Goal: Communication & Community: Answer question/provide support

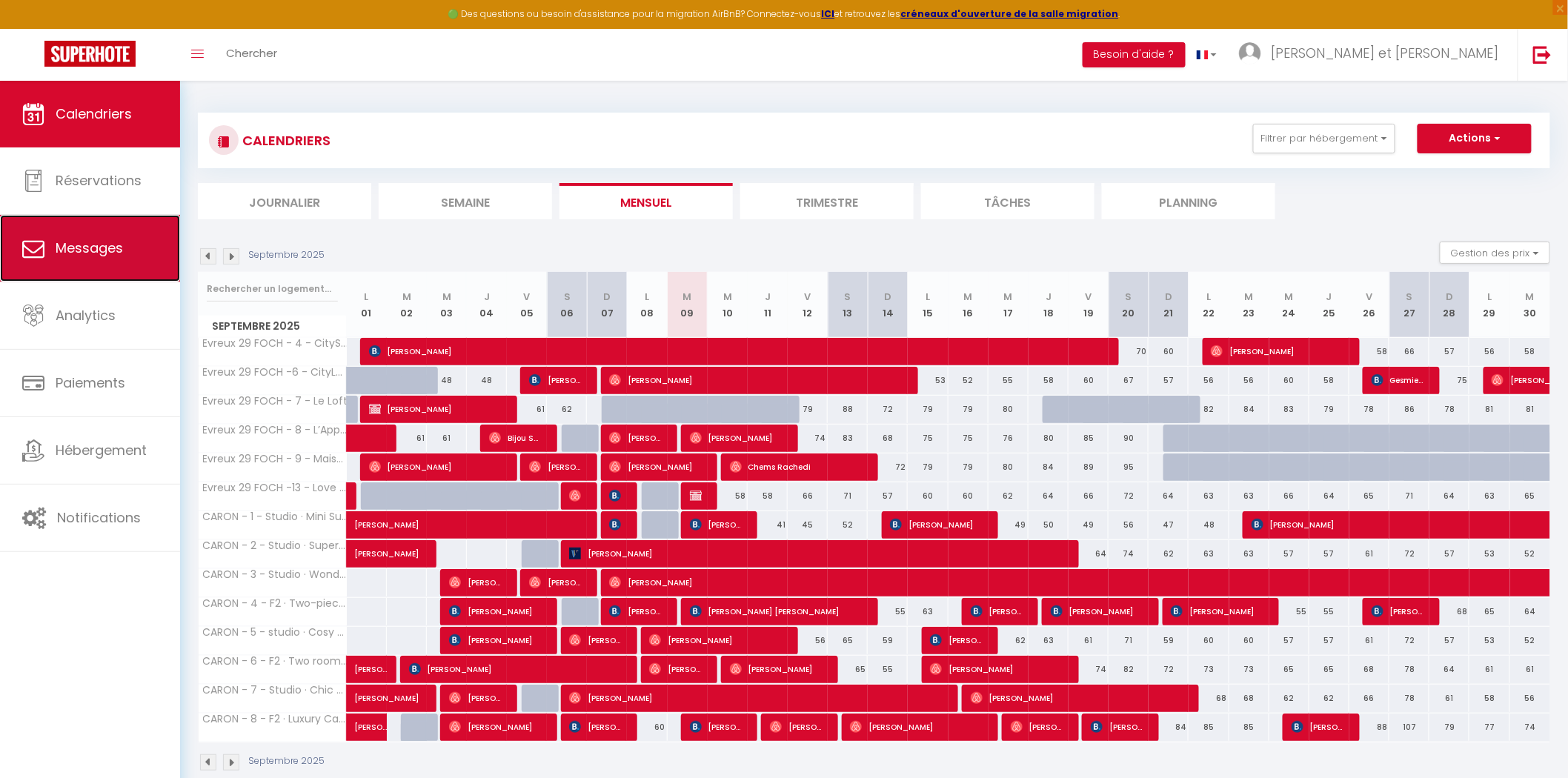
click at [84, 244] on span "Messages" at bounding box center [89, 248] width 67 height 19
select select "message"
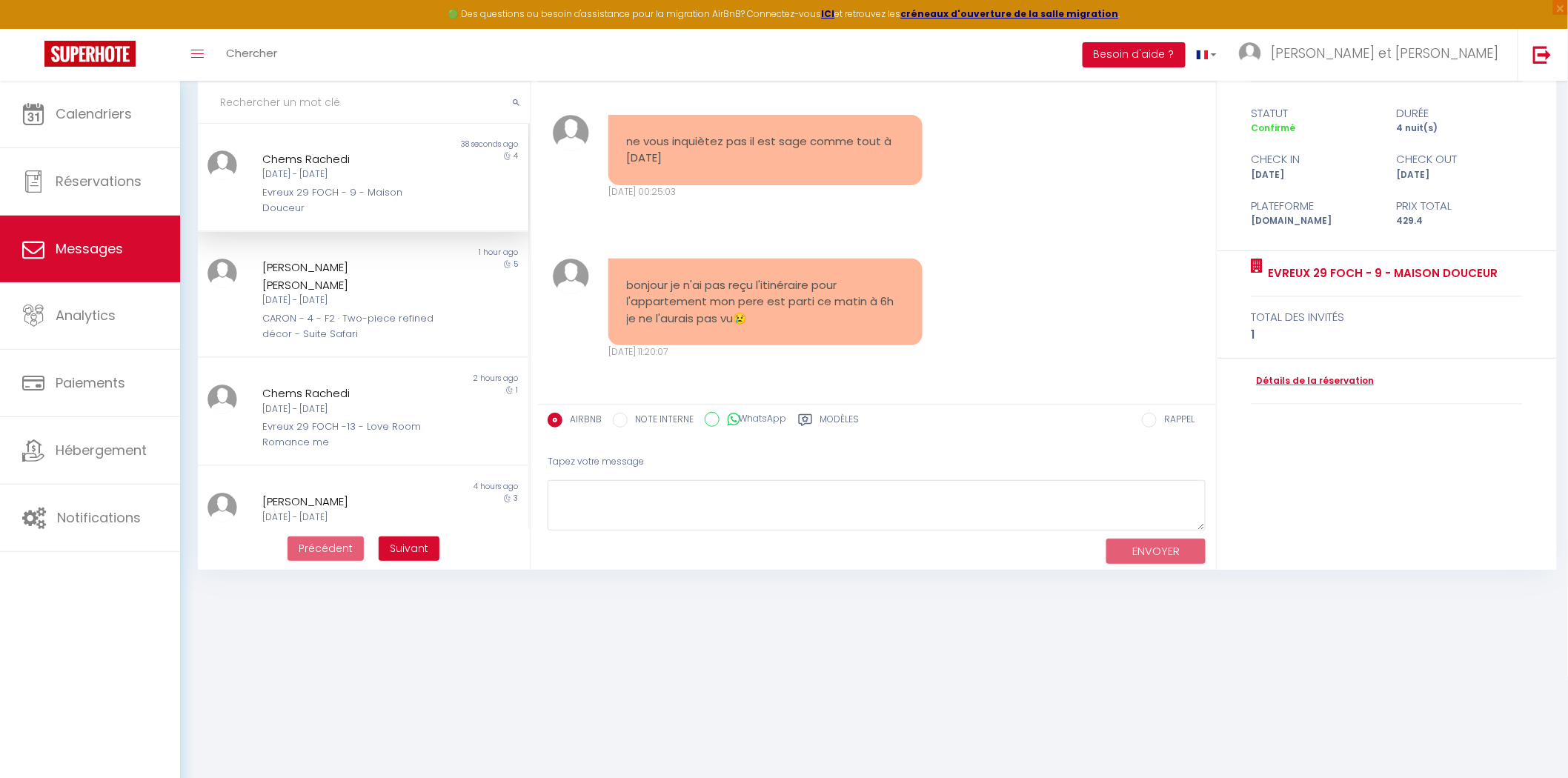
scroll to position [80, 0]
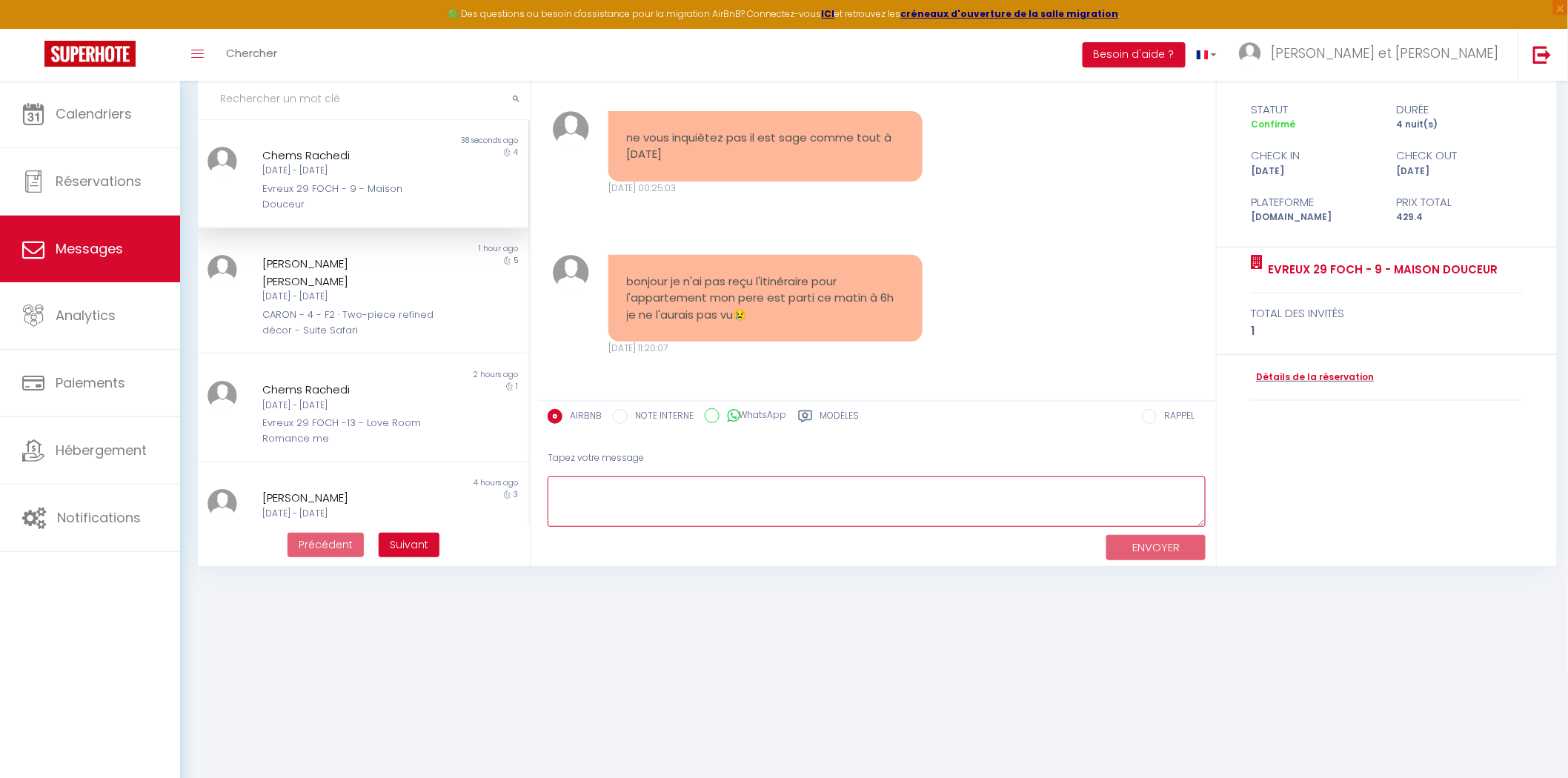
click at [672, 505] on textarea at bounding box center [877, 501] width 659 height 51
click at [672, 499] on textarea at bounding box center [877, 501] width 659 height 51
type textarea "ohhhhh nonnnnn je suis si désolée pour vous !"
click at [1142, 554] on button "ENVOYER" at bounding box center [1156, 548] width 100 height 26
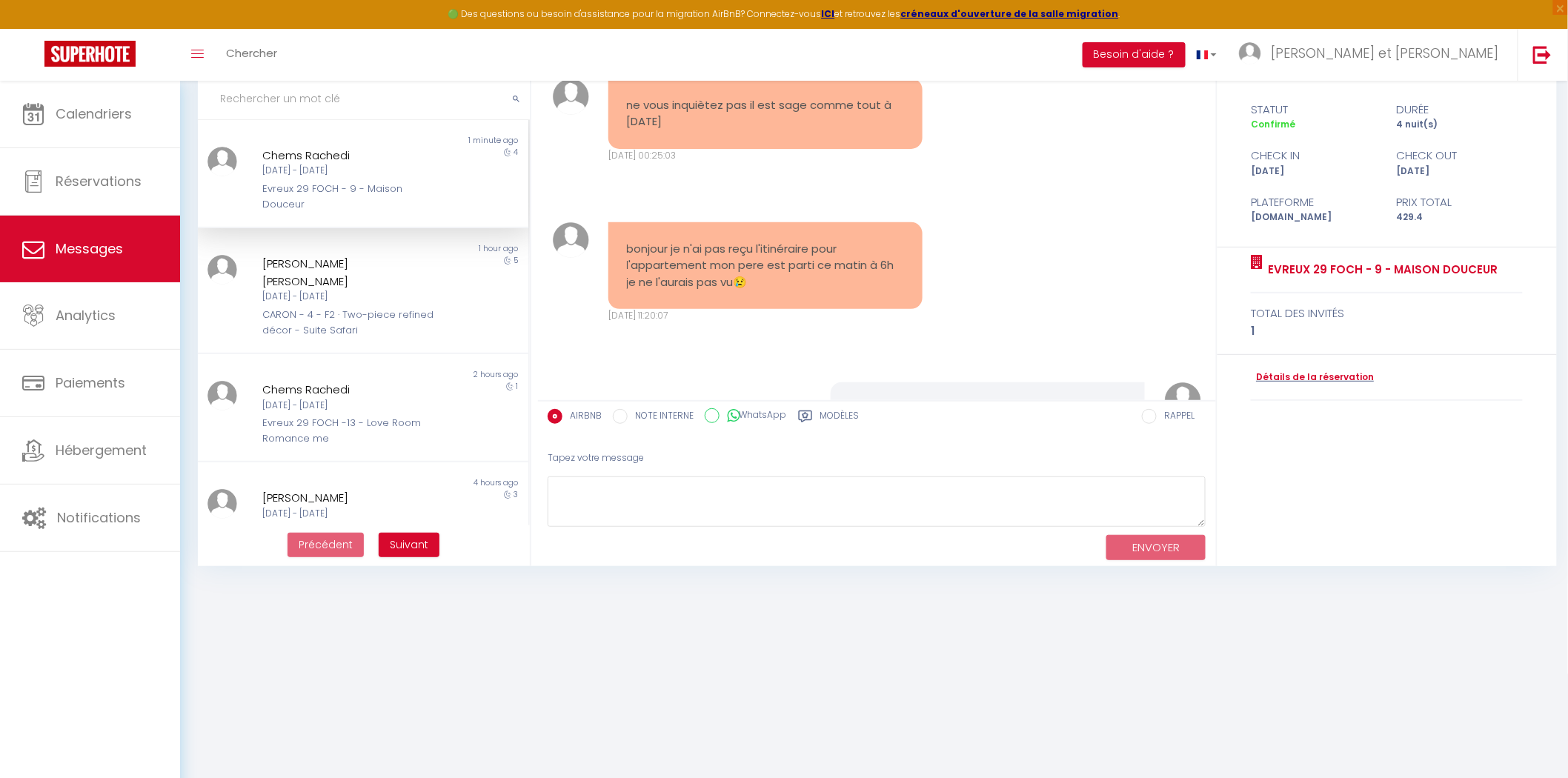
scroll to position [3964, 0]
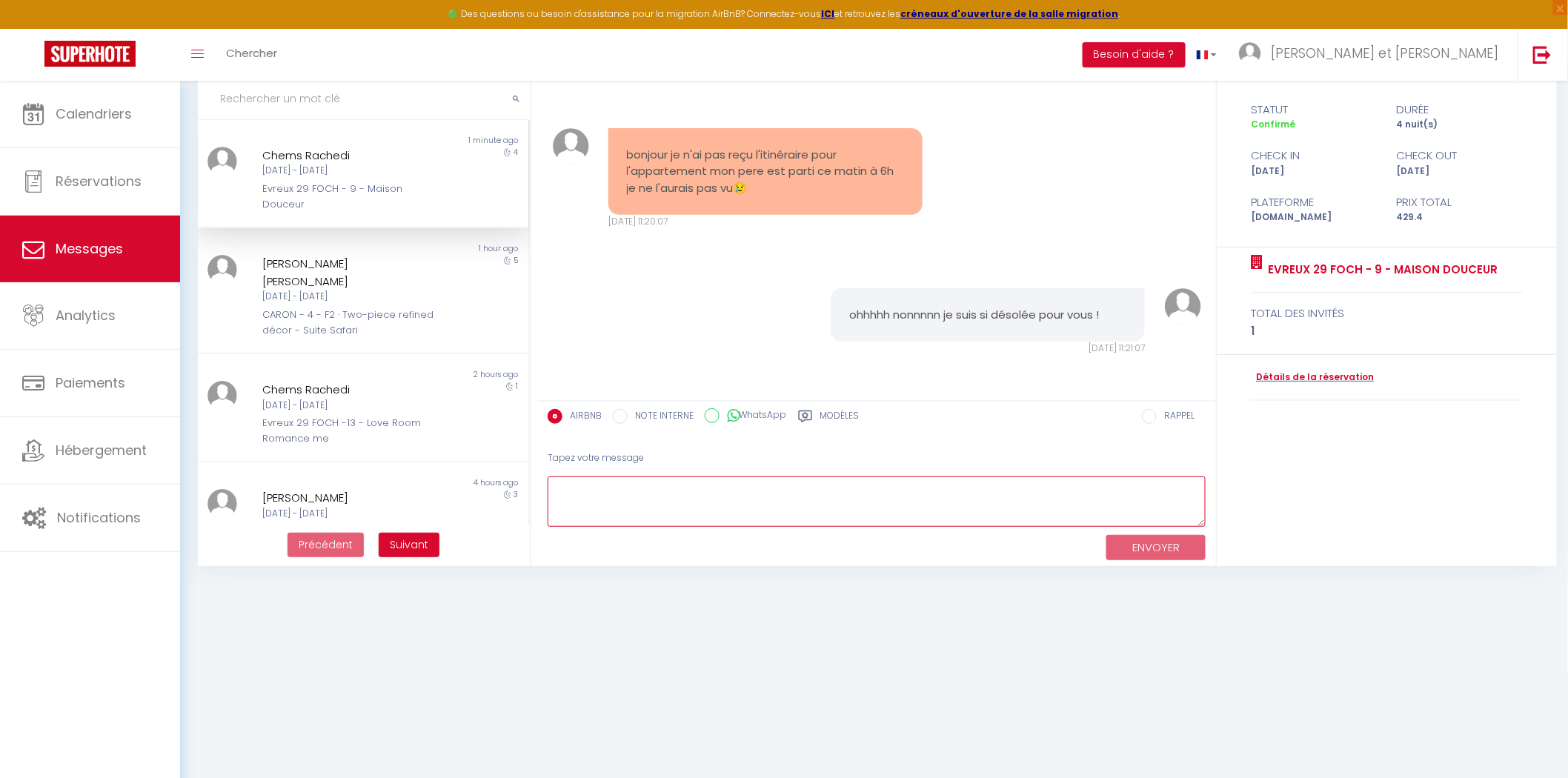
click at [751, 513] on textarea at bounding box center [877, 501] width 659 height 51
type textarea "Les messages avec les informations d'arrivée partent tous automatiquement à mid…"
click at [1155, 545] on button "ENVOYER" at bounding box center [1156, 548] width 100 height 26
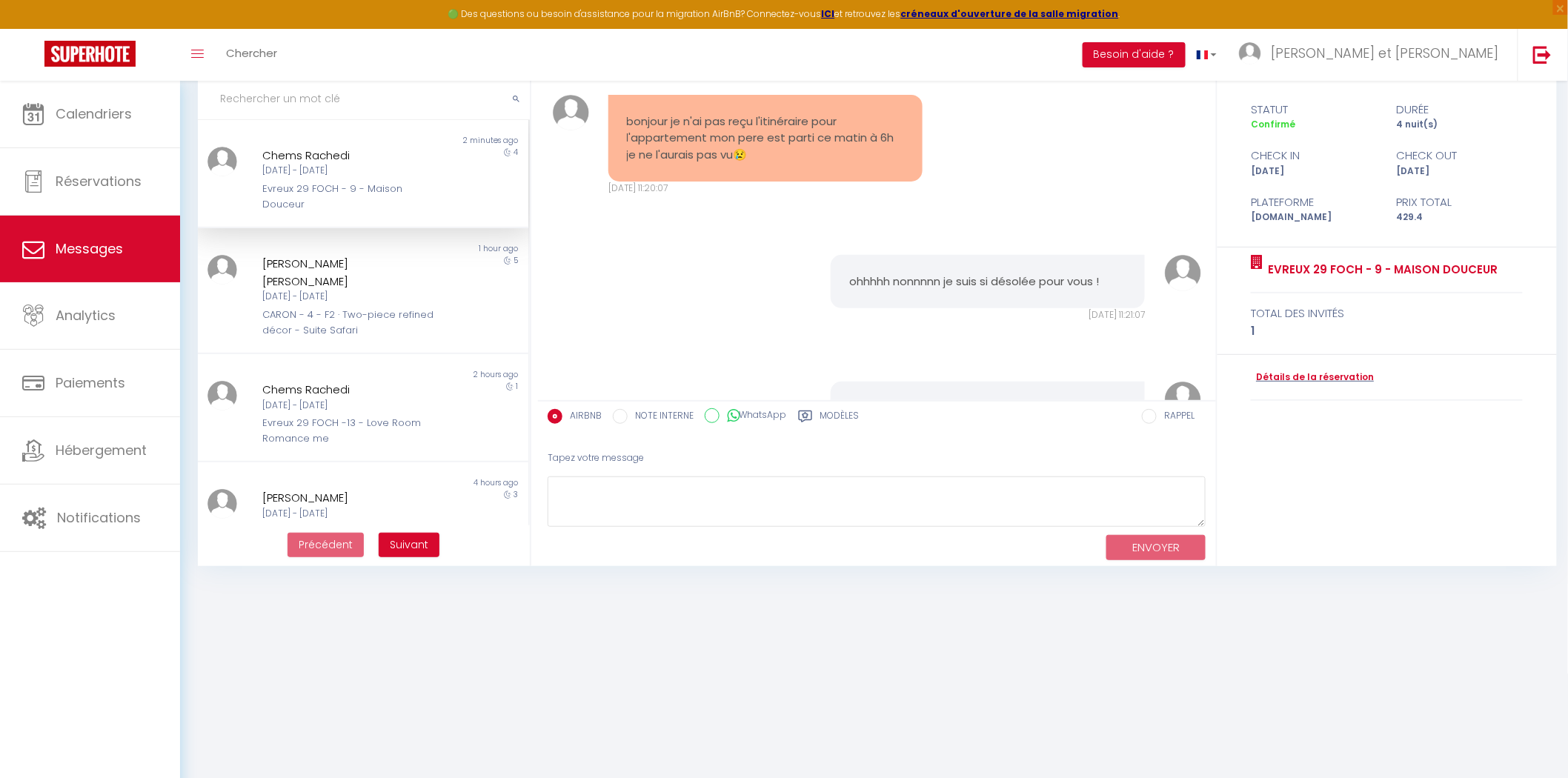
scroll to position [4141, 0]
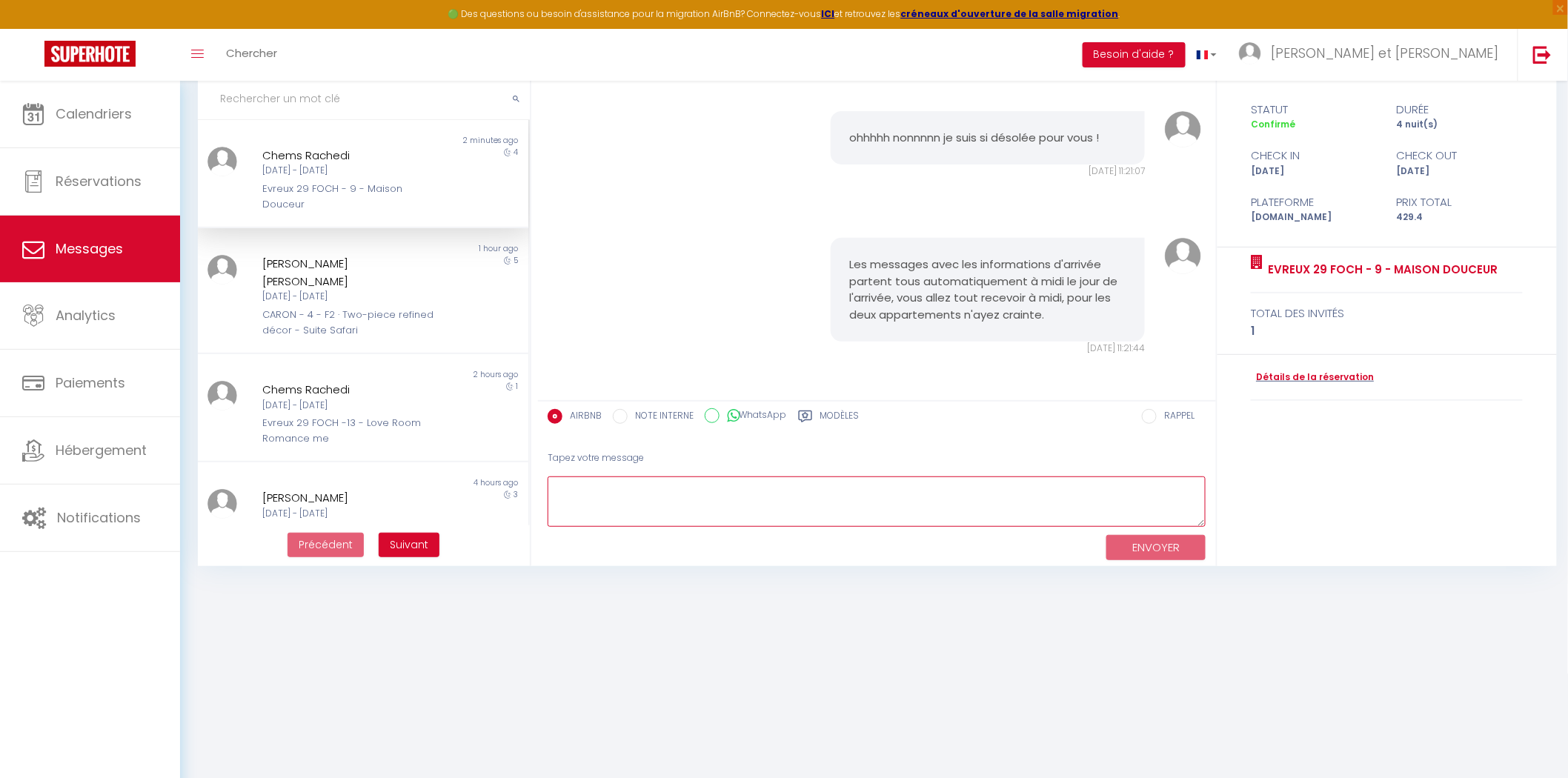
click at [720, 494] on textarea at bounding box center [877, 501] width 659 height 51
type textarea "Je vous adresse toutes mes condoléances"
click at [1160, 554] on button "ENVOYER" at bounding box center [1156, 548] width 100 height 26
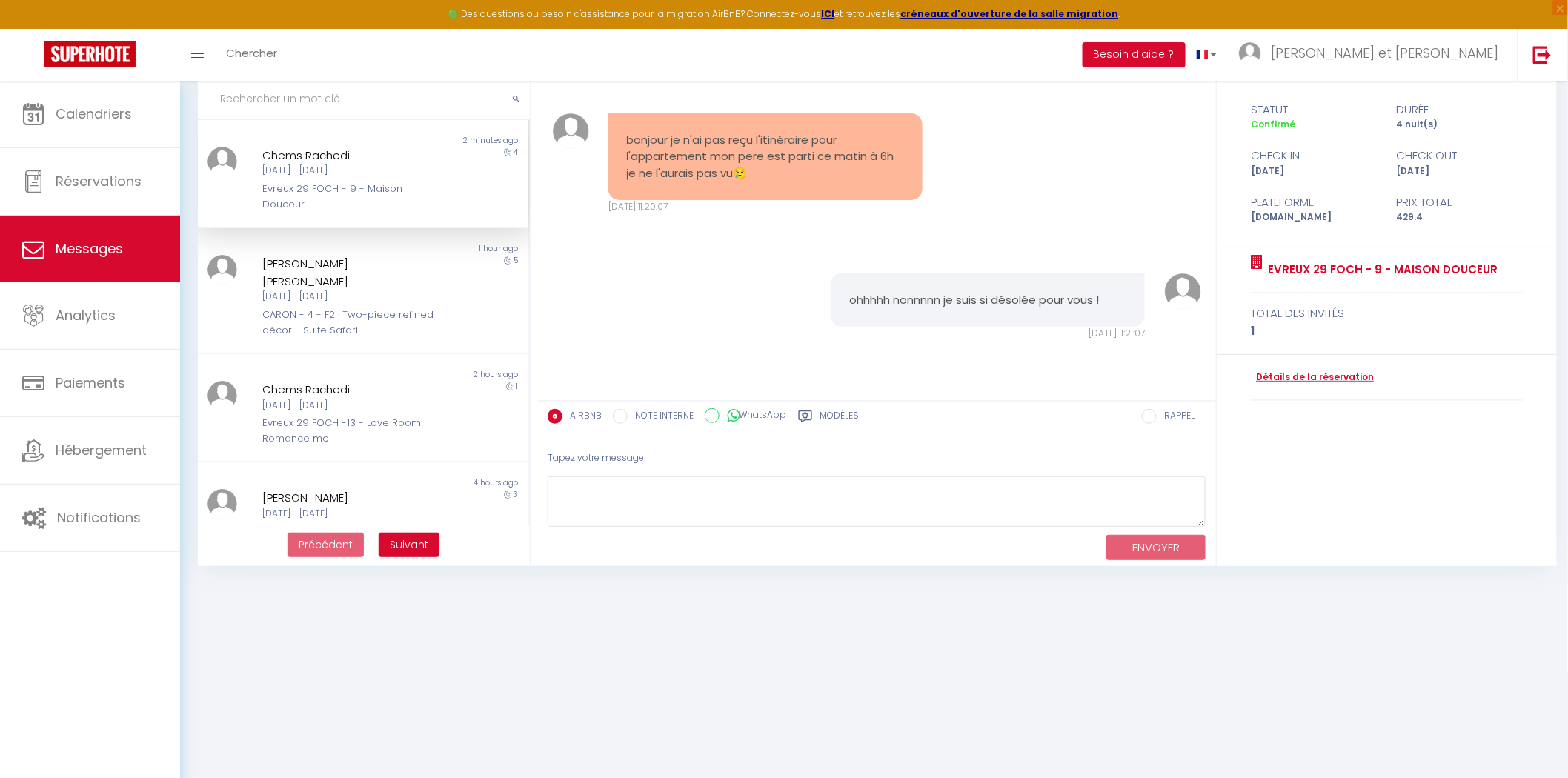
scroll to position [3939, 0]
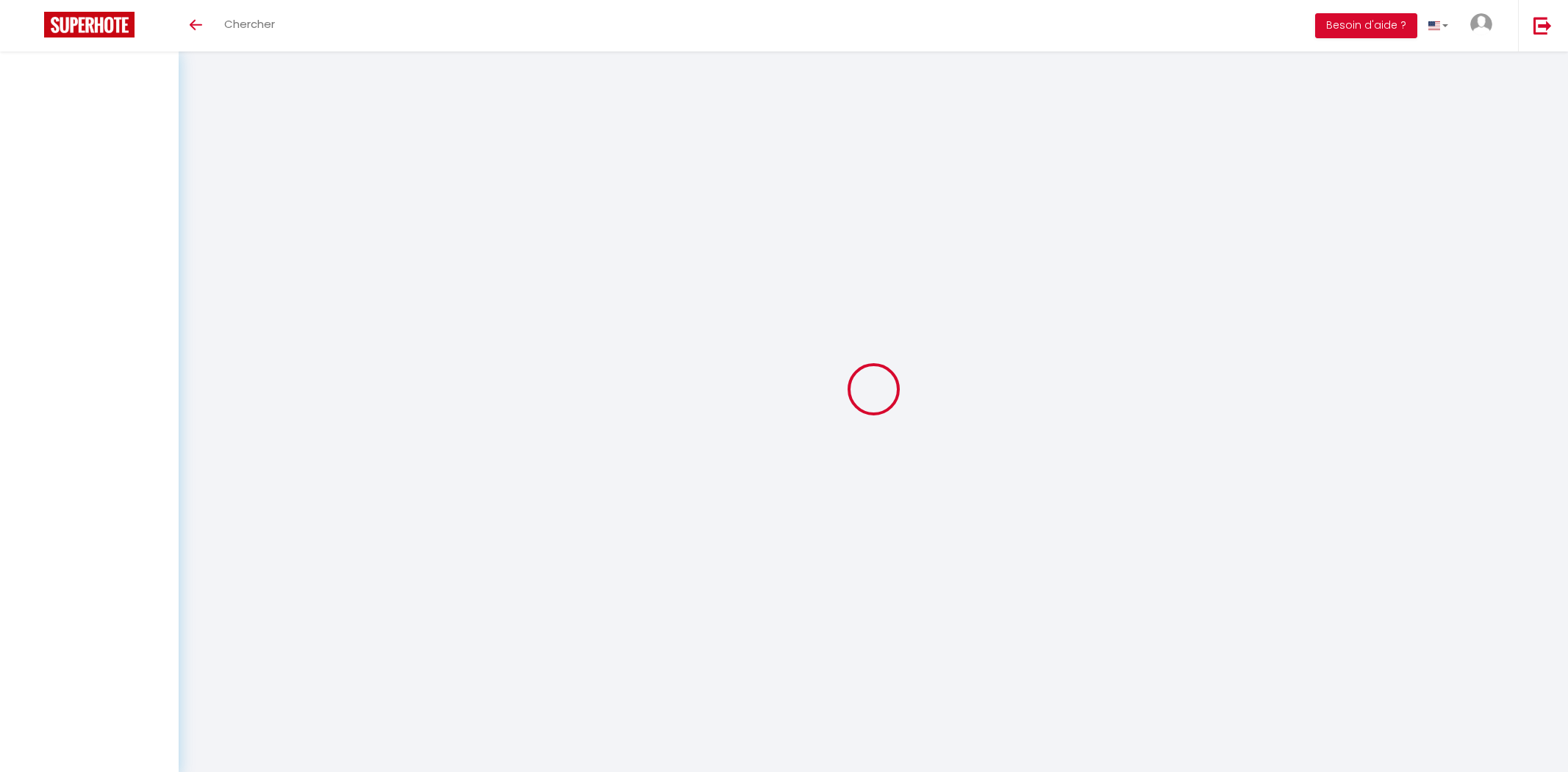
select select "message"
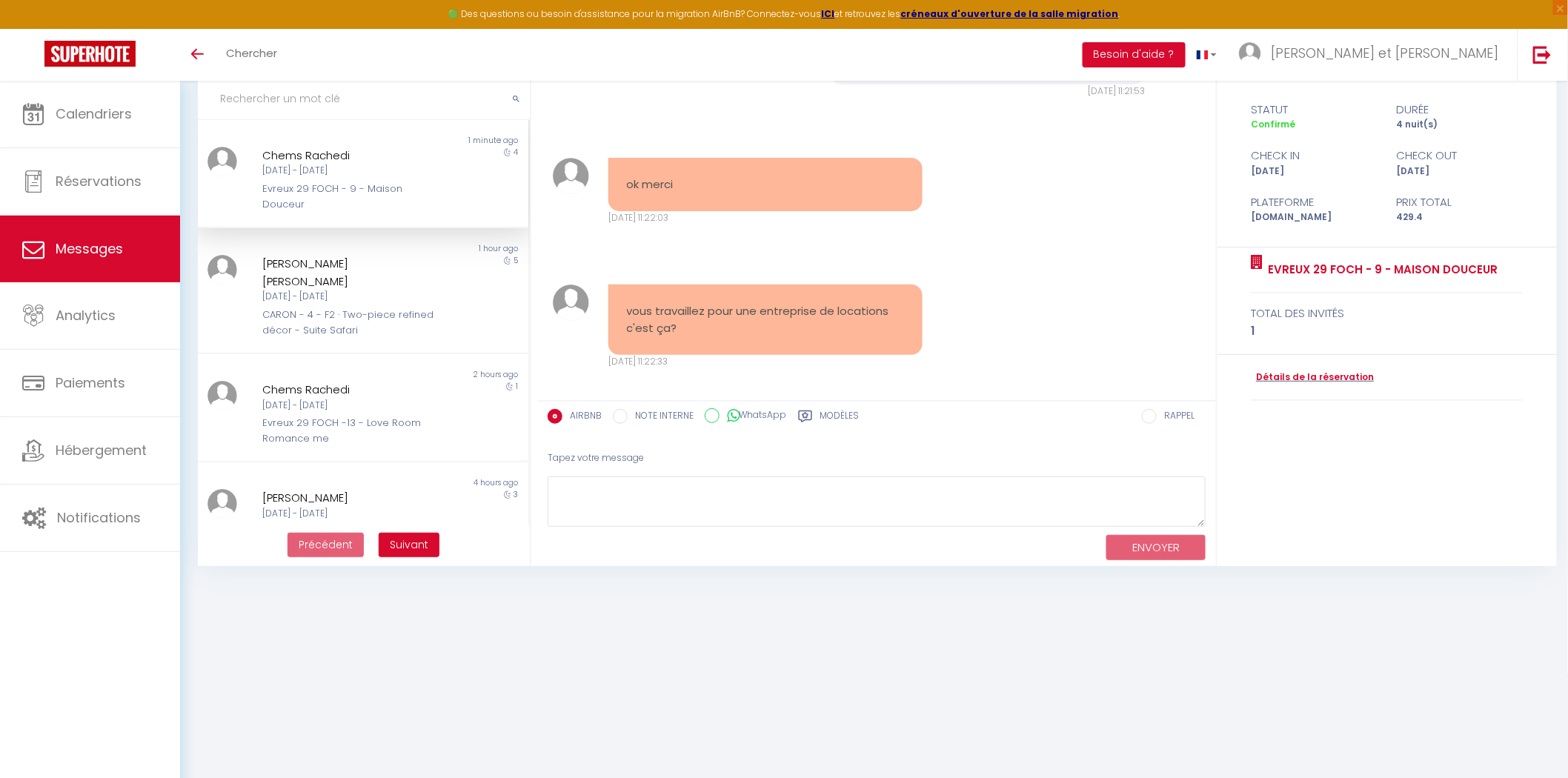
scroll to position [4666, 0]
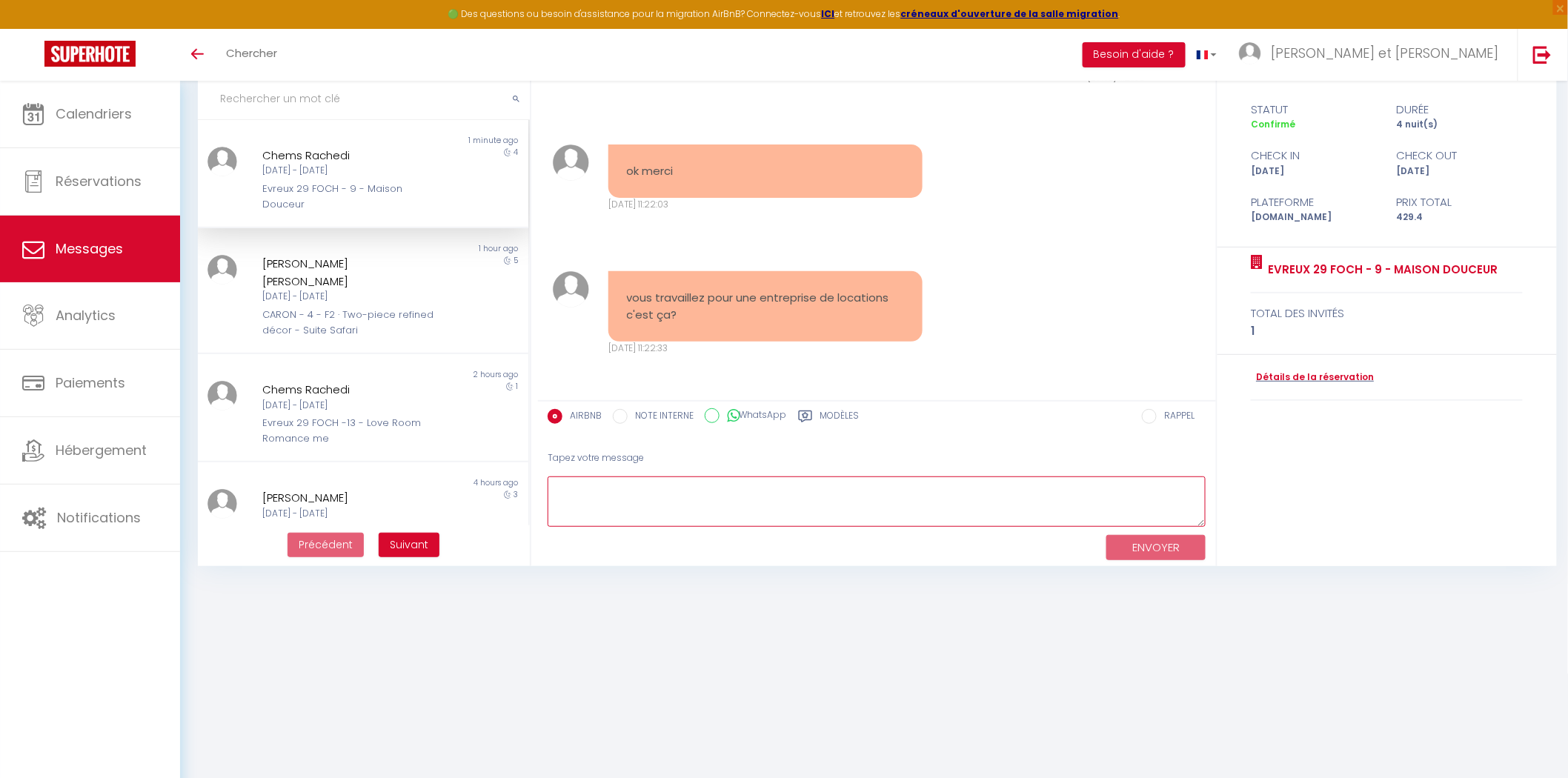
click at [633, 483] on textarea at bounding box center [877, 501] width 659 height 51
type textarea "Nous sommes une société qui loue des appartements via différentes plateformes"
click at [1164, 547] on button "ENVOYER" at bounding box center [1156, 548] width 100 height 26
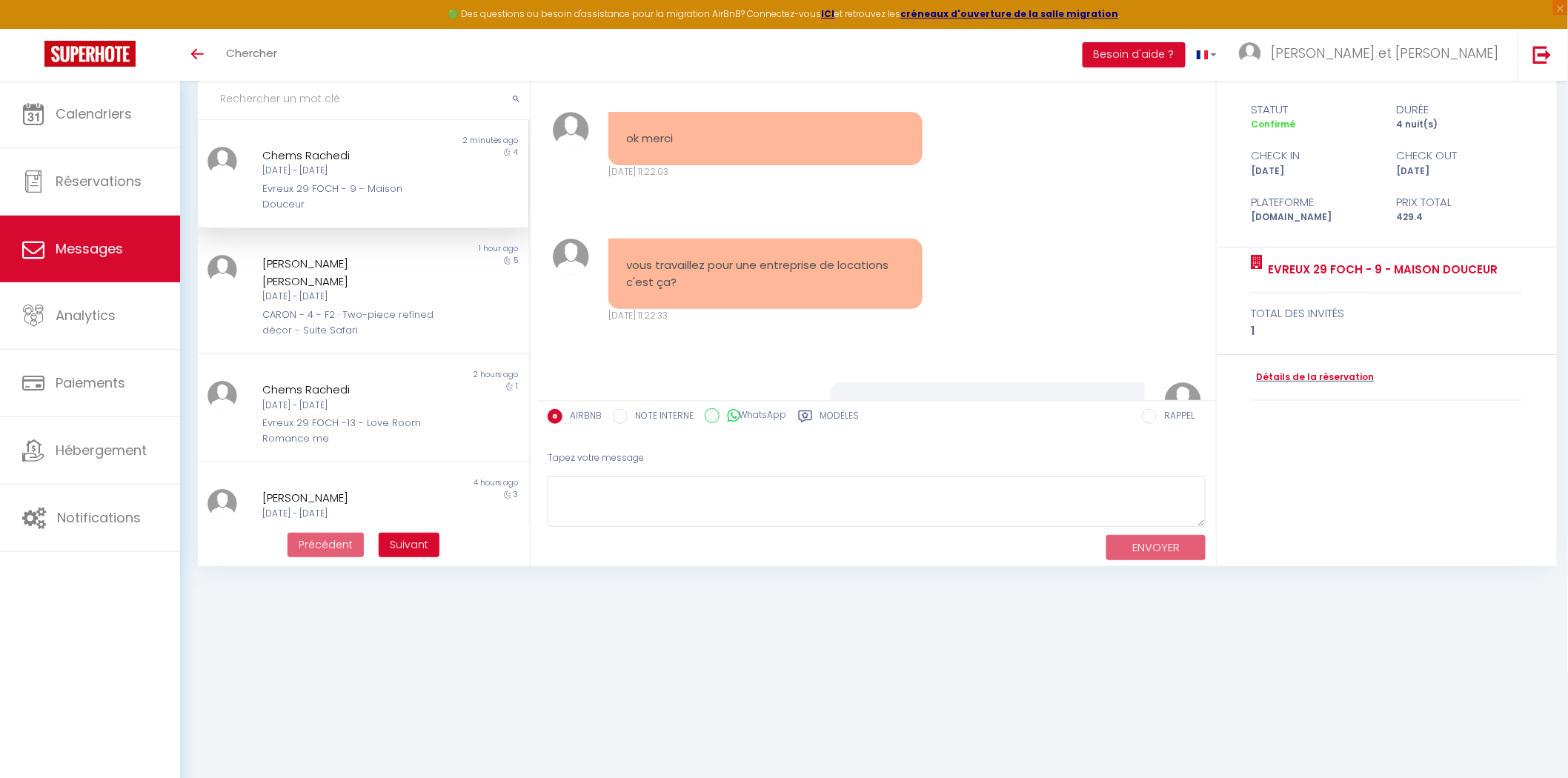
scroll to position [4810, 0]
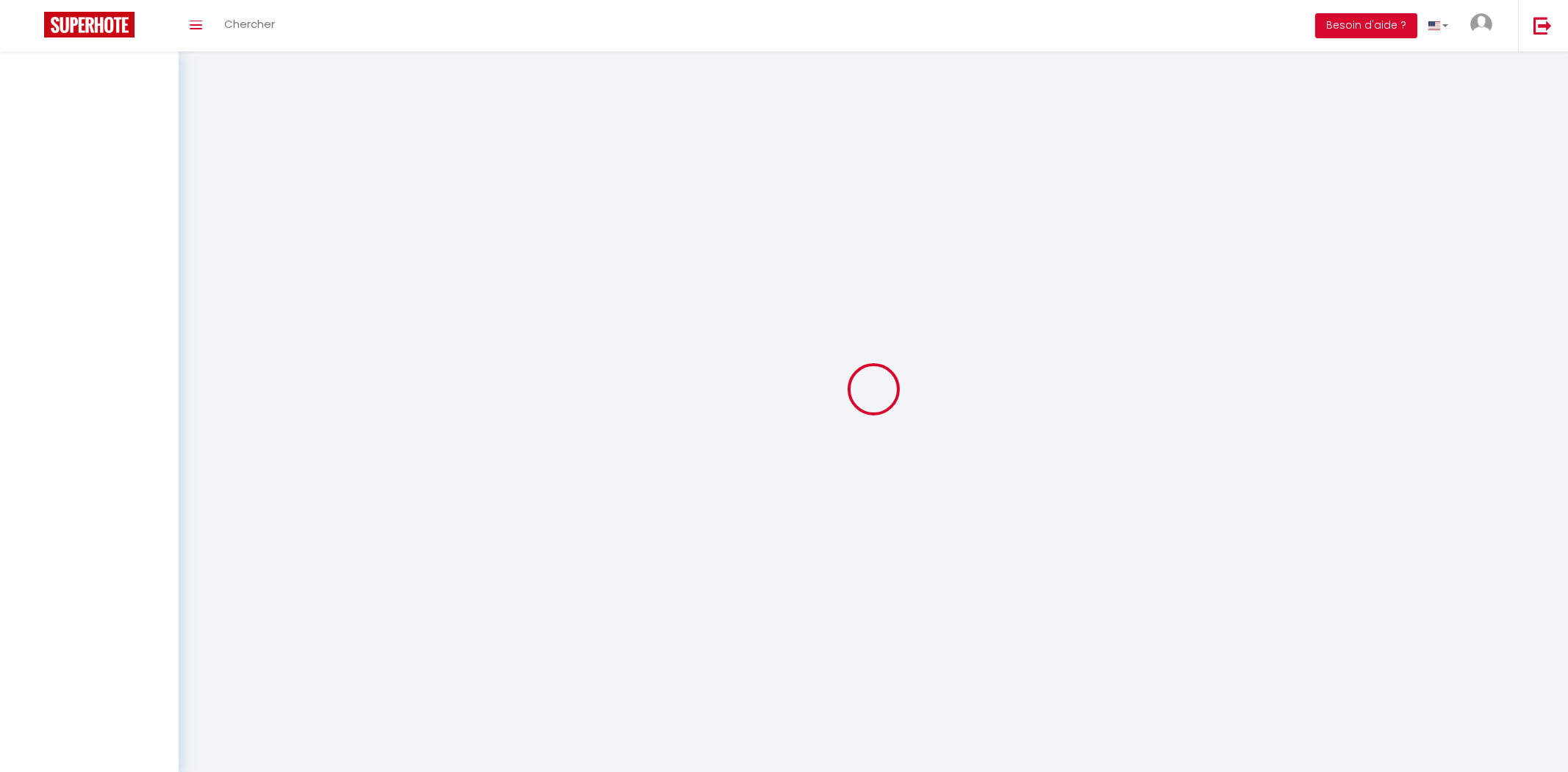
select select "message"
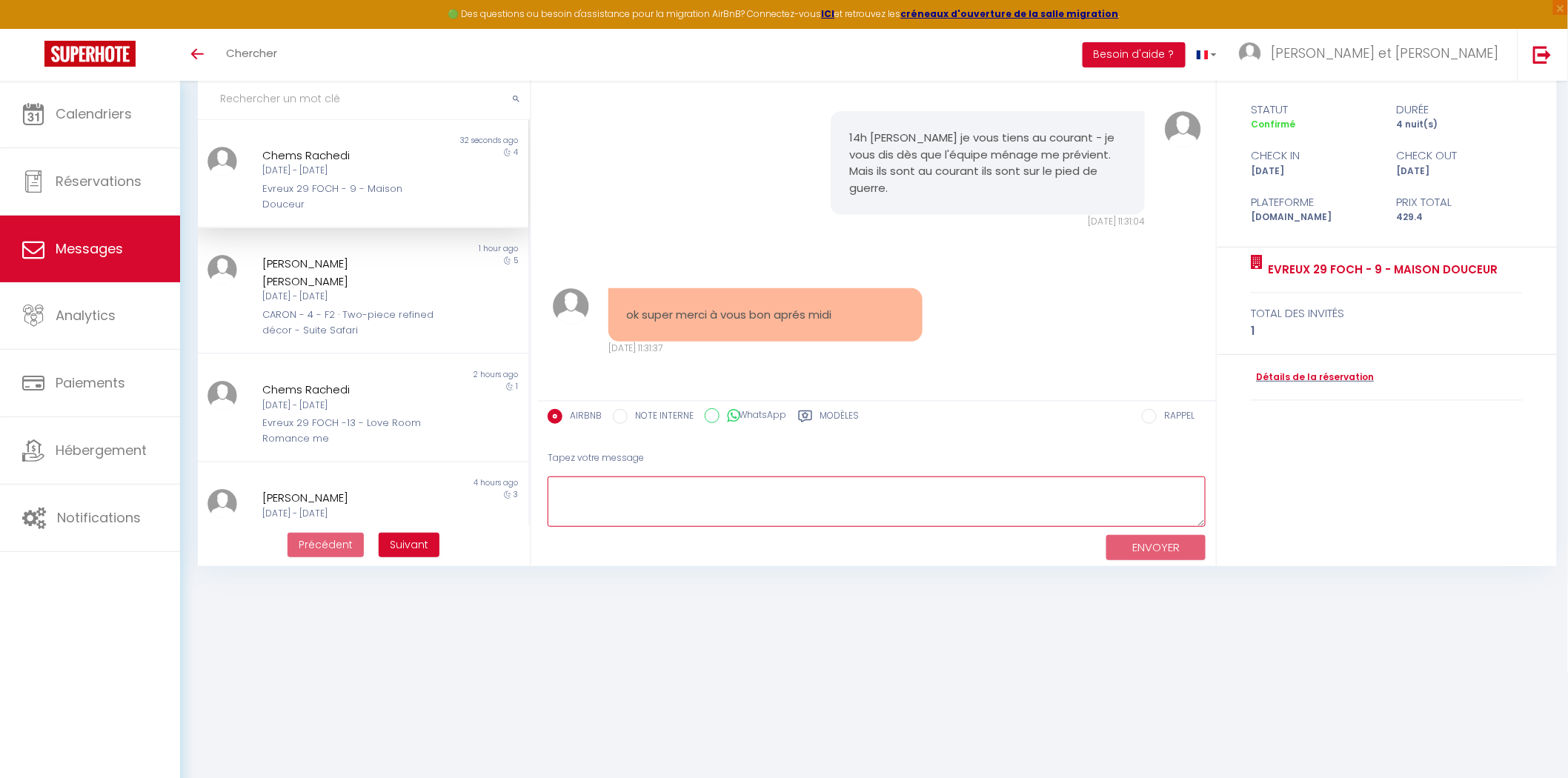
click at [621, 501] on textarea at bounding box center [877, 501] width 659 height 51
type textarea "O"
type textarea "S"
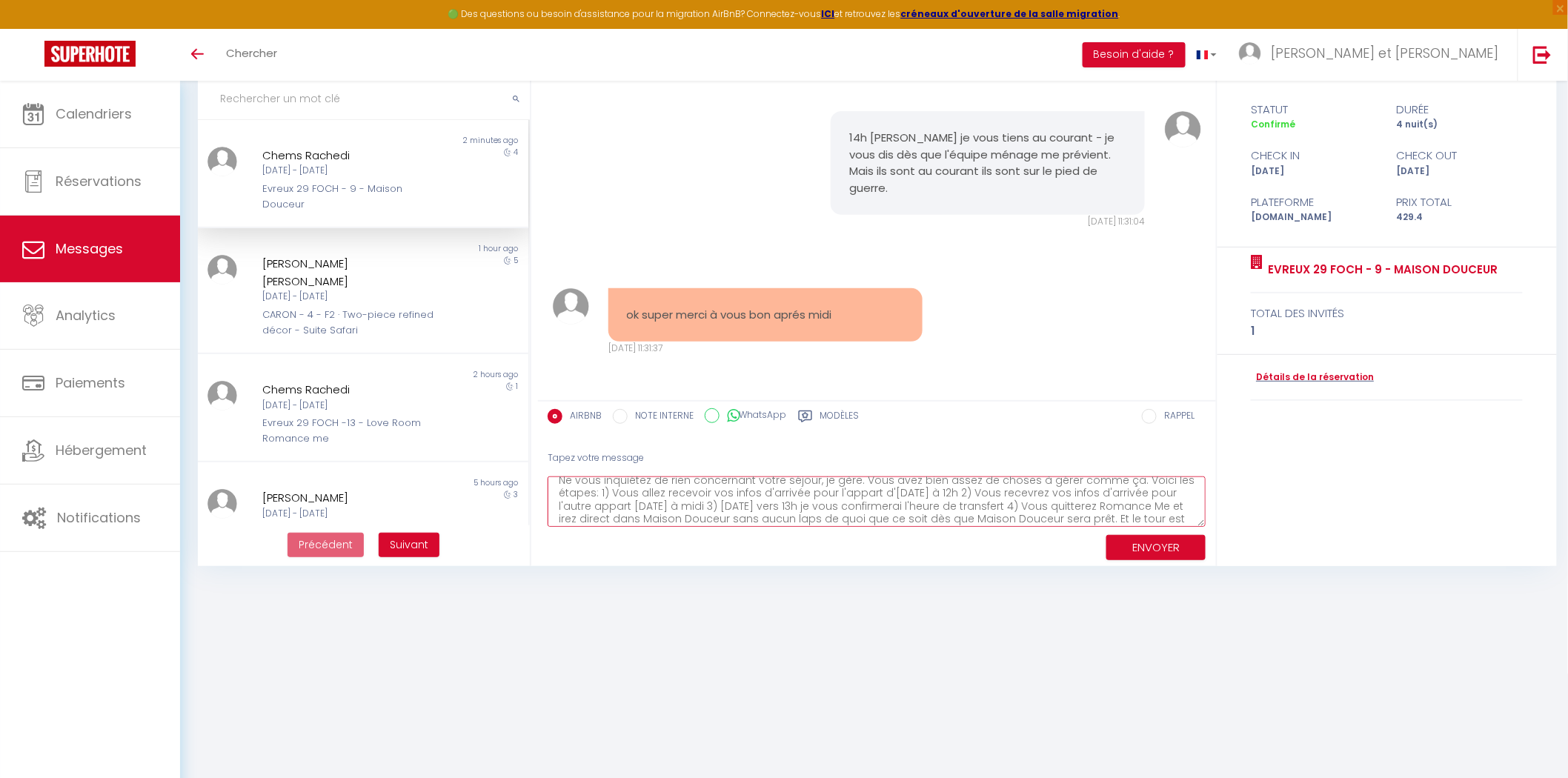
scroll to position [20, 0]
type textarea "Ne vous inquiétez de rien concernant votre séjour, je gère. Vous avez bien asse…"
click at [1124, 537] on button "ENVOYER" at bounding box center [1156, 548] width 100 height 26
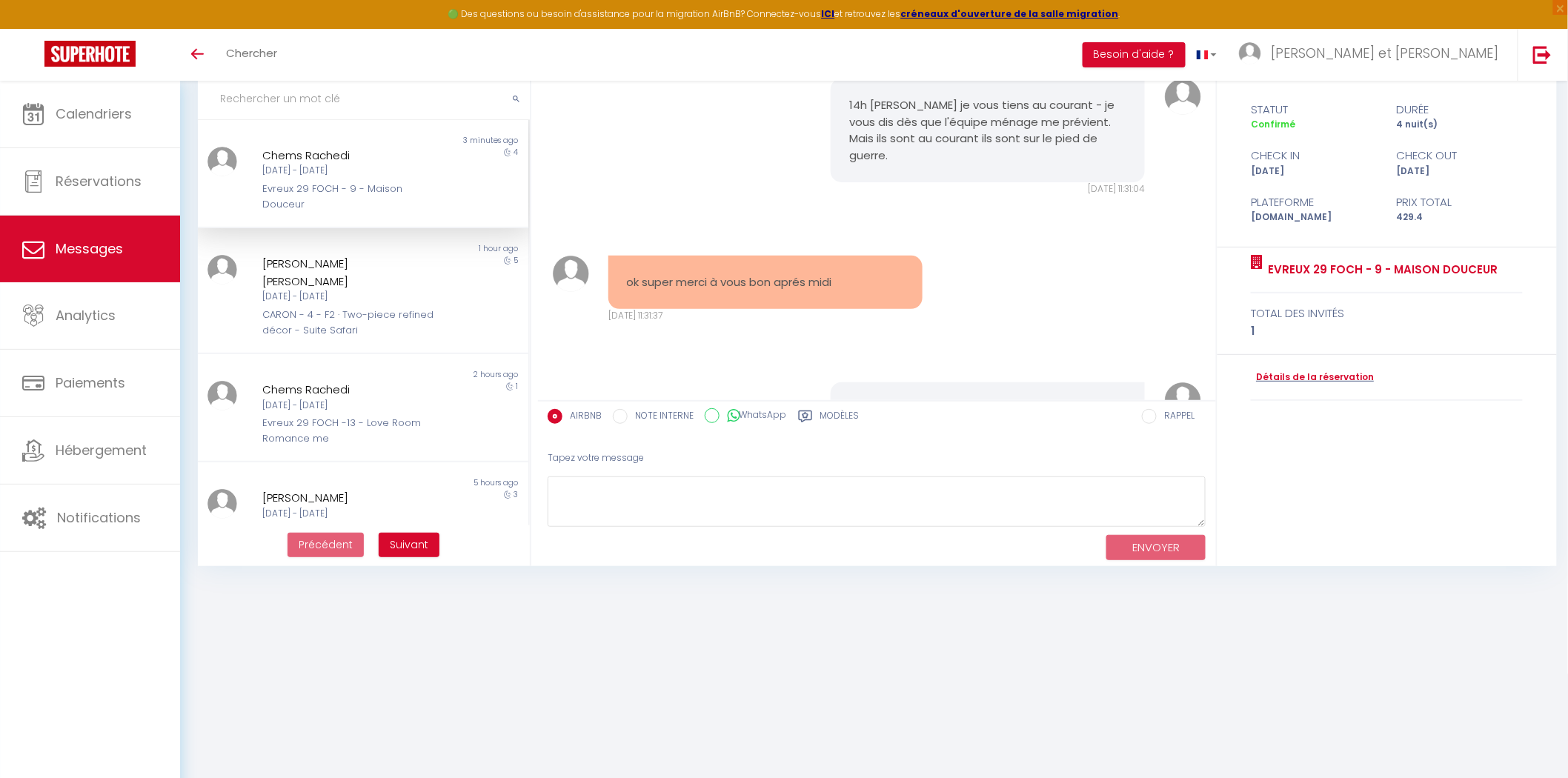
scroll to position [6226, 0]
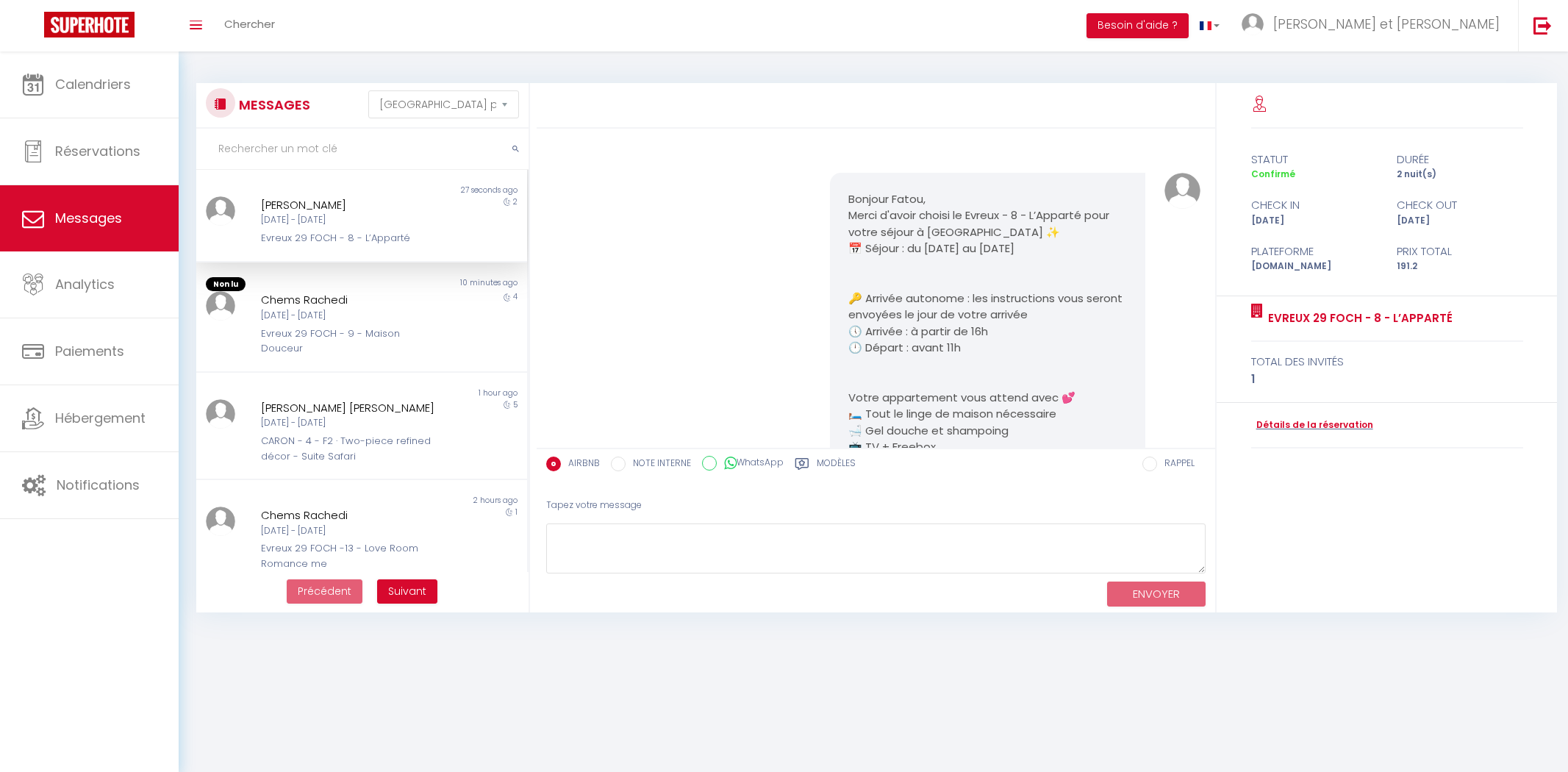
select select "message"
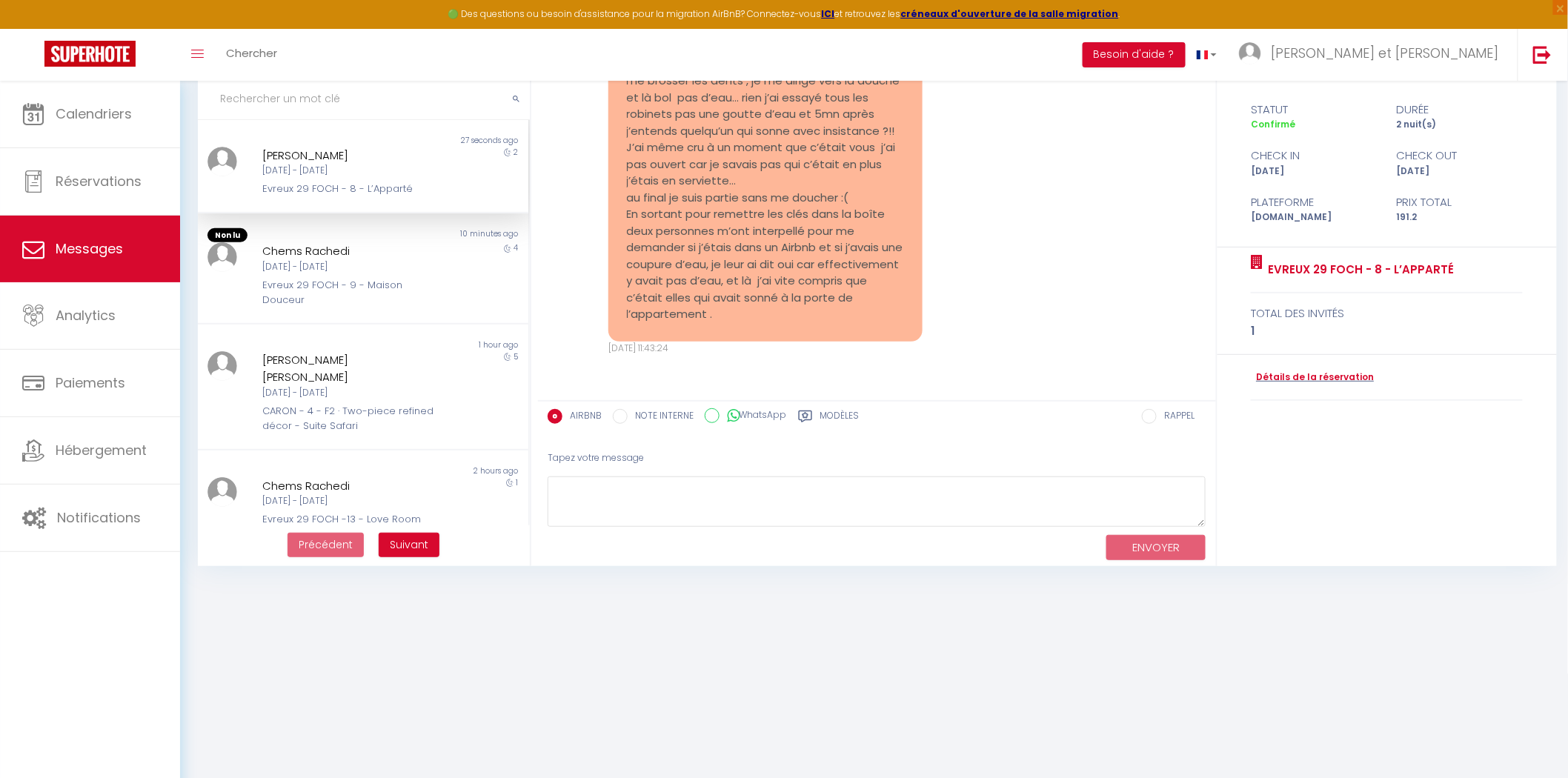
click at [332, 198] on div "Non lu 27 seconds ago [PERSON_NAME] [DATE] - [DATE] Evreux 29 FOCH - 8 - L’Appa…" at bounding box center [364, 166] width 331 height 93
click at [321, 171] on div "[DATE] - [DATE]" at bounding box center [349, 171] width 173 height 14
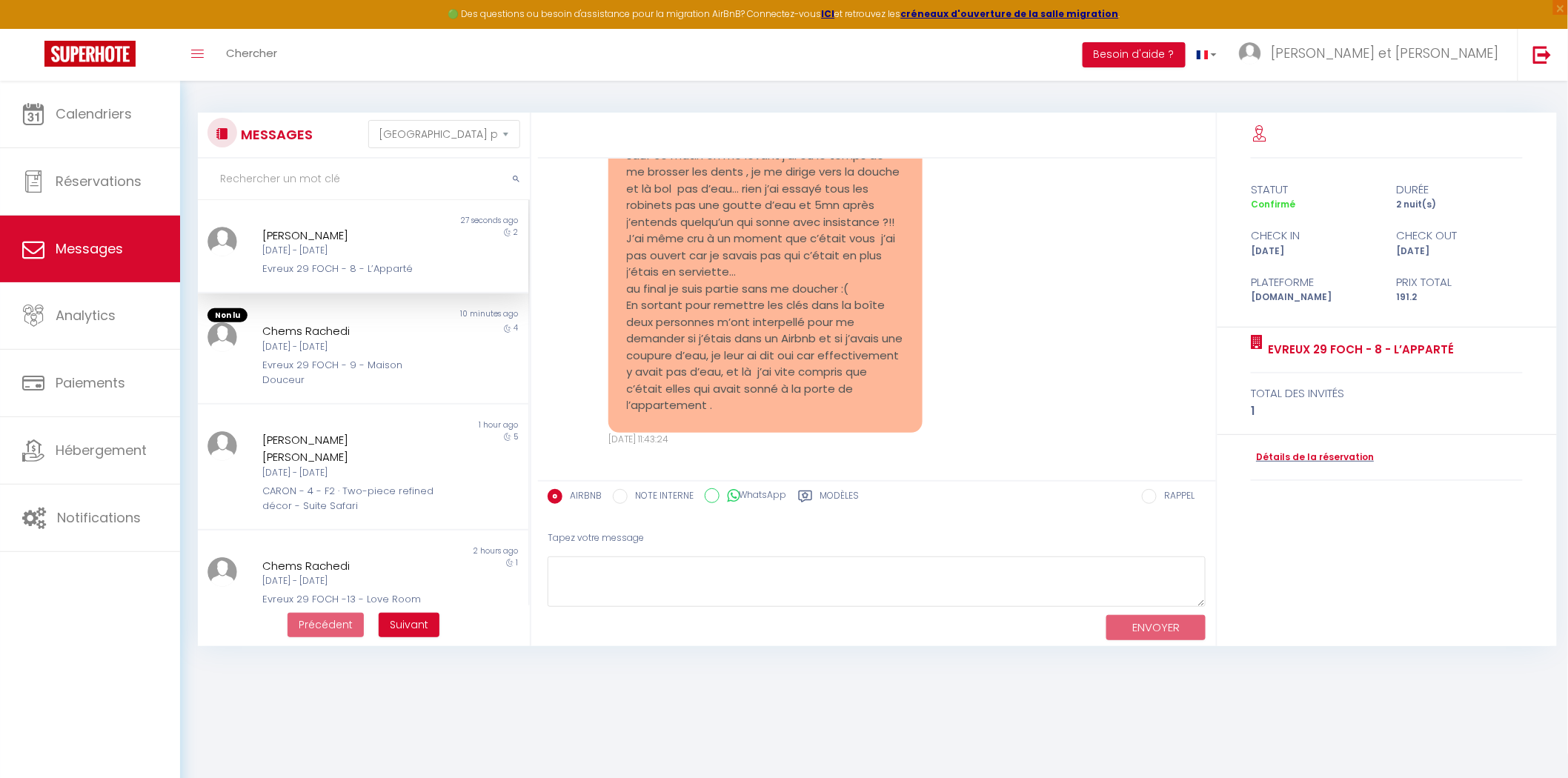
scroll to position [3599, 0]
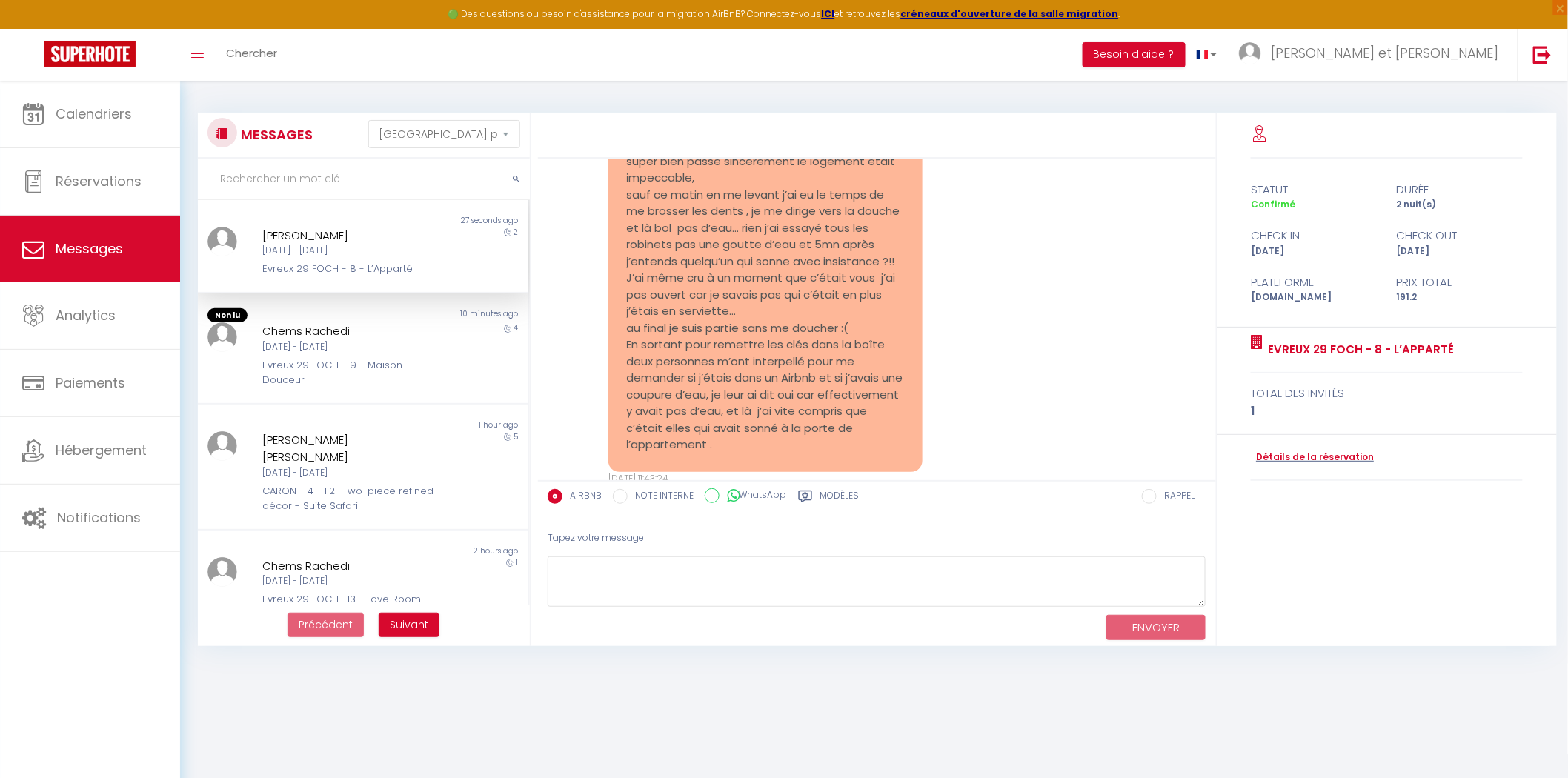
click at [299, 247] on div "[DATE] - [DATE]" at bounding box center [349, 251] width 173 height 14
click at [1323, 459] on link "Détails de la réservation" at bounding box center [1313, 458] width 123 height 14
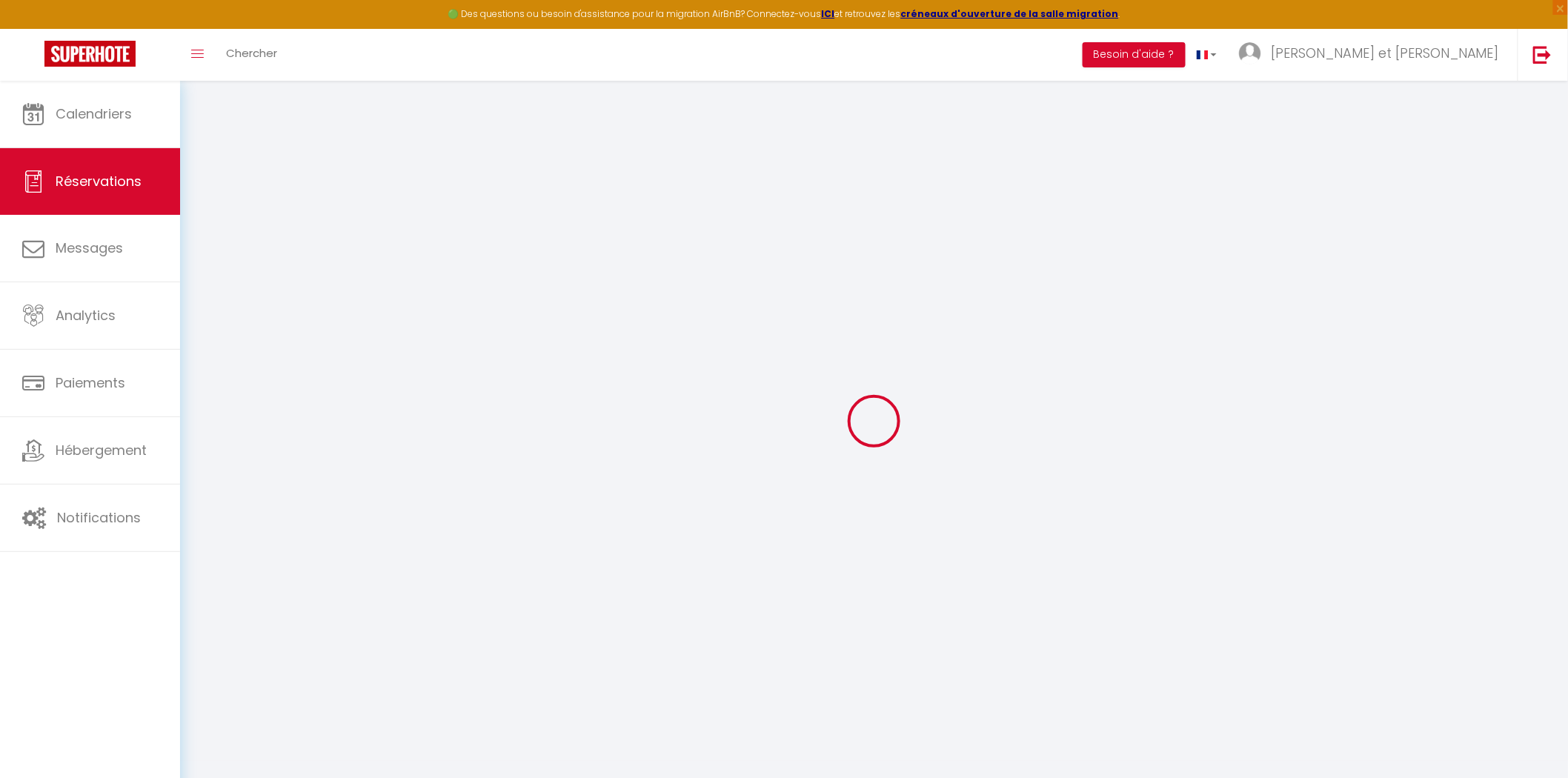
type input "Fatou"
type input "Robail"
type input "[EMAIL_ADDRESS][DOMAIN_NAME]"
type input "[PHONE_NUMBER]"
select select
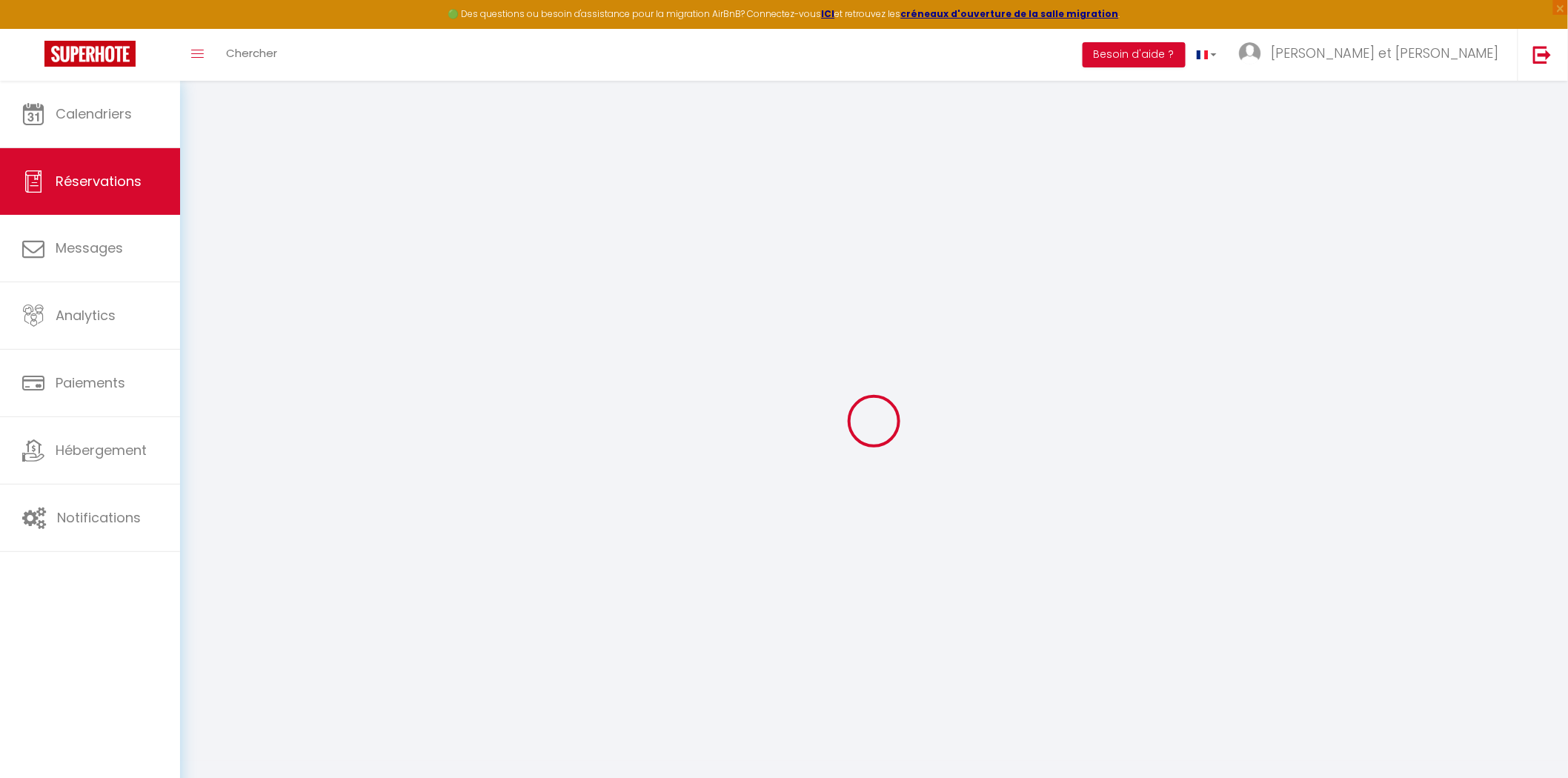
type input "28.05"
select select "75704"
select select "1"
select select
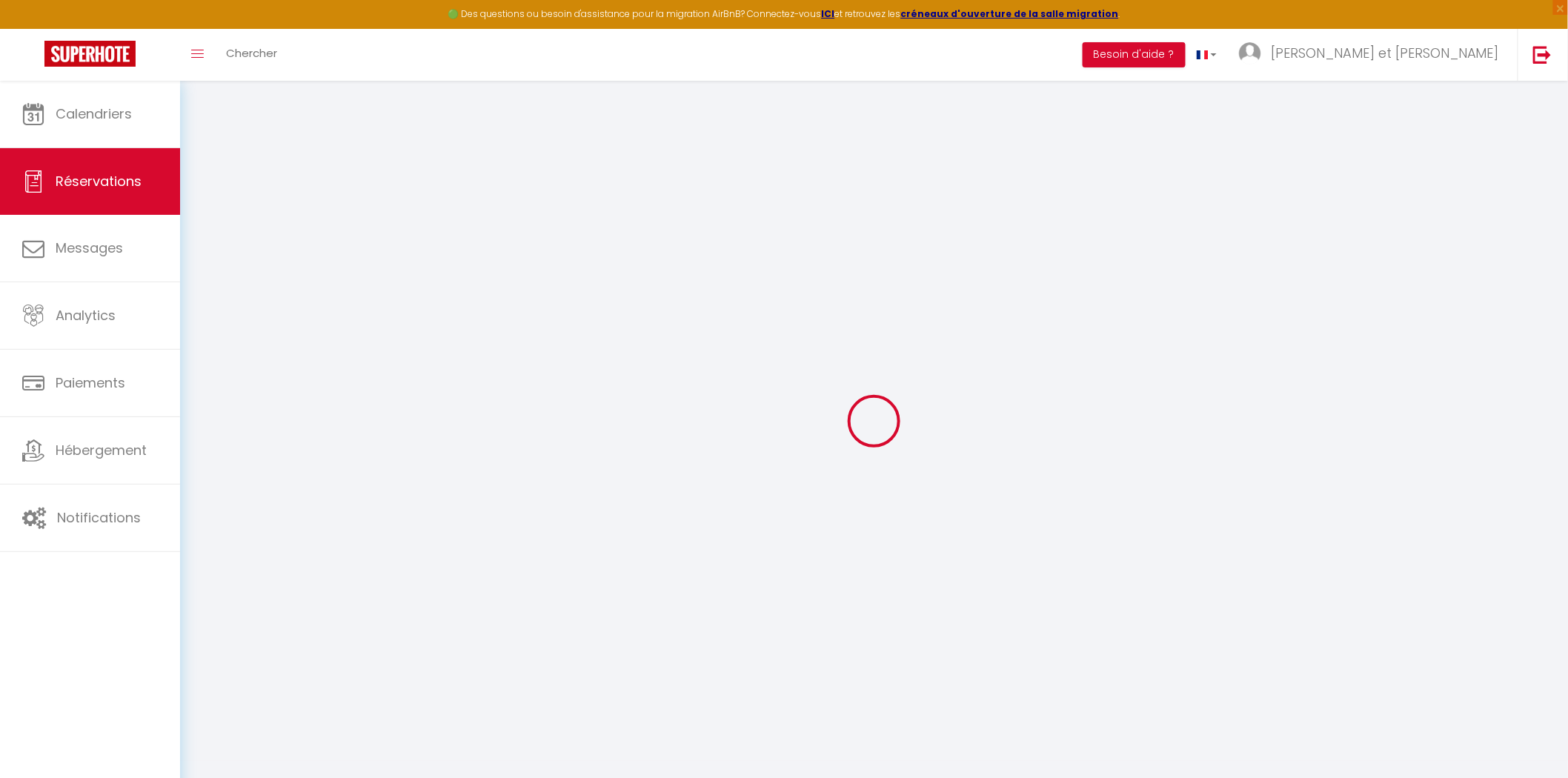
type input "1"
select select "12"
select select
type input "122"
checkbox input "false"
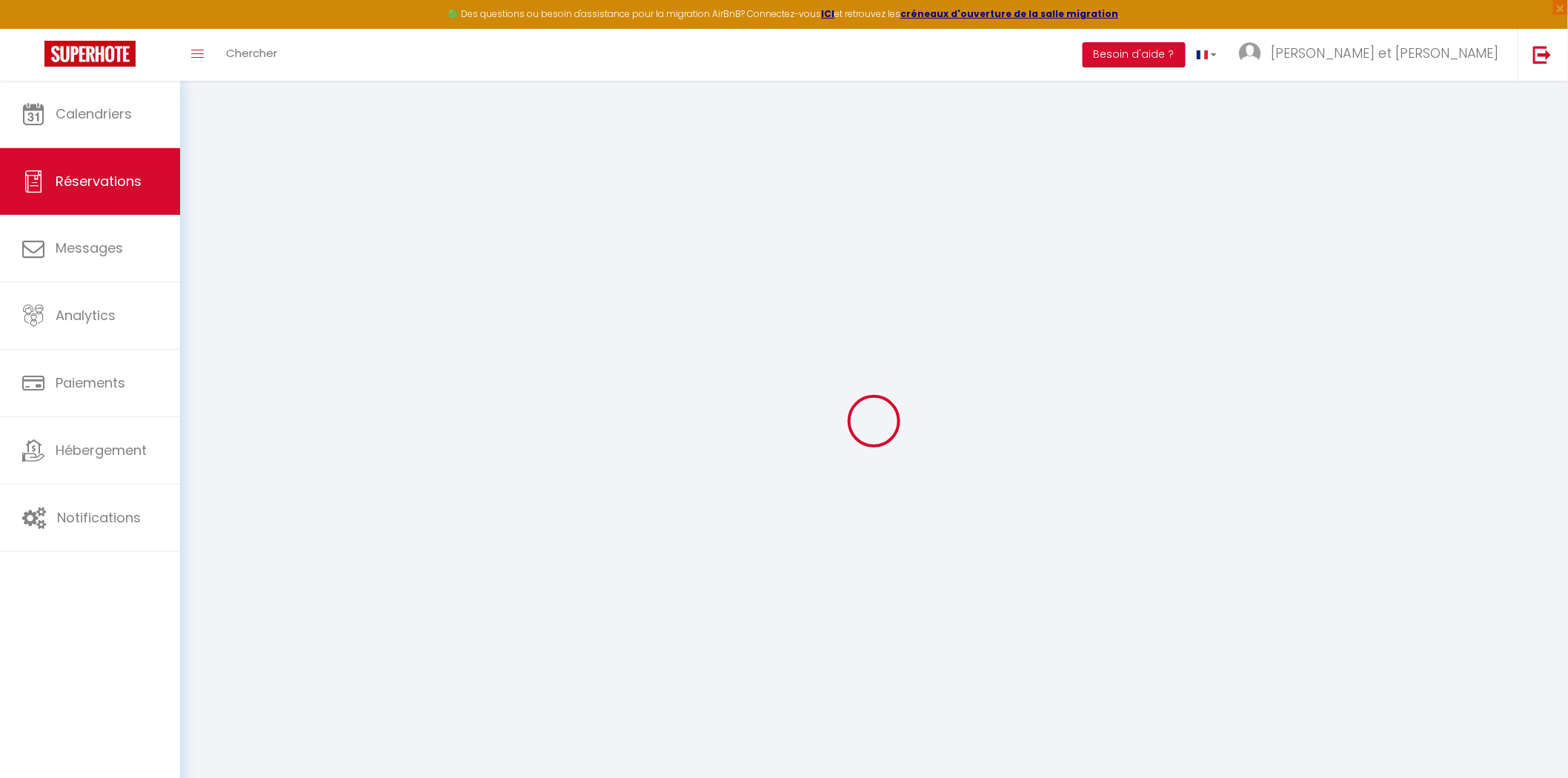
type input "0"
select select "1"
type input "0"
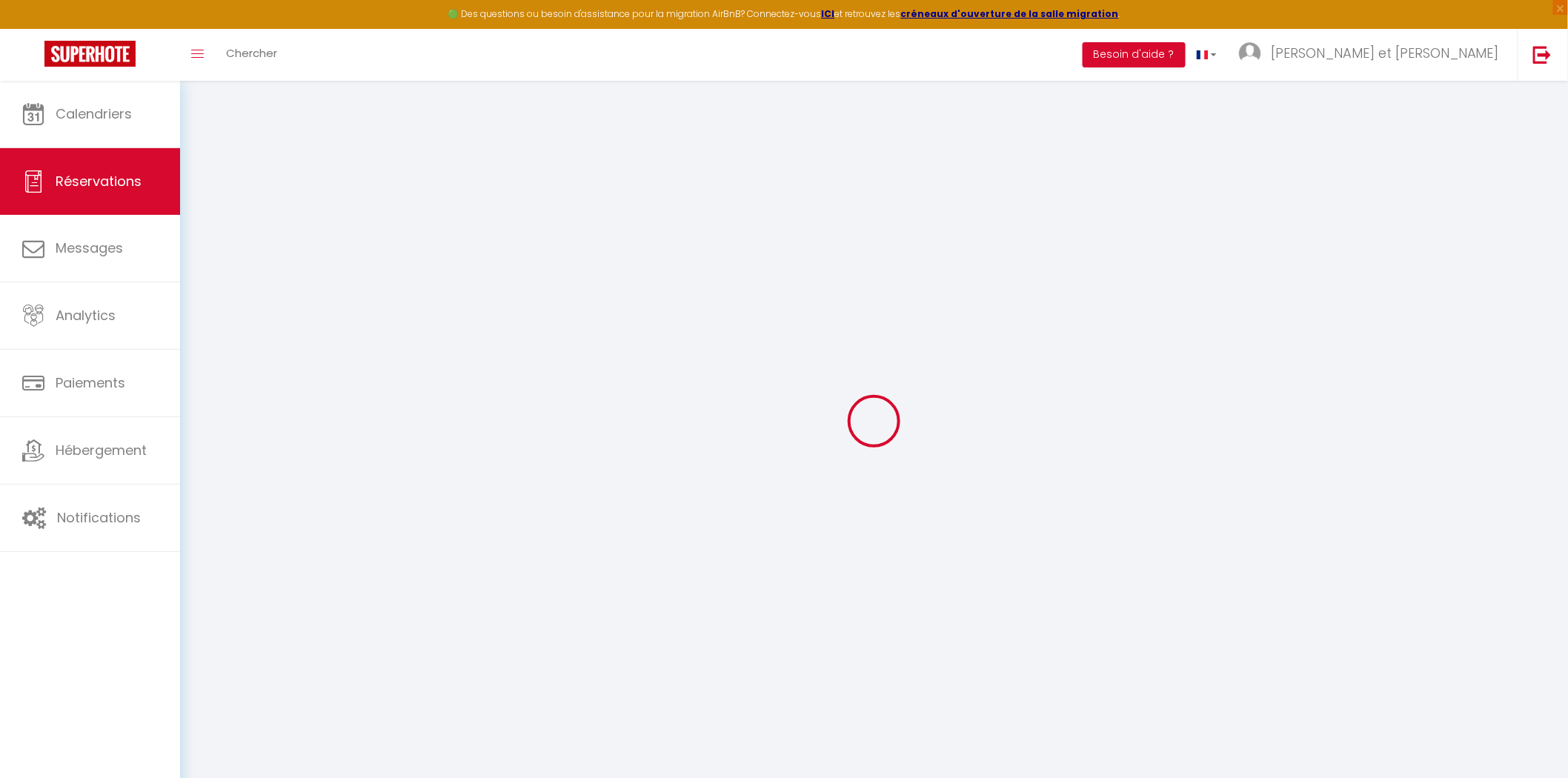
select select
select select "15"
checkbox input "false"
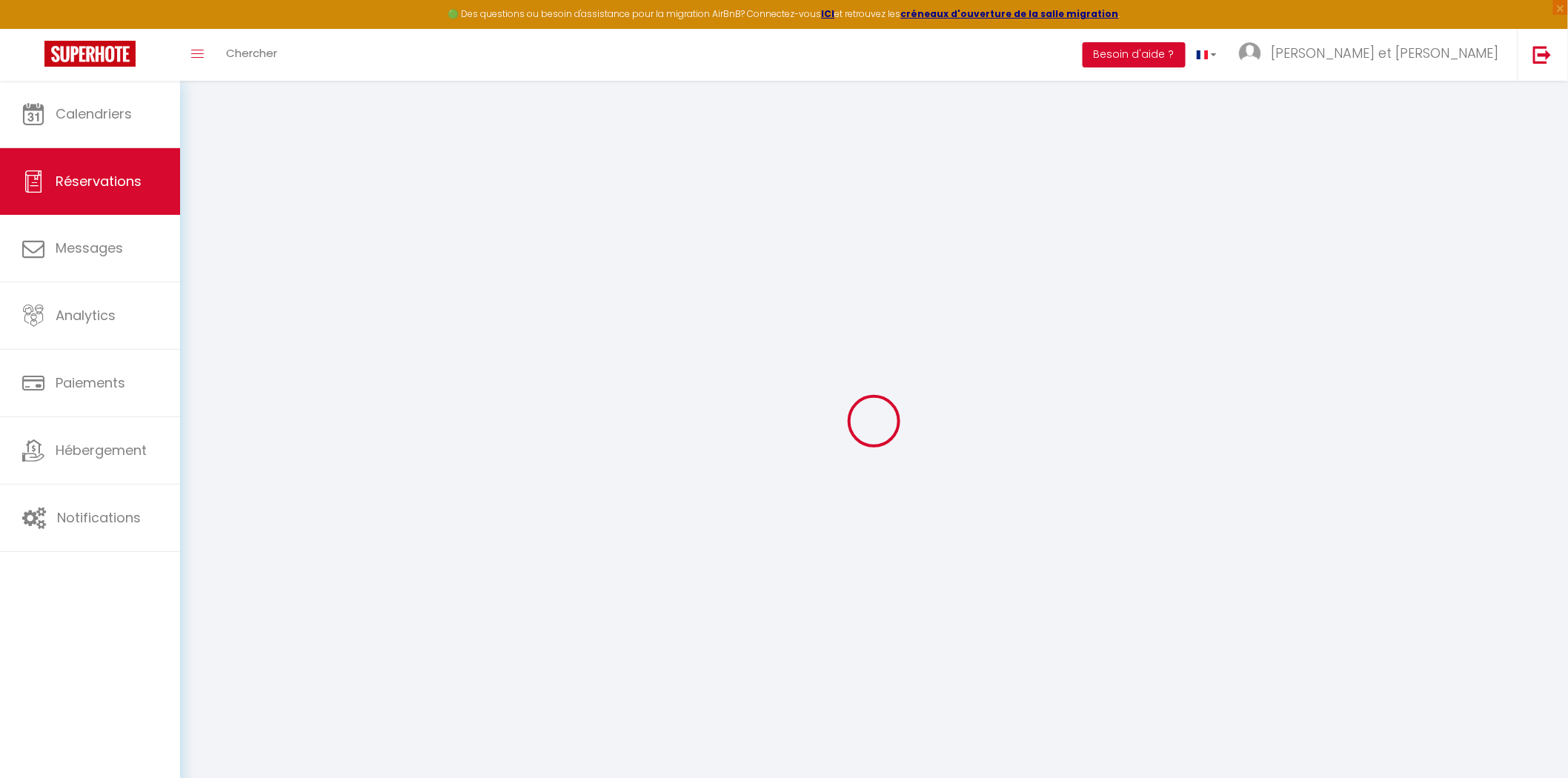
select select
checkbox input "false"
select select
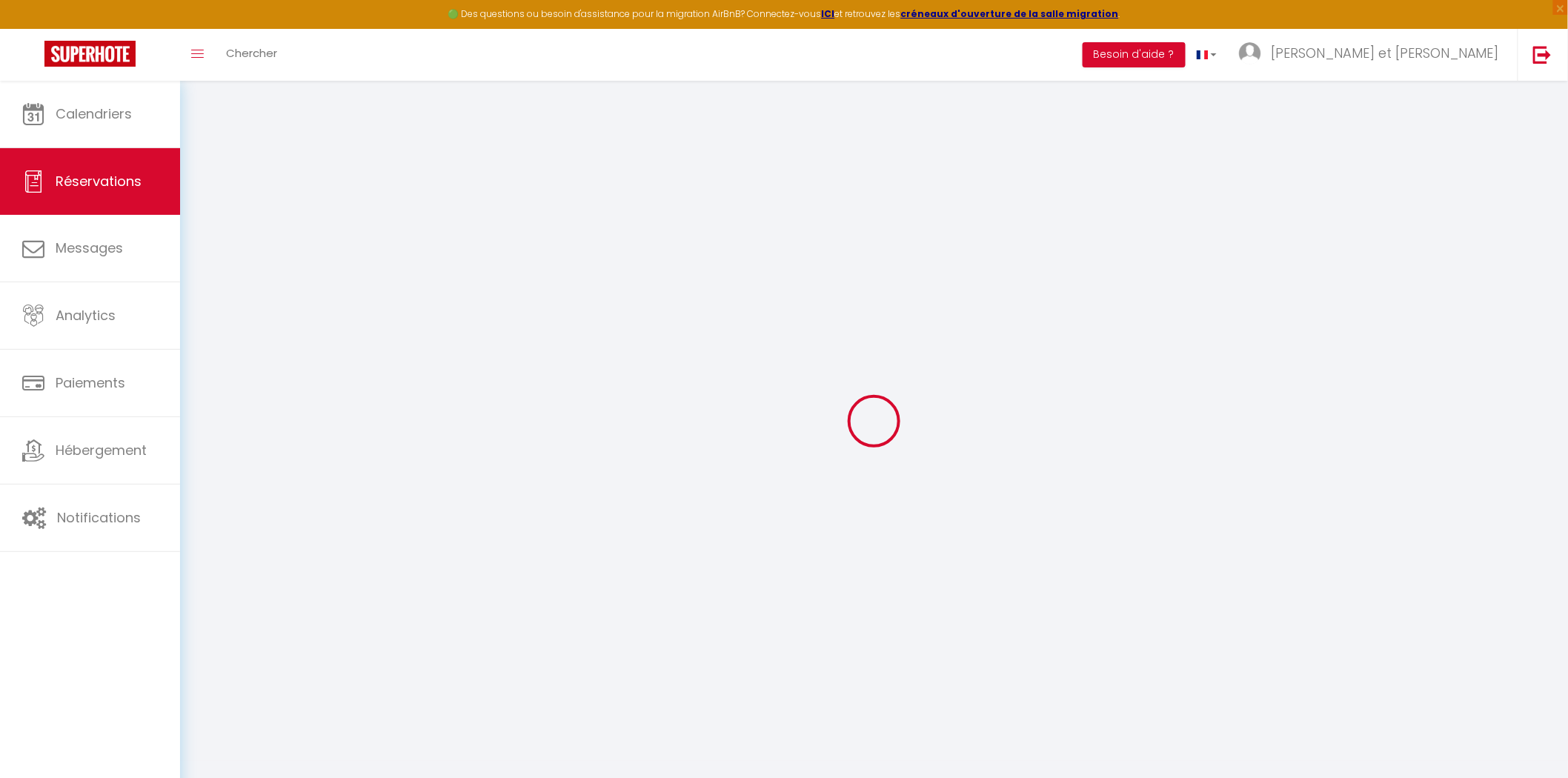
select select
checkbox input "false"
select select
type input "65"
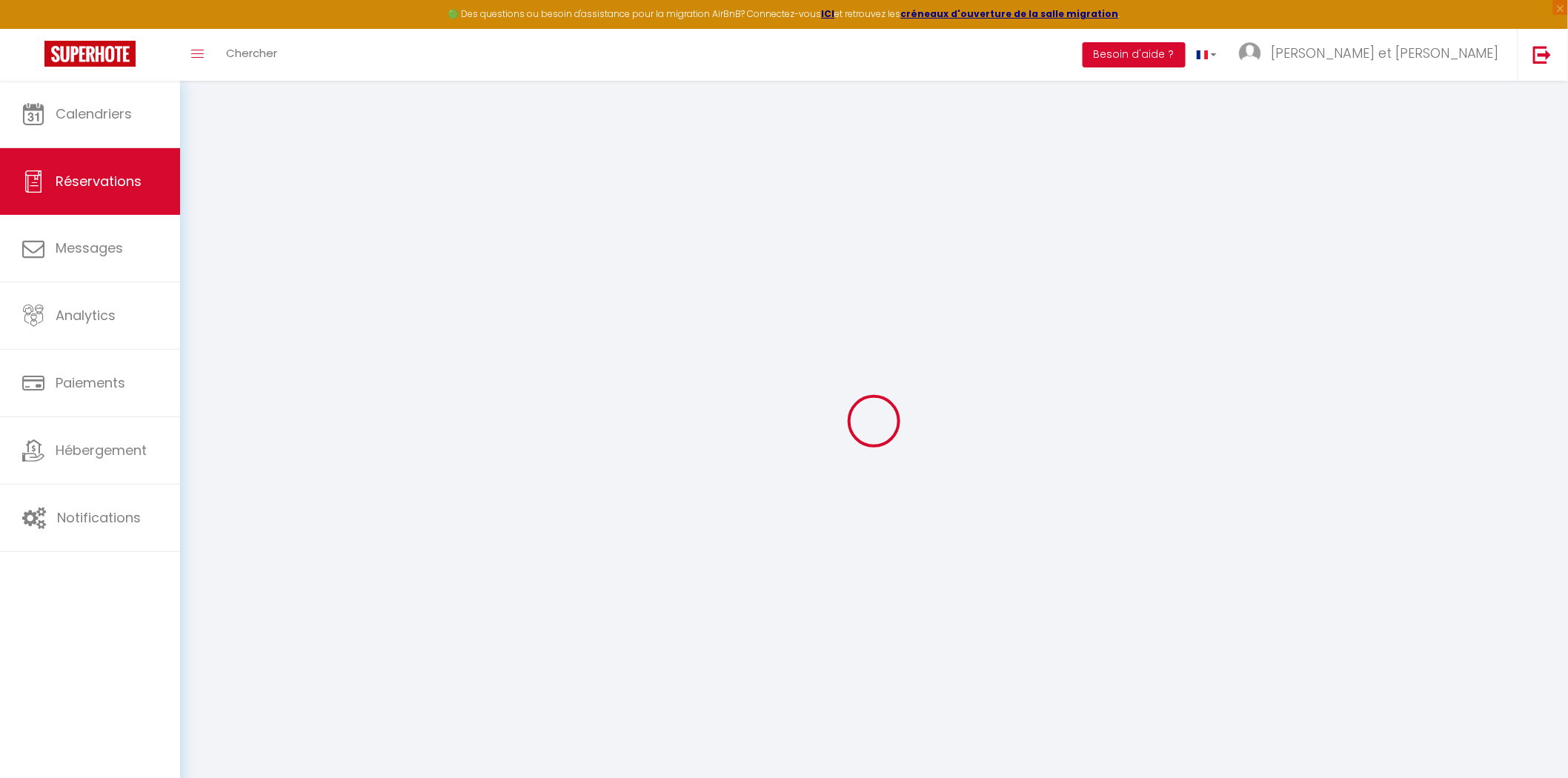
type input "4.2"
select select
checkbox input "false"
select select
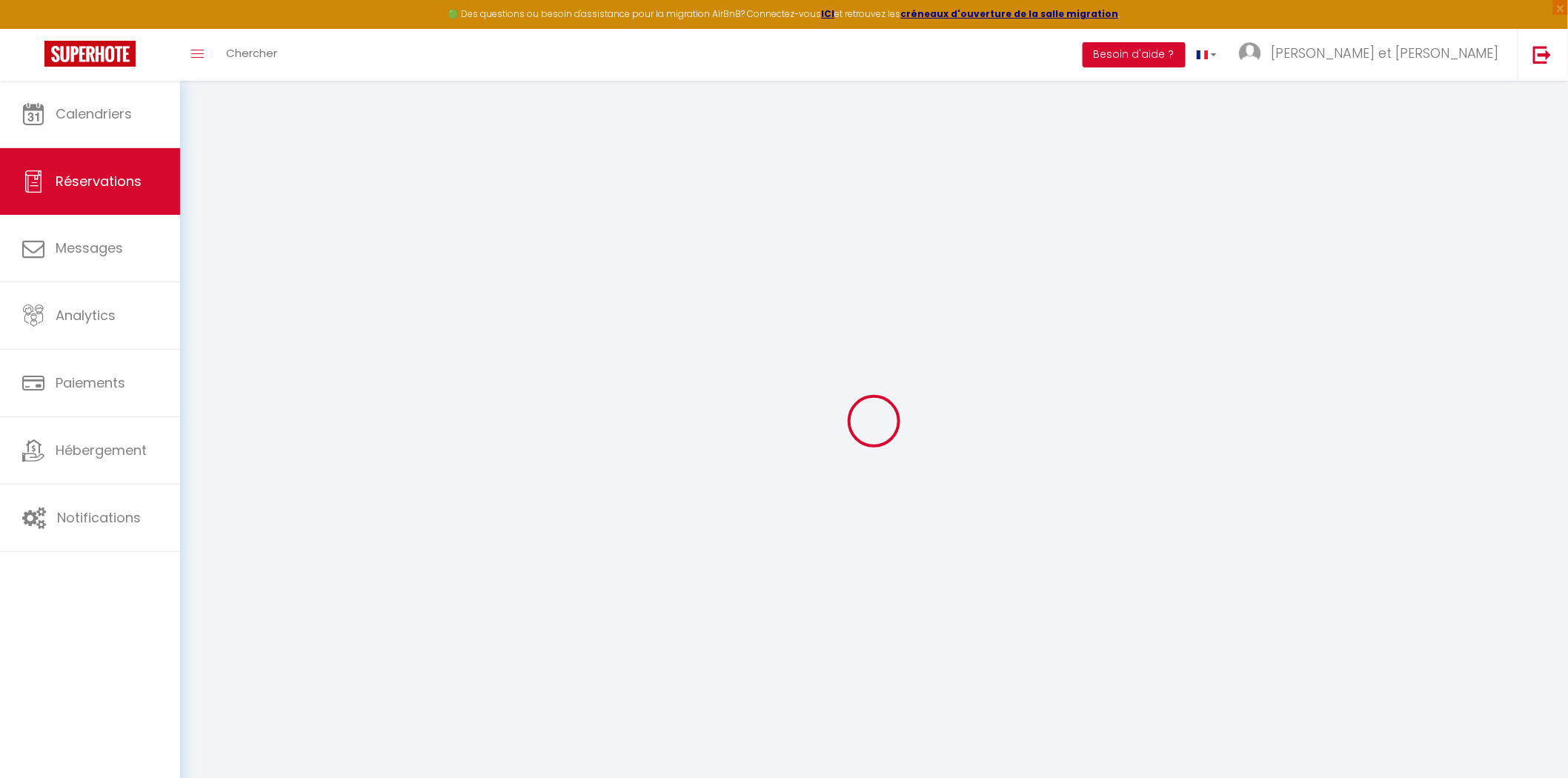
checkbox input "false"
select select
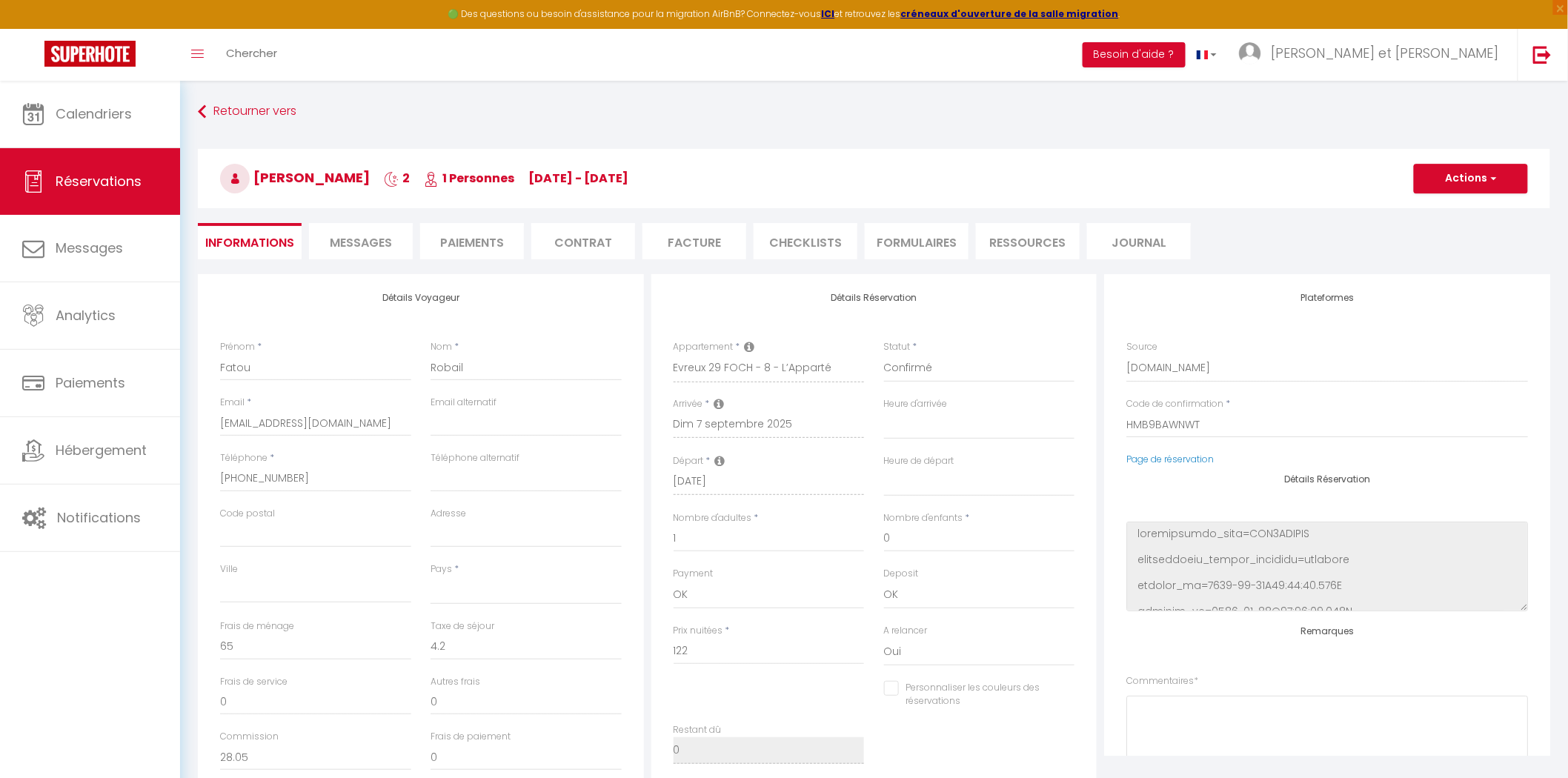
click at [357, 240] on span "Messages" at bounding box center [360, 243] width 62 height 17
select select
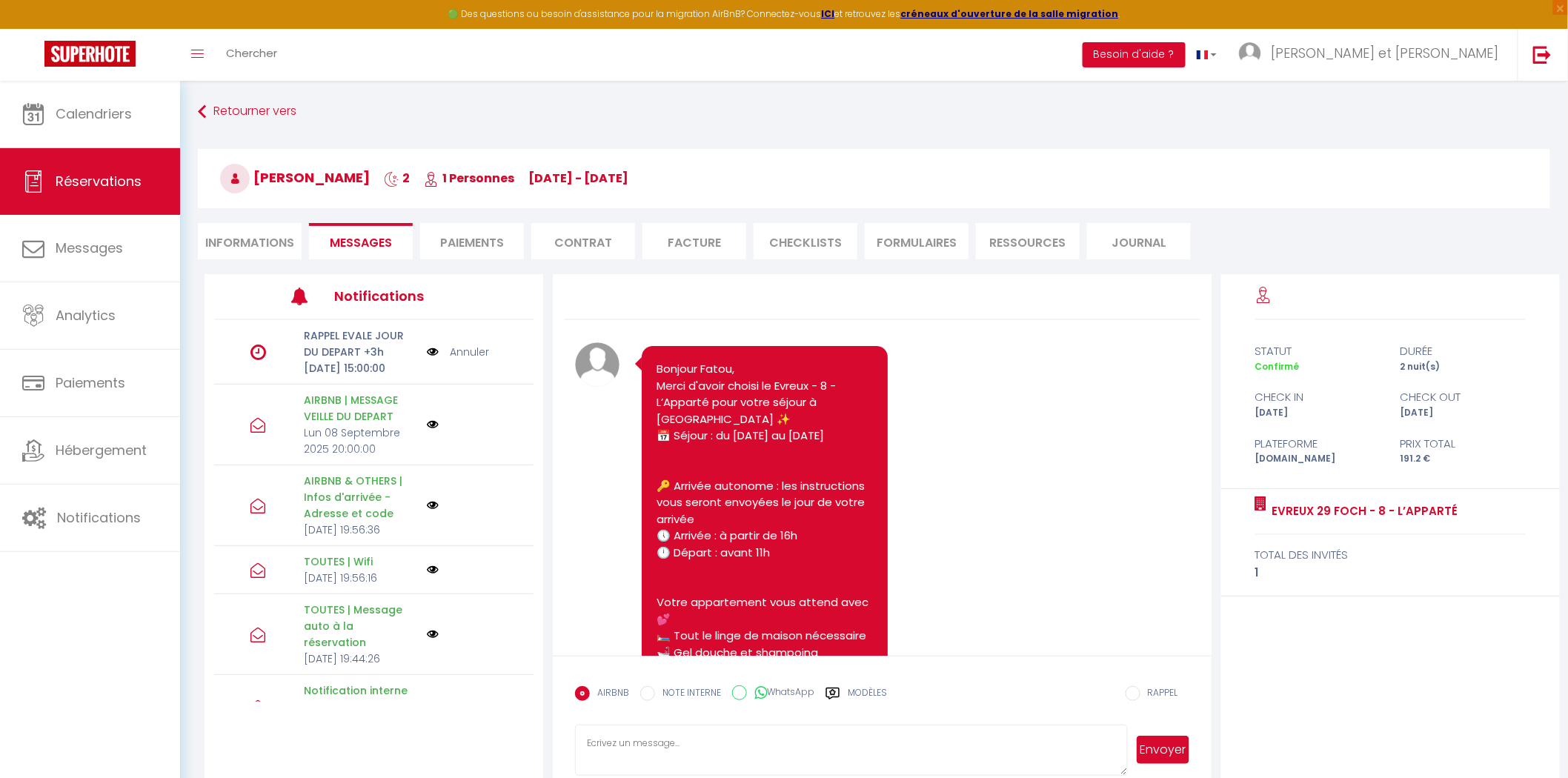
select select
click at [447, 251] on li "Paiements" at bounding box center [472, 241] width 103 height 36
select select
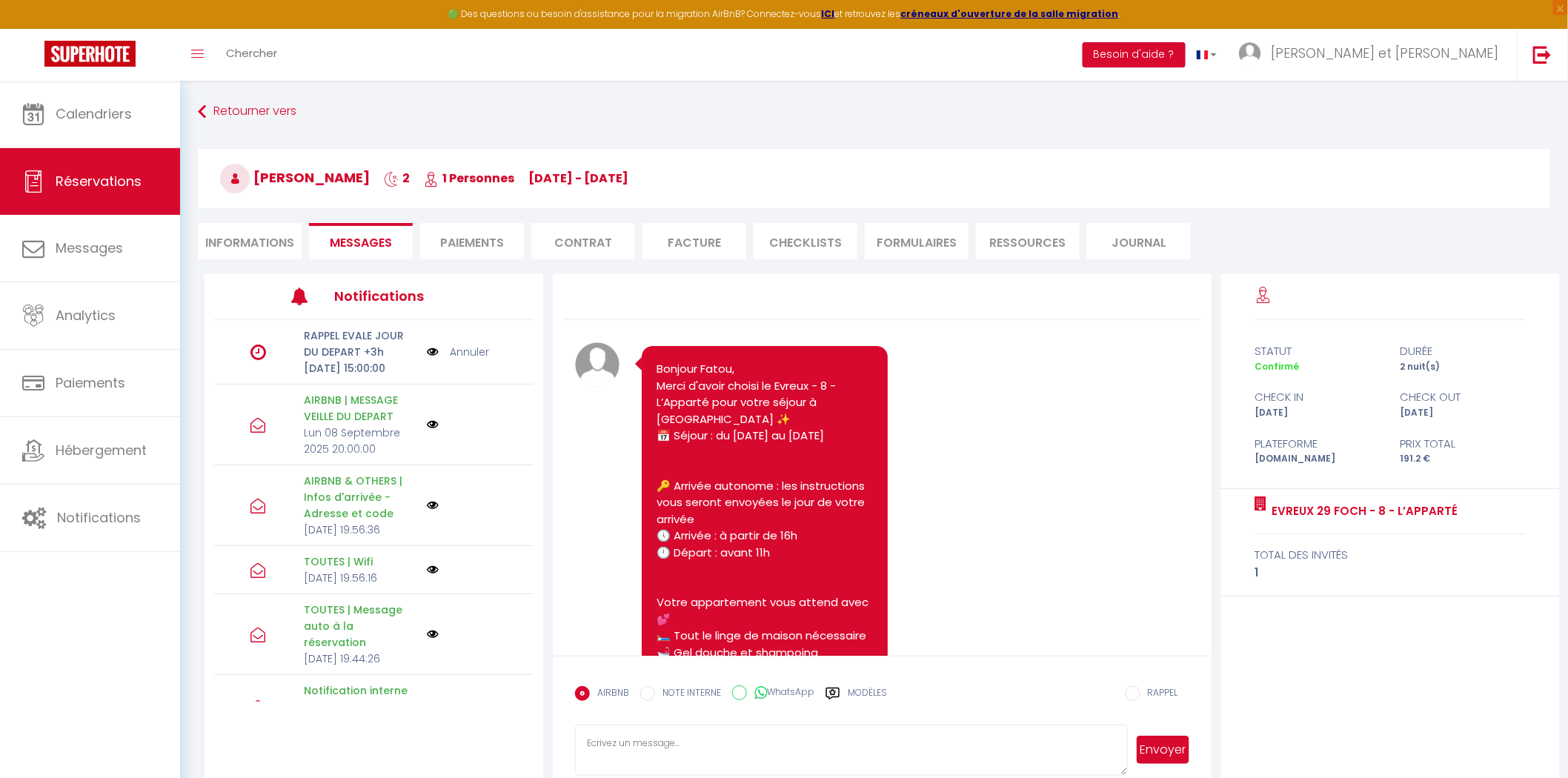
select select
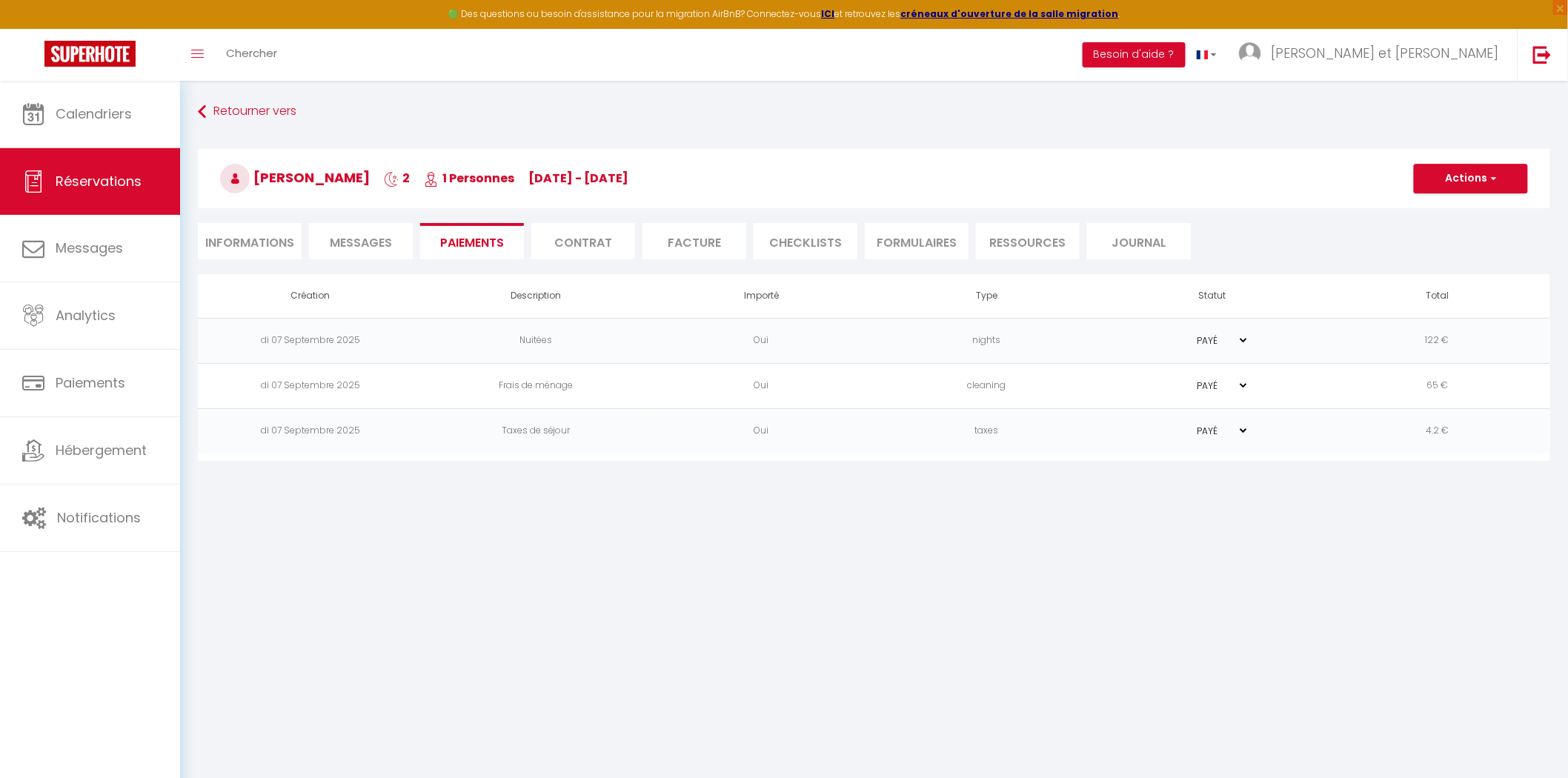
select select
click at [371, 249] on span "Messages" at bounding box center [360, 243] width 62 height 17
select select
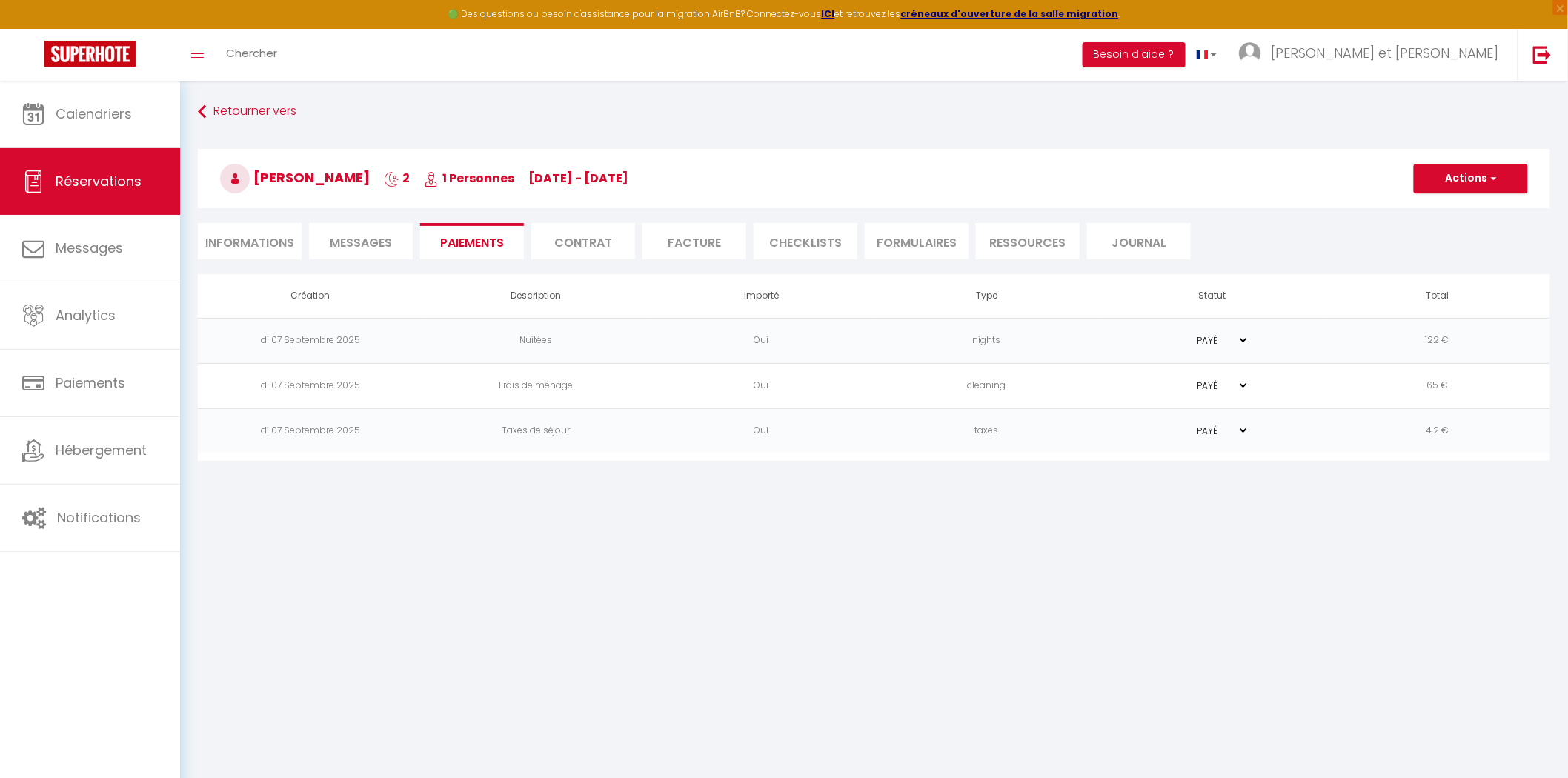
select select
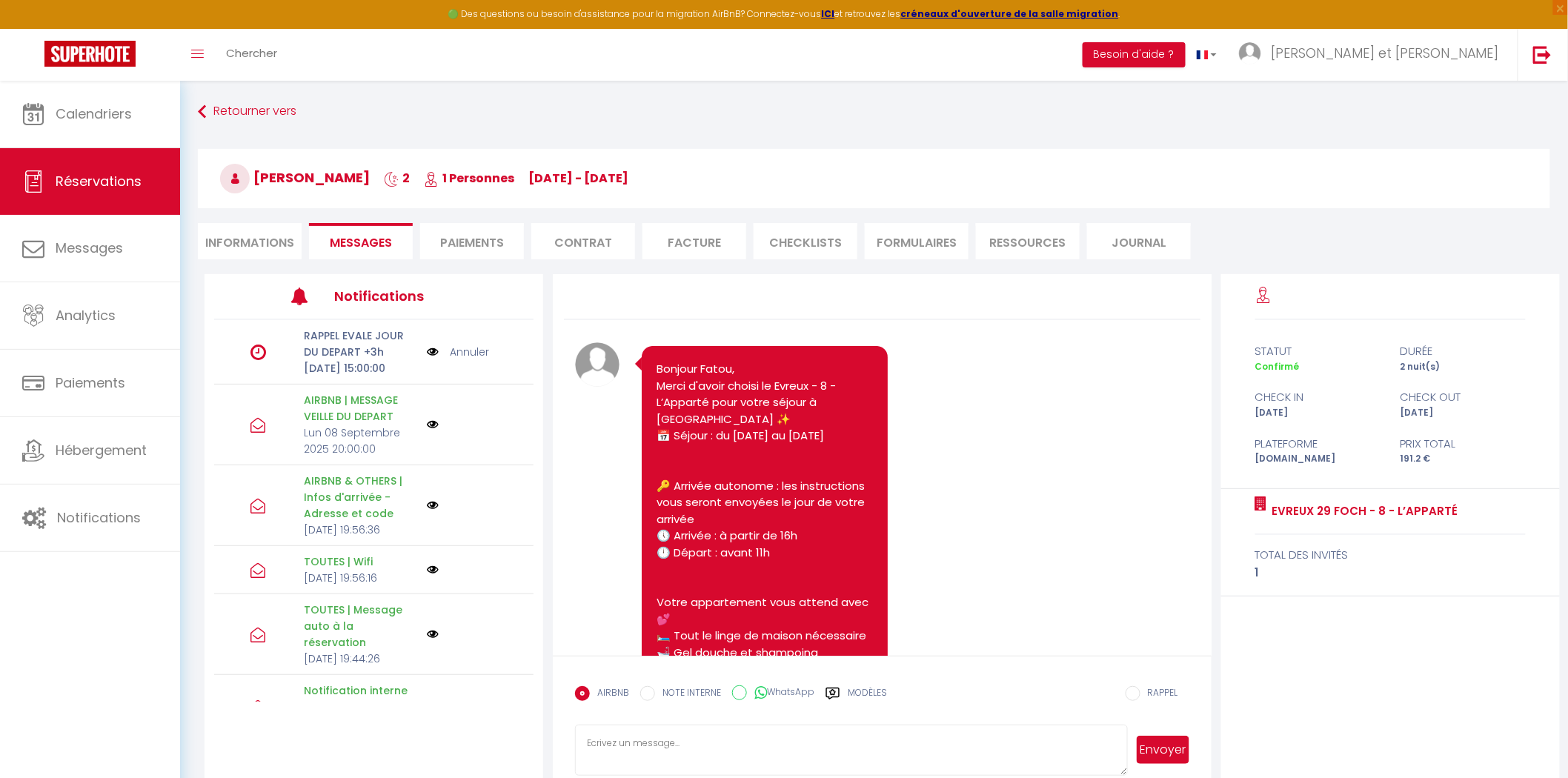
click at [251, 240] on li "Informations" at bounding box center [250, 241] width 103 height 36
select select
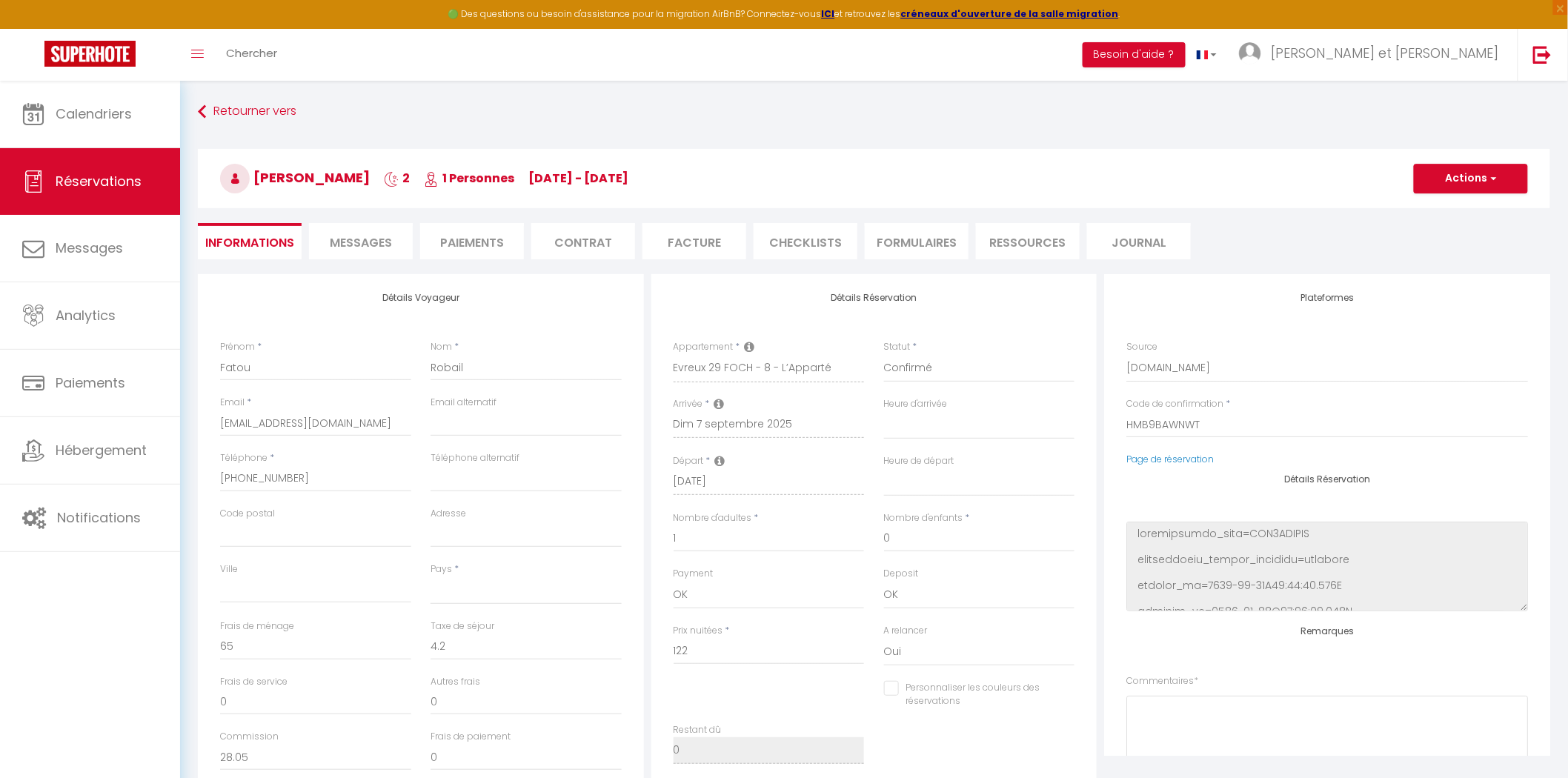
select select
checkbox input "false"
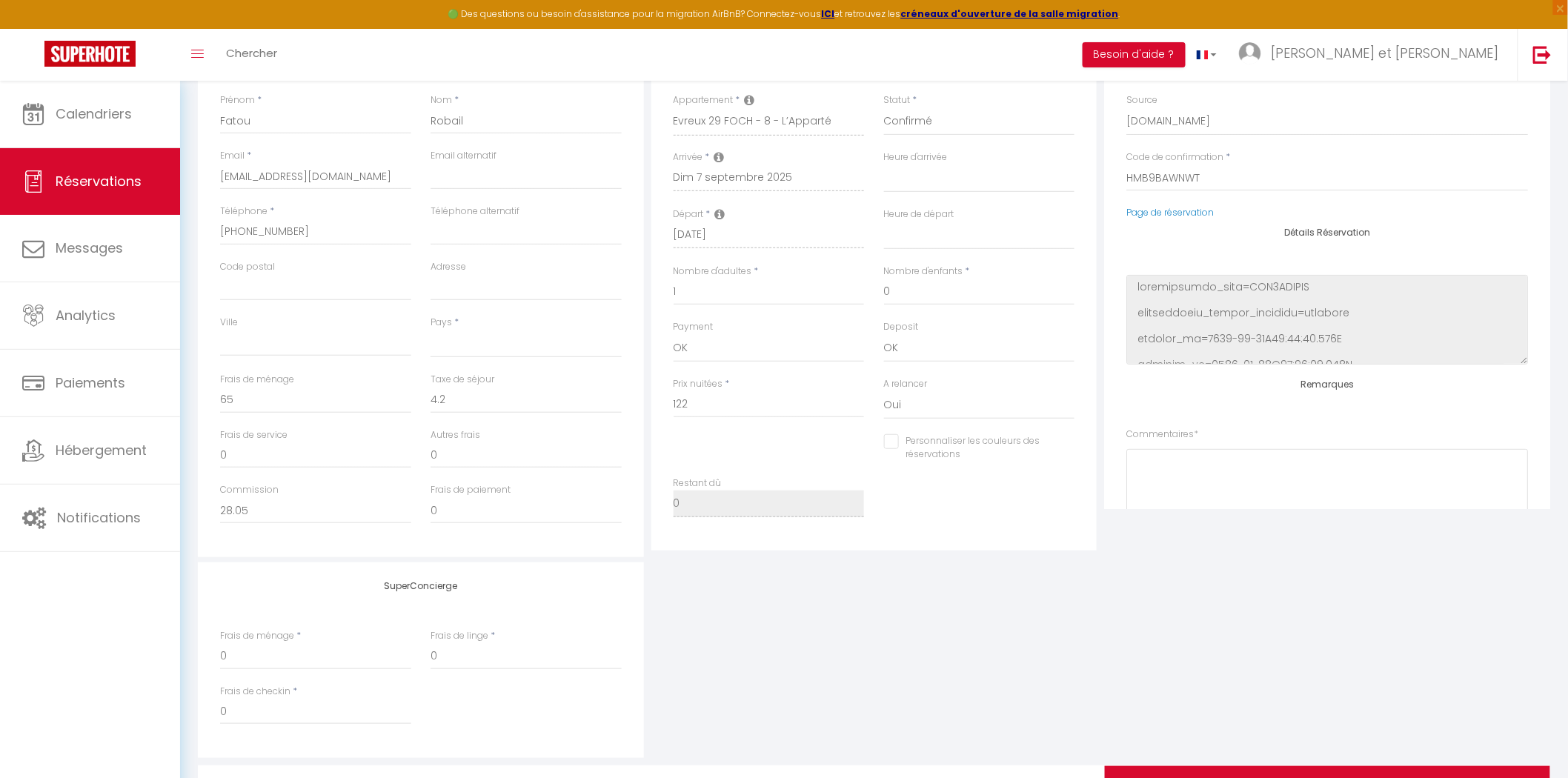
select select
checkbox input "false"
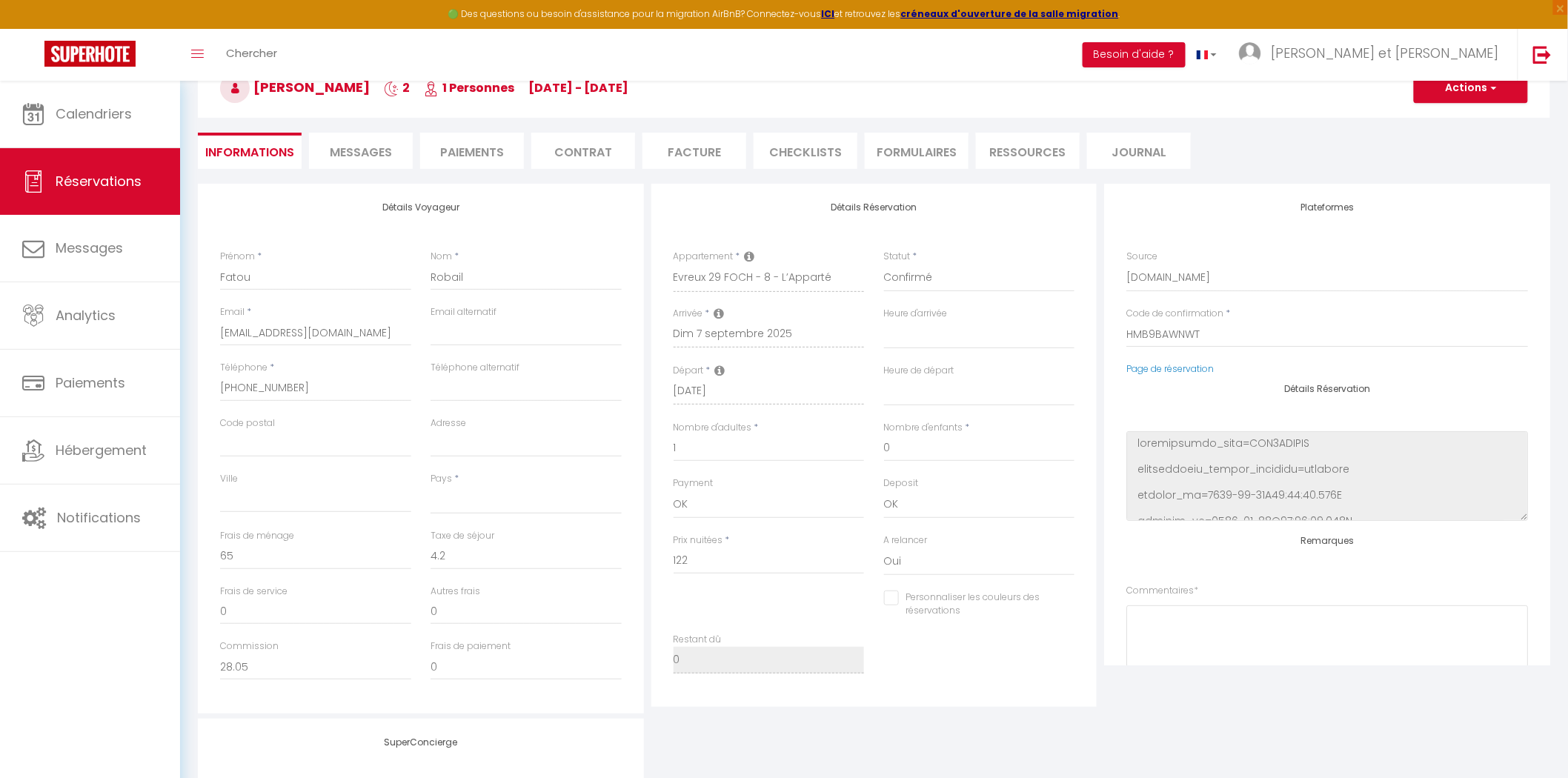
scroll to position [1, 0]
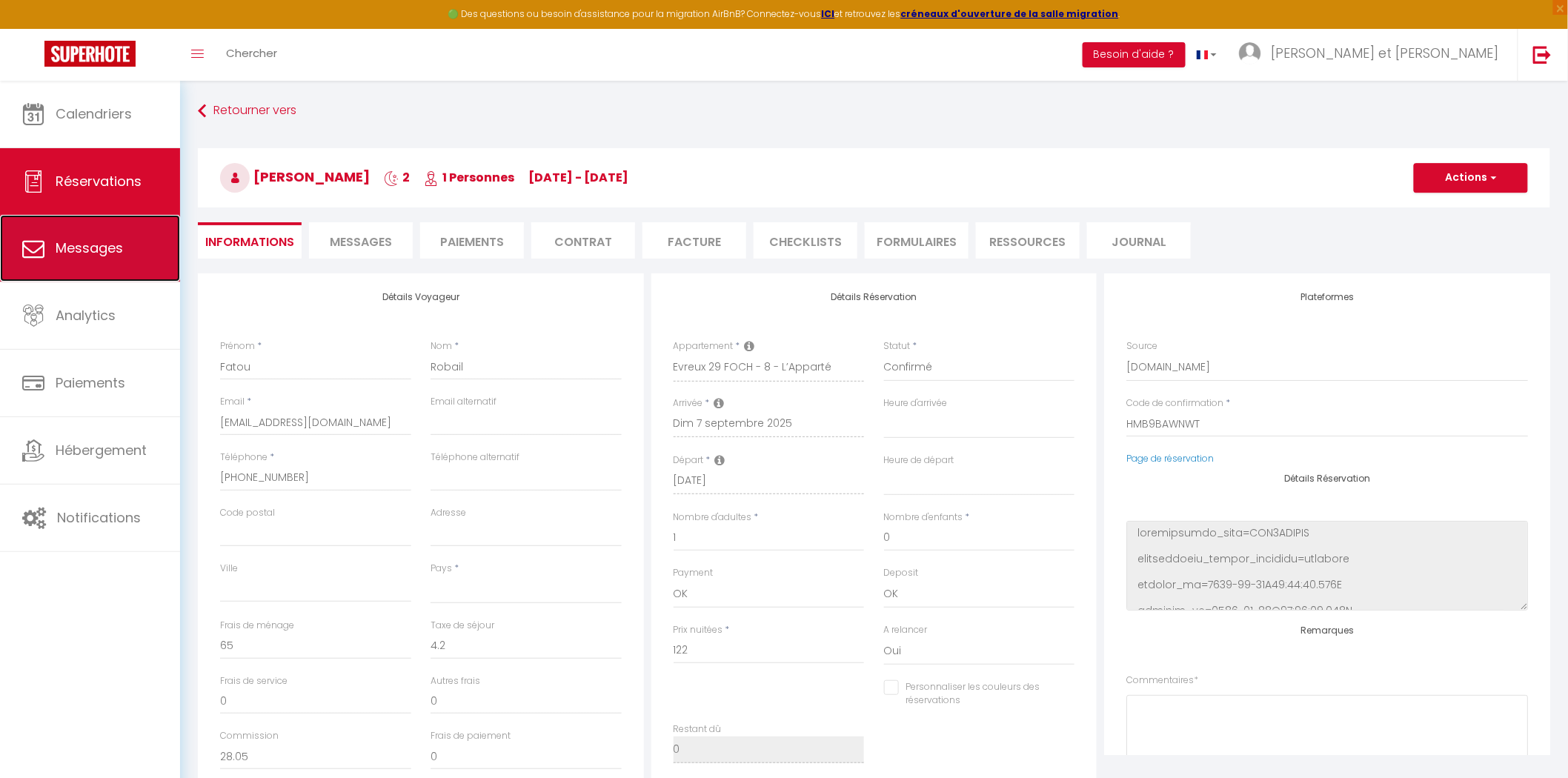
click at [102, 248] on span "Messages" at bounding box center [89, 248] width 67 height 19
select select "message"
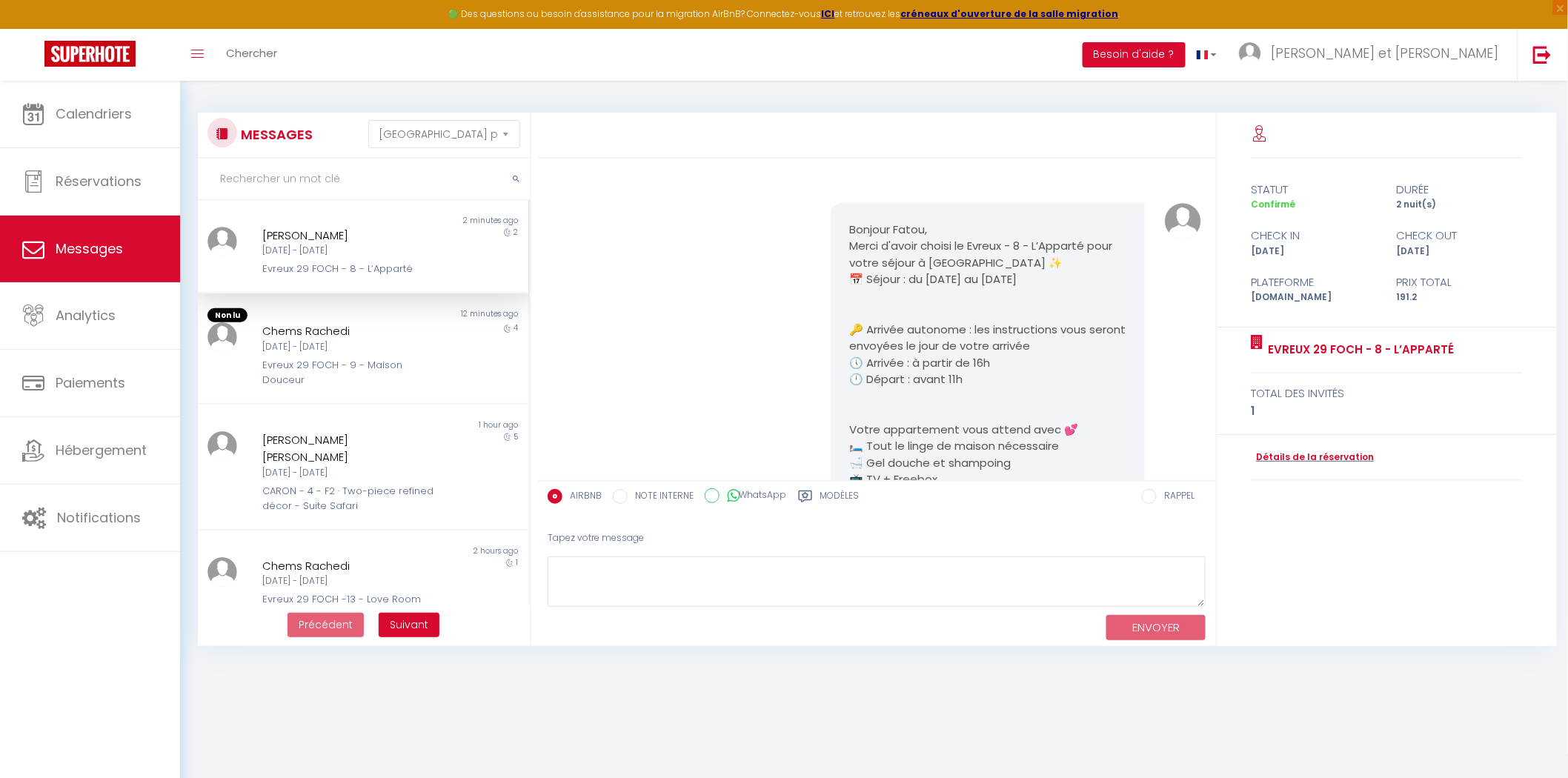
scroll to position [3682, 0]
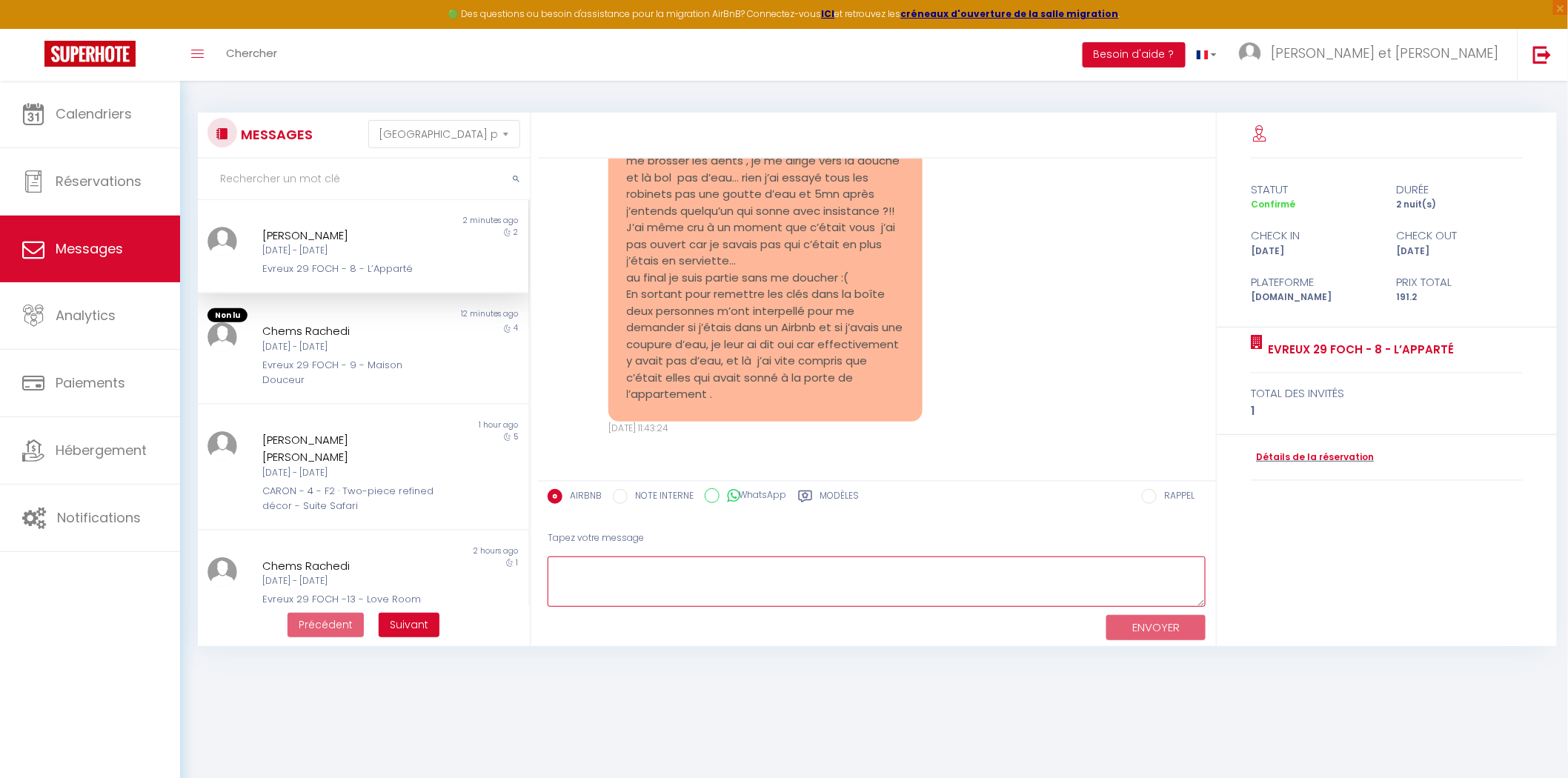
click at [686, 581] on textarea at bounding box center [877, 581] width 659 height 51
click at [560, 574] on textarea "Je vous appelle immédiatement" at bounding box center [877, 581] width 659 height 51
type textarea "Bonjour Fatou, je vous appelle immédiatement. A tout de suite, [PERSON_NAME]"
click at [1177, 633] on button "ENVOYER" at bounding box center [1156, 628] width 100 height 26
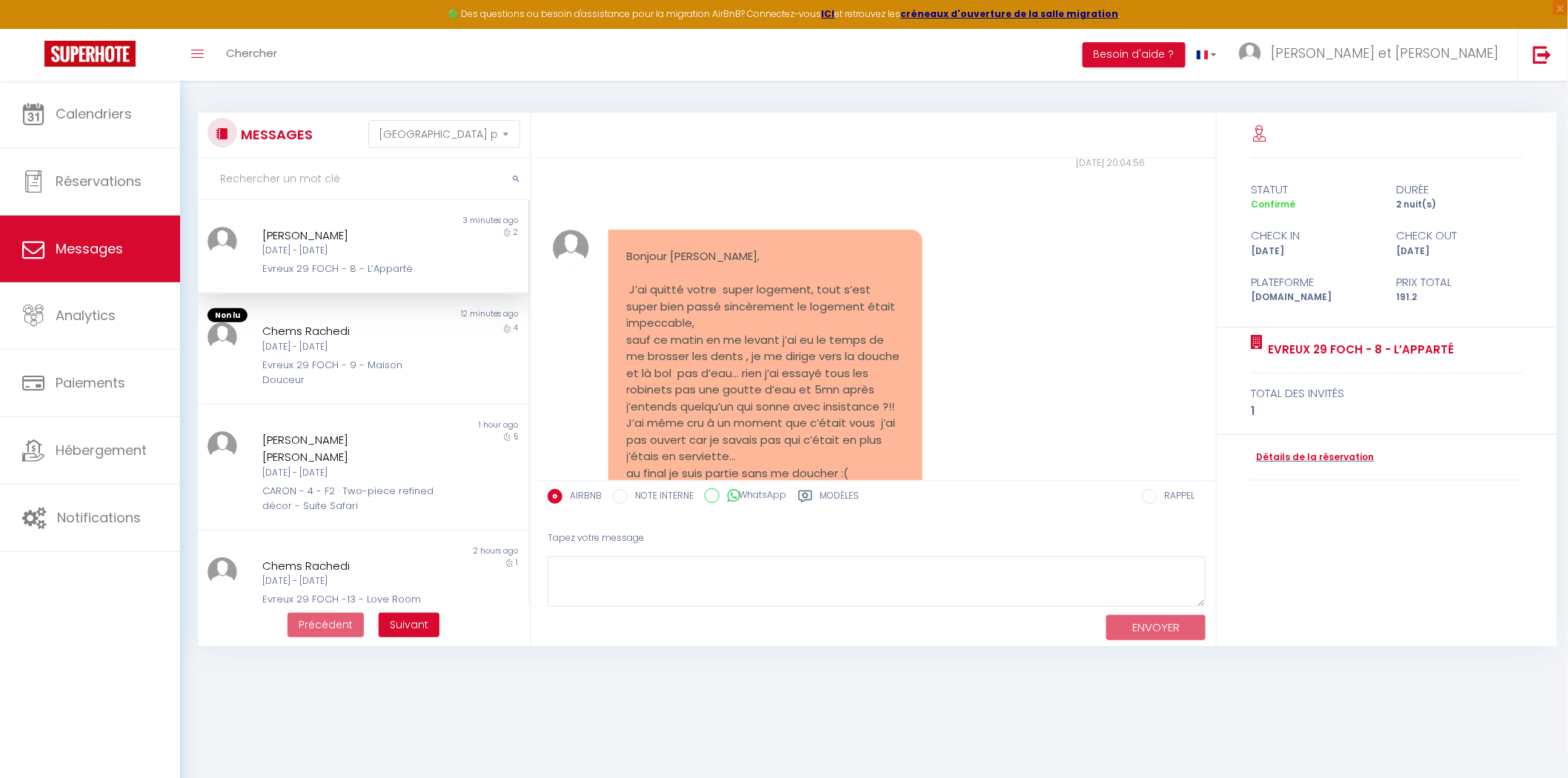
scroll to position [3414, 0]
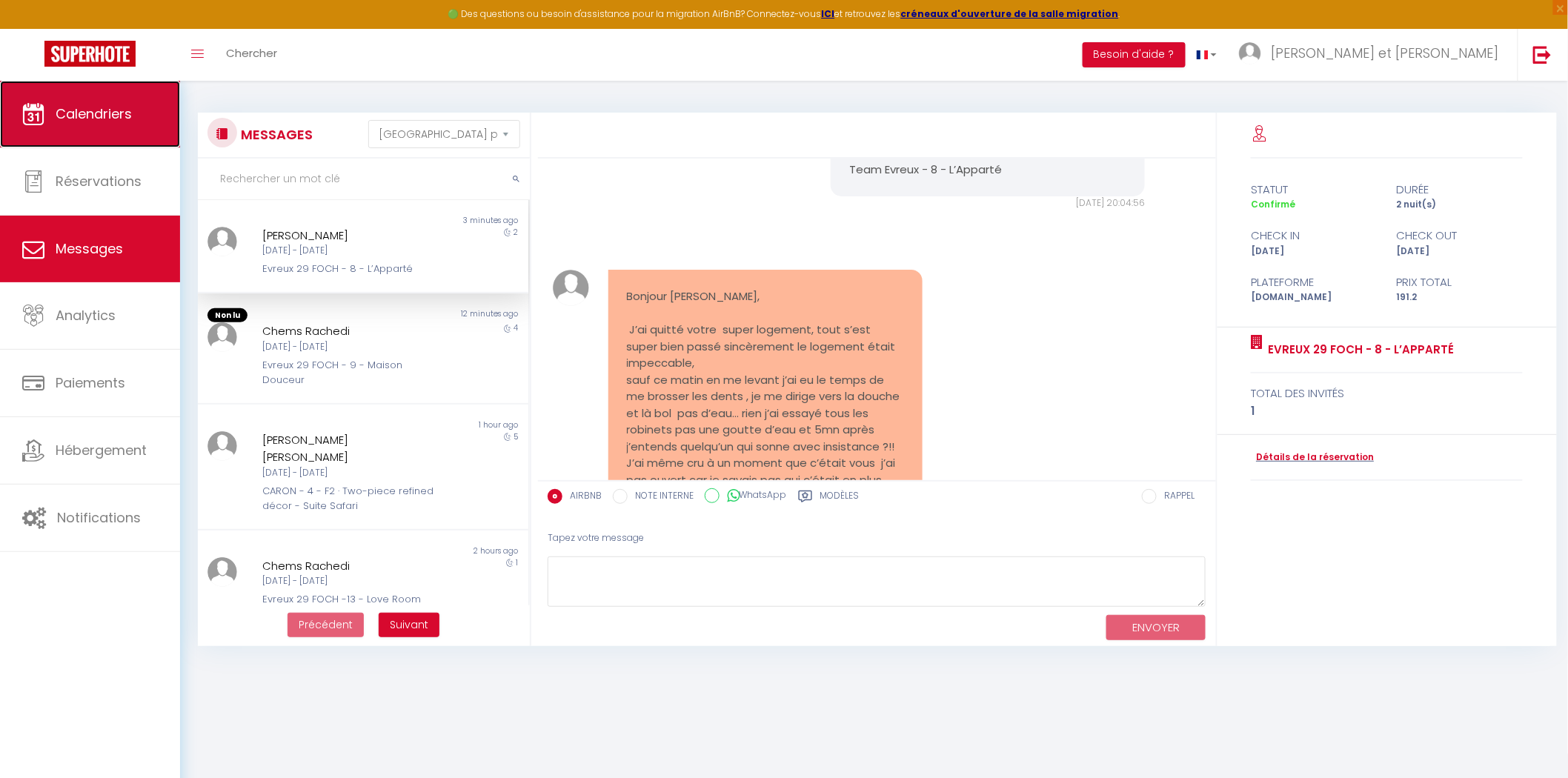
click at [94, 114] on span "Calendriers" at bounding box center [93, 114] width 76 height 19
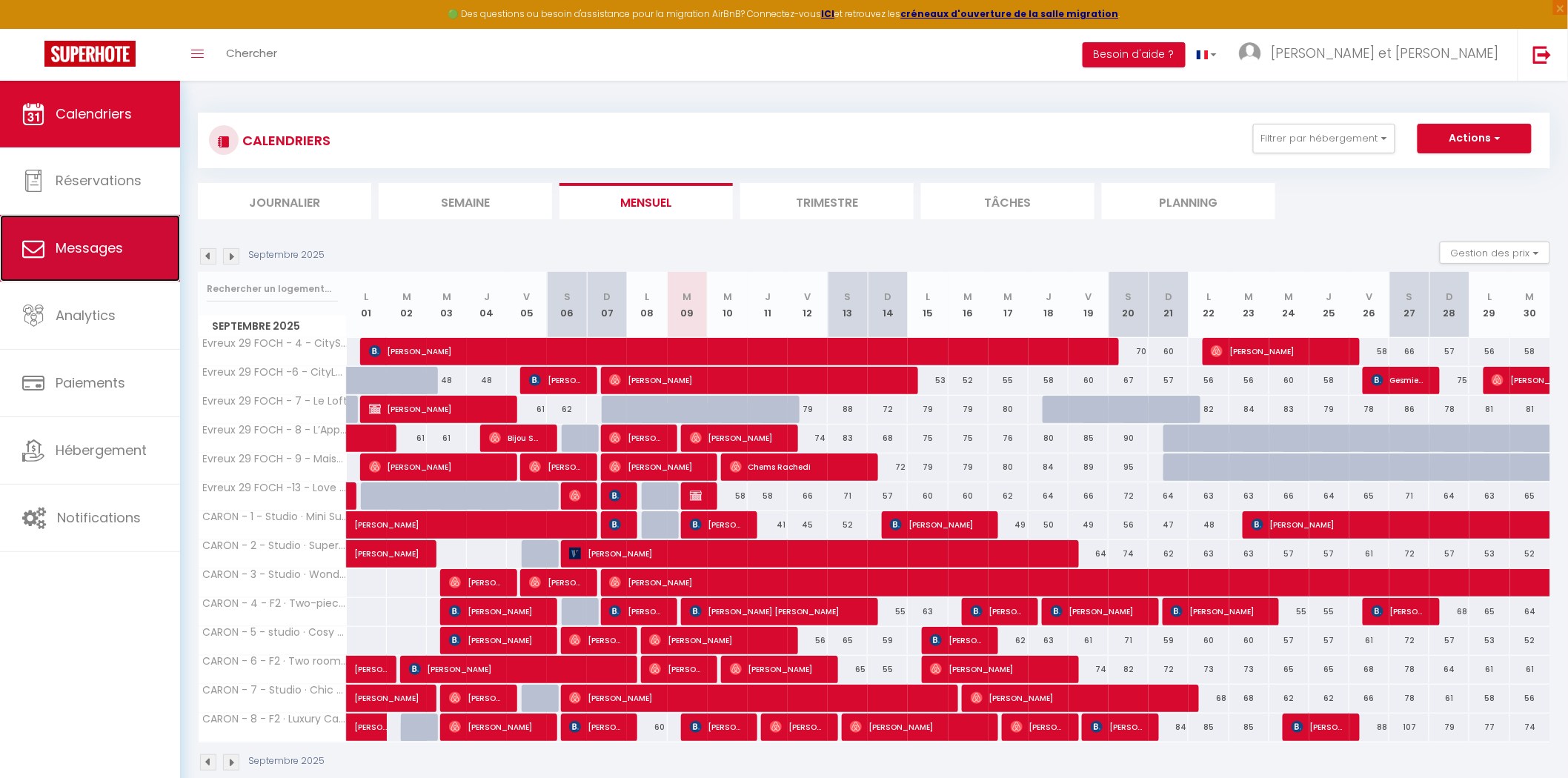
click at [108, 253] on span "Messages" at bounding box center [89, 248] width 67 height 19
select select "message"
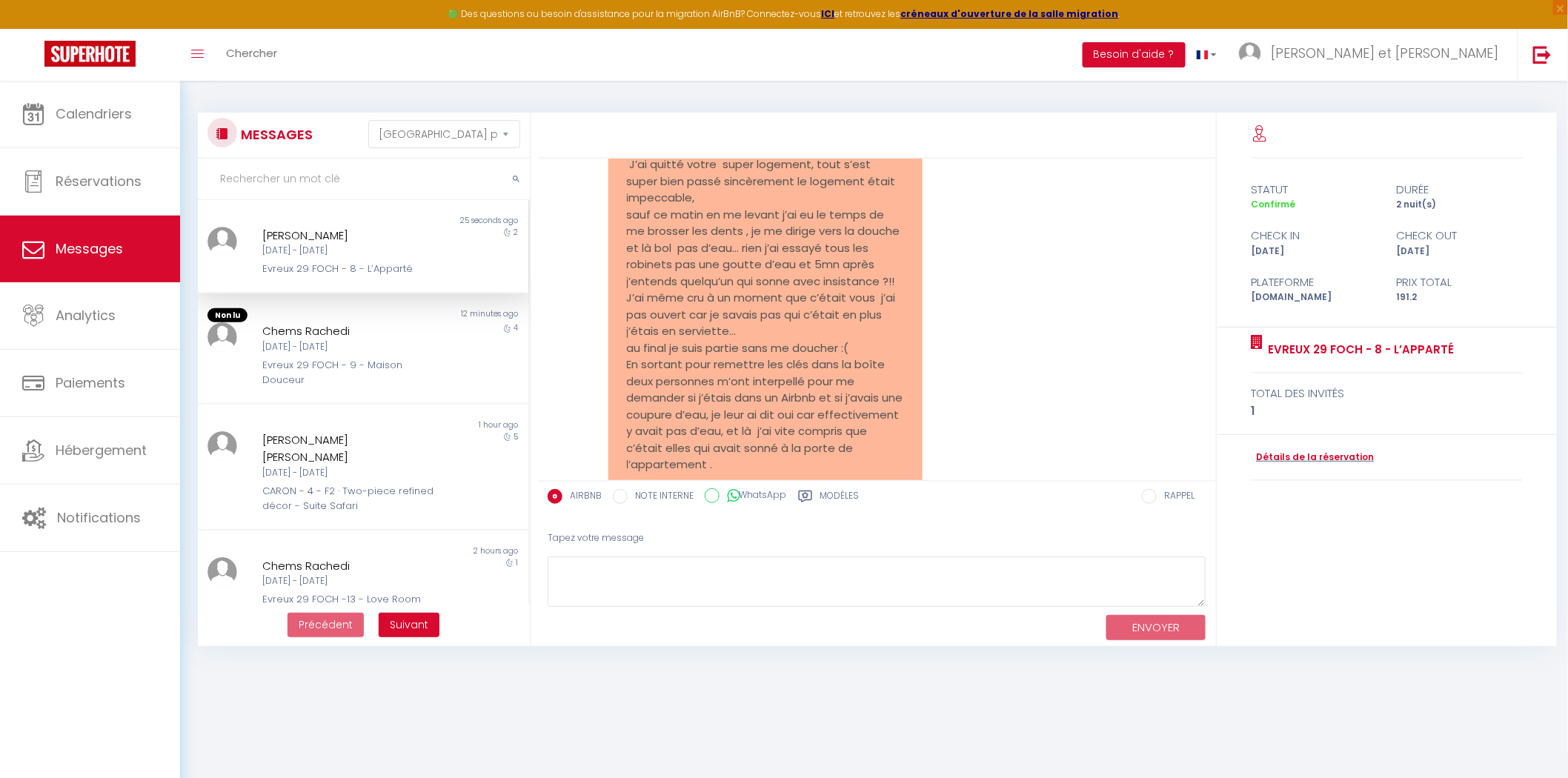
scroll to position [3661, 0]
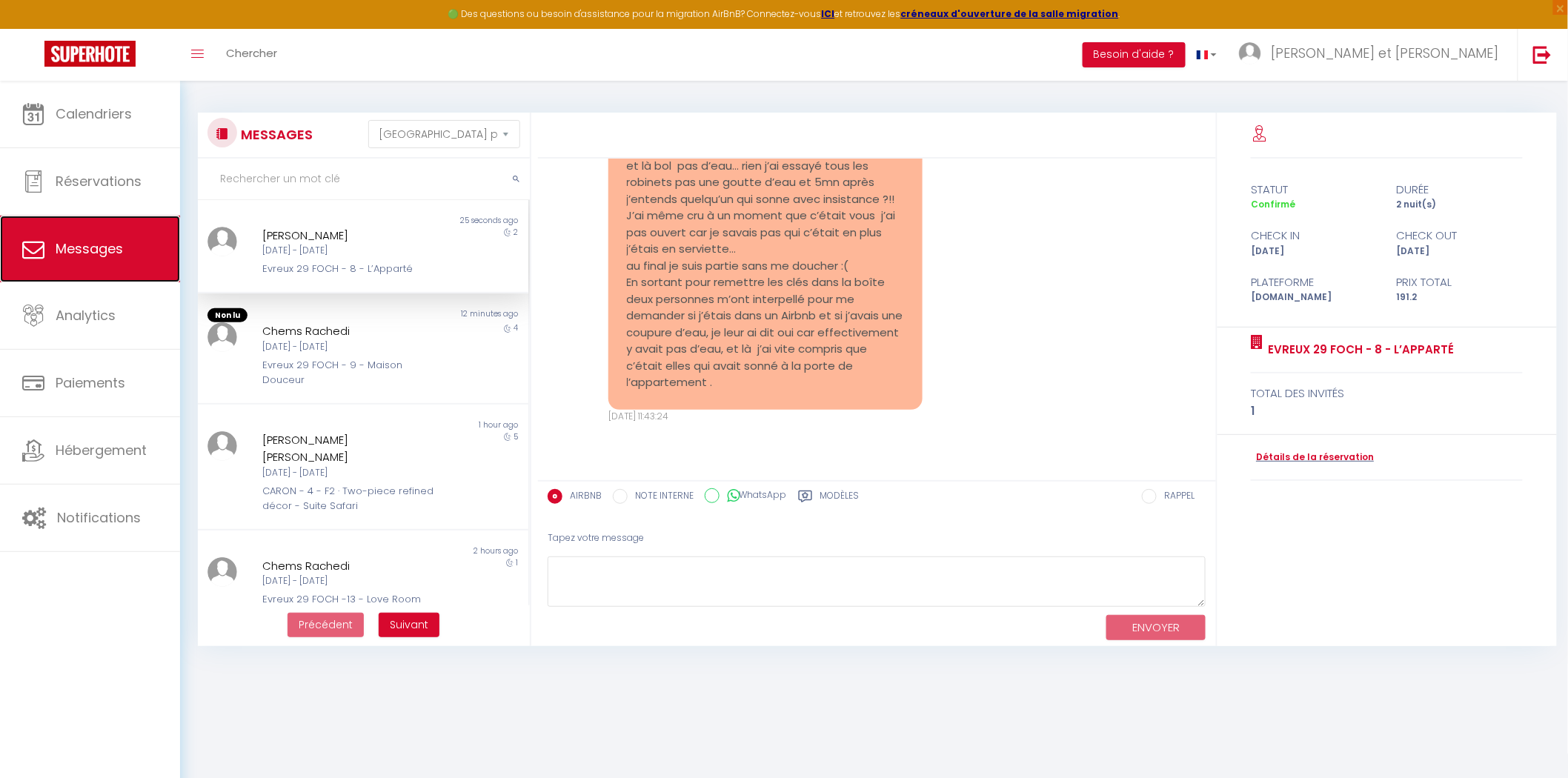
click at [116, 247] on span "Messages" at bounding box center [89, 249] width 67 height 19
click at [371, 264] on div "Evreux 29 FOCH - 8 - L’Apparté" at bounding box center [349, 269] width 173 height 15
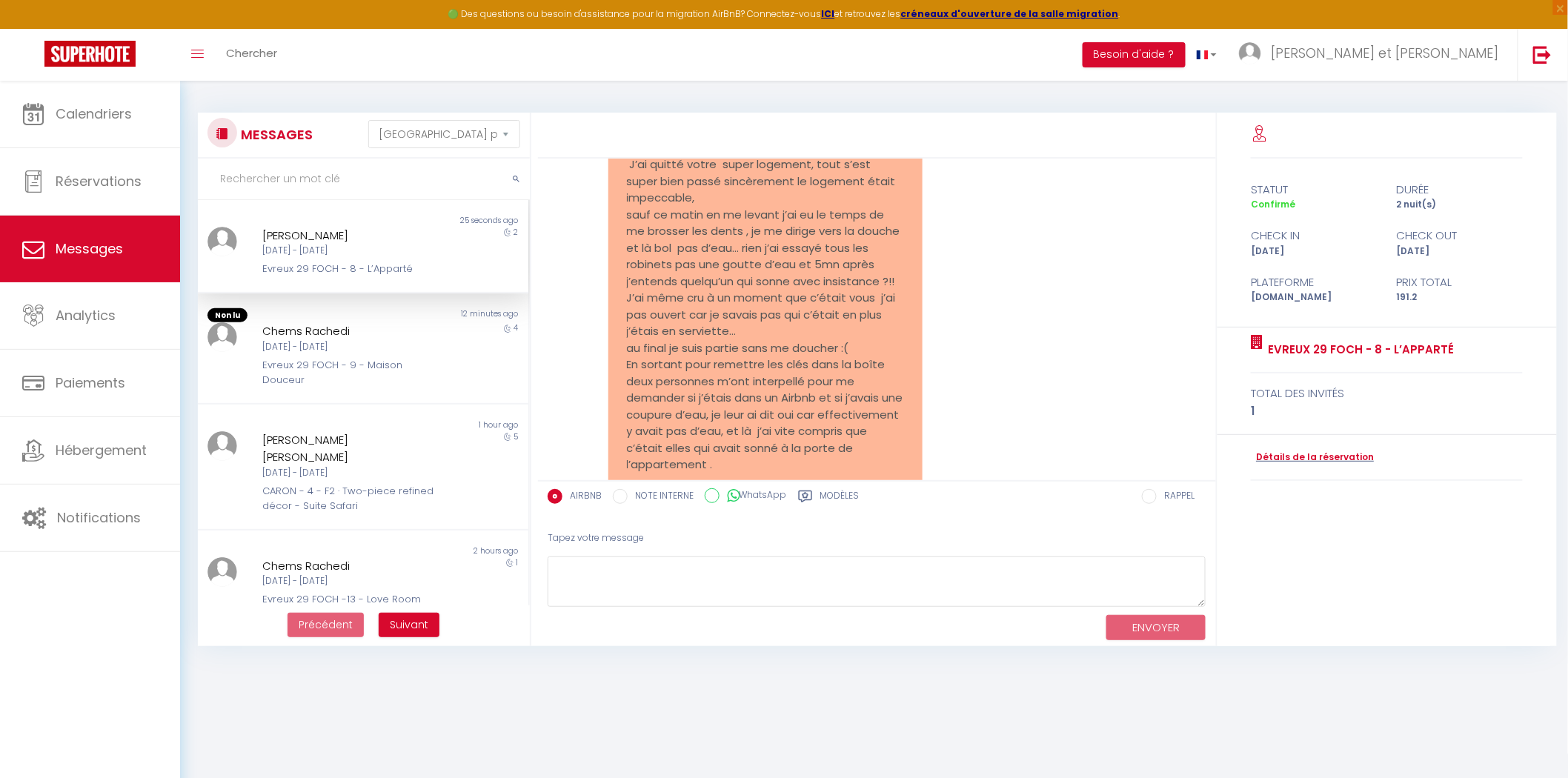
scroll to position [3661, 0]
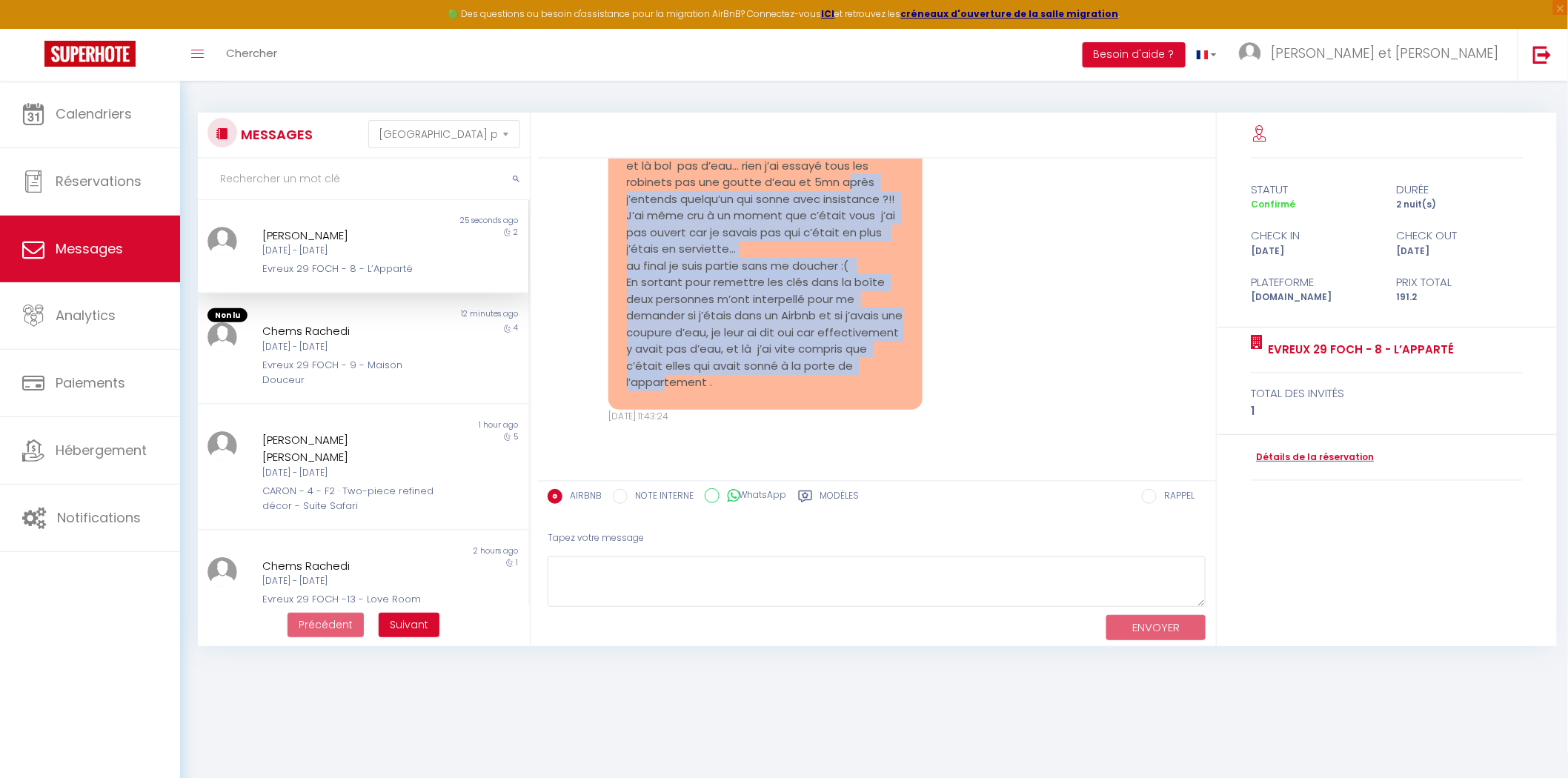
drag, startPoint x: 771, startPoint y: 417, endPoint x: 641, endPoint y: 237, distance: 222.0
click at [641, 237] on pre "Bonjour [PERSON_NAME], J’ai quitté votre super logement, tout s’est super bien …" at bounding box center [766, 215] width 277 height 350
click at [751, 295] on pre "Bonjour [PERSON_NAME], J’ai quitté votre super logement, tout s’est super bien …" at bounding box center [766, 215] width 277 height 350
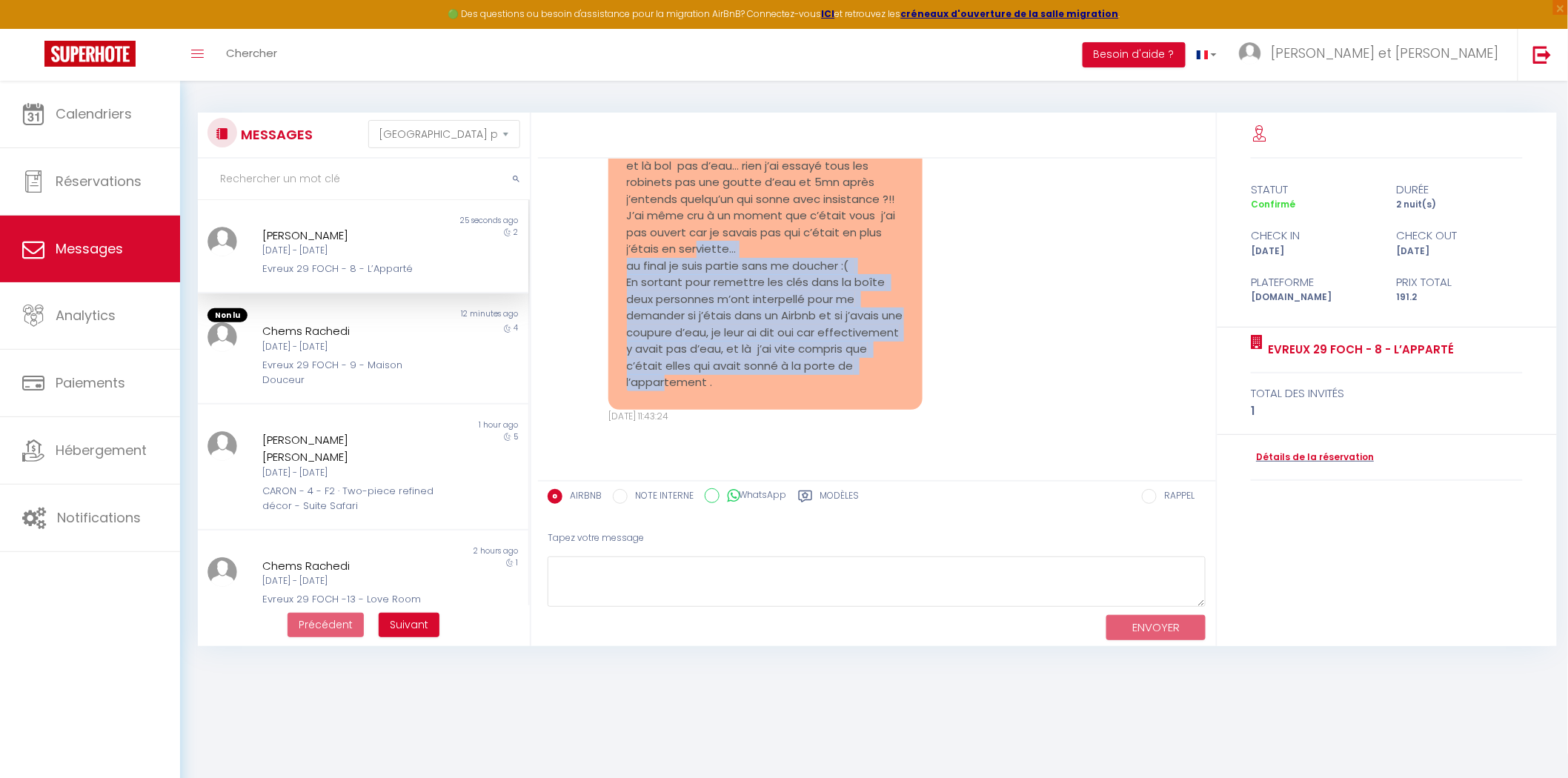
drag, startPoint x: 773, startPoint y: 417, endPoint x: 625, endPoint y: 295, distance: 191.8
click at [625, 295] on div "Bonjour [PERSON_NAME], J’ai quitté votre super logement, tout s’est super bien …" at bounding box center [766, 215] width 314 height 388
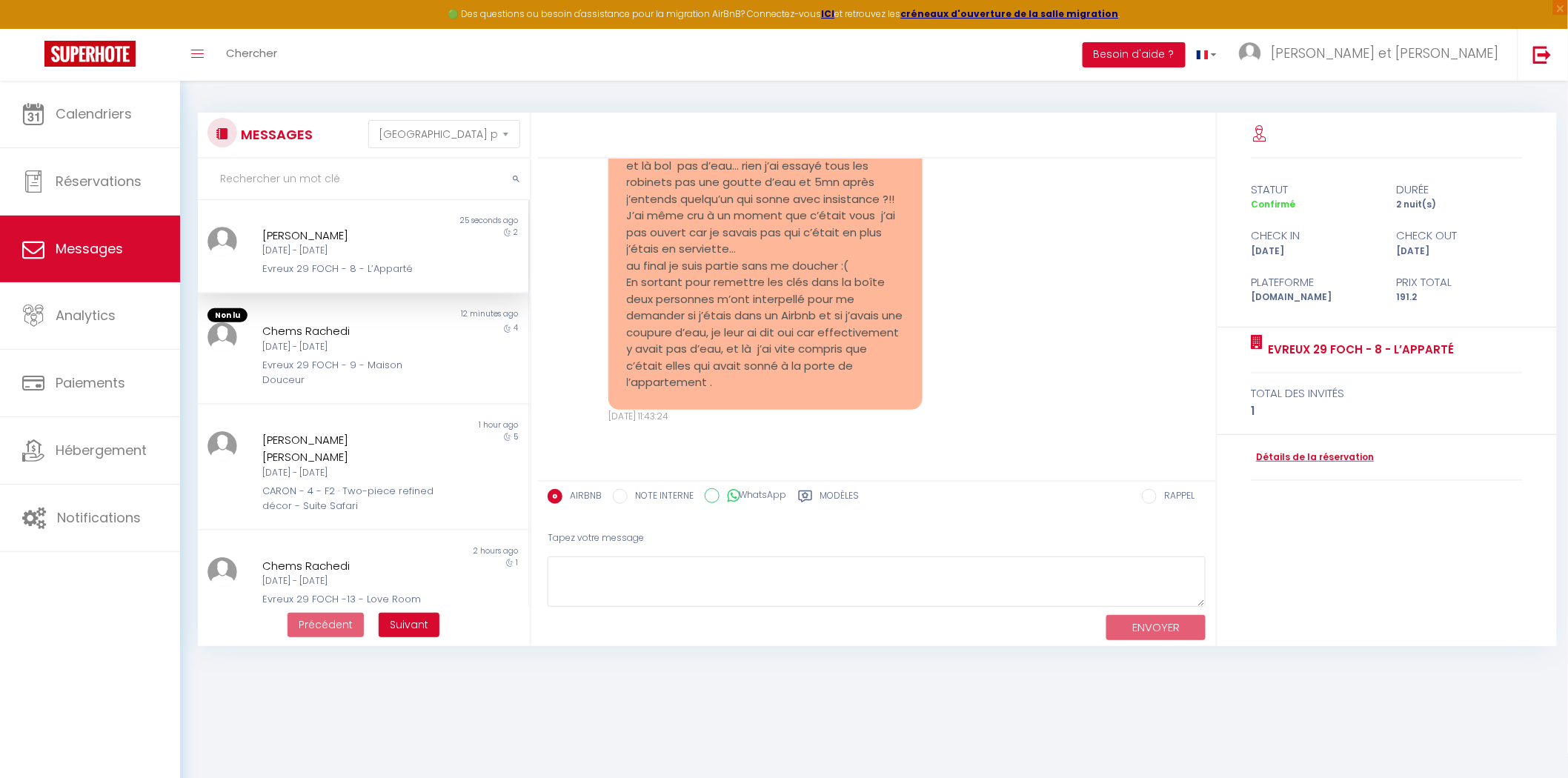
click at [735, 216] on pre "Bonjour [PERSON_NAME], J’ai quitté votre super logement, tout s’est super bien …" at bounding box center [766, 215] width 277 height 350
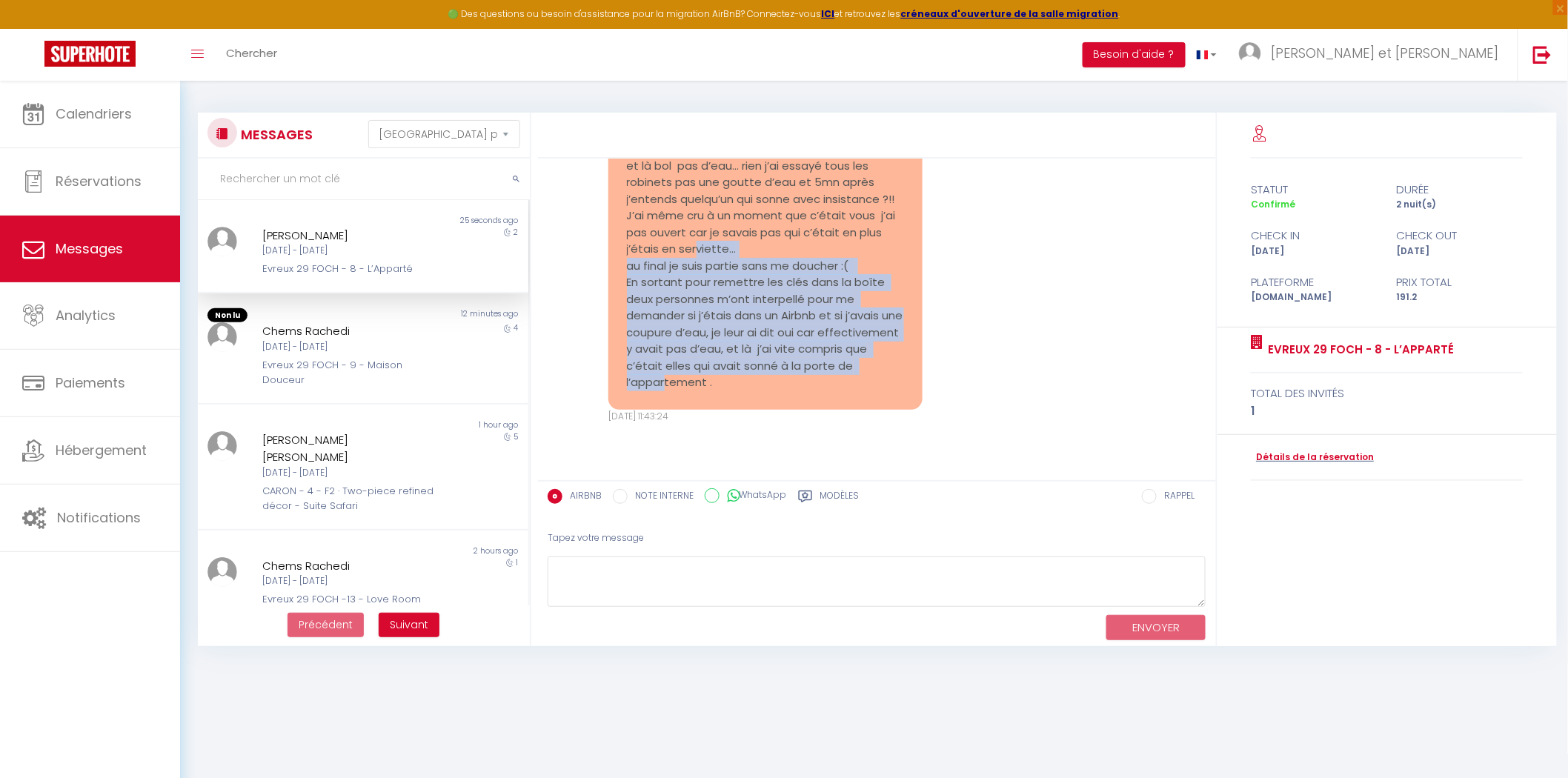
drag, startPoint x: 767, startPoint y: 418, endPoint x: 602, endPoint y: 301, distance: 202.3
click at [602, 301] on div "Bonjour [PERSON_NAME], J’ai quitté votre super logement, tout s’est super bien …" at bounding box center [766, 223] width 335 height 401
click at [775, 389] on pre "Bonjour [PERSON_NAME], J’ai quitté votre super logement, tout s’est super bien …" at bounding box center [766, 215] width 277 height 350
drag, startPoint x: 768, startPoint y: 416, endPoint x: 609, endPoint y: 302, distance: 195.6
click at [609, 302] on div "Bonjour [PERSON_NAME], J’ai quitté votre super logement, tout s’est super bien …" at bounding box center [766, 215] width 314 height 388
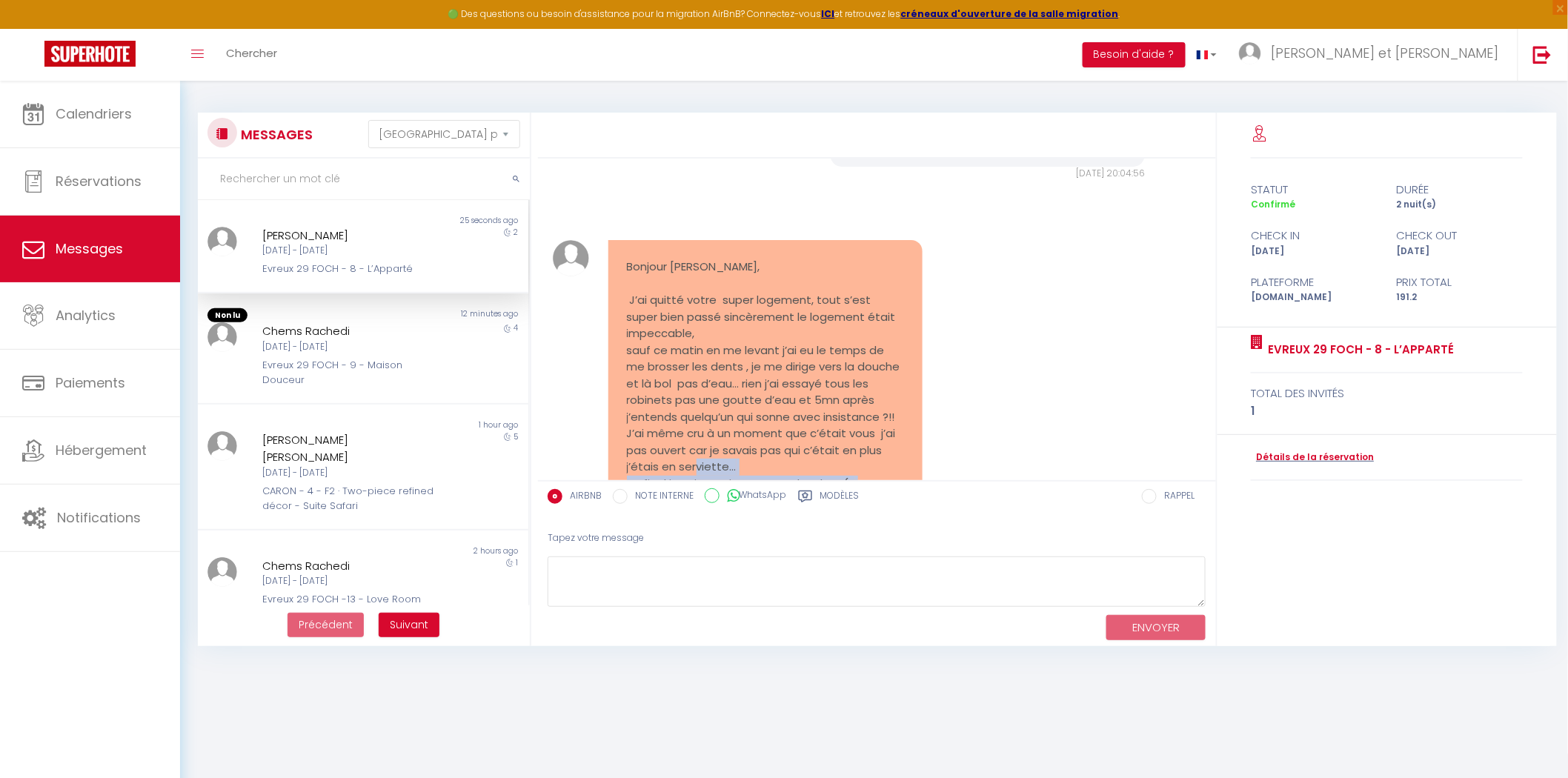
scroll to position [3414, 0]
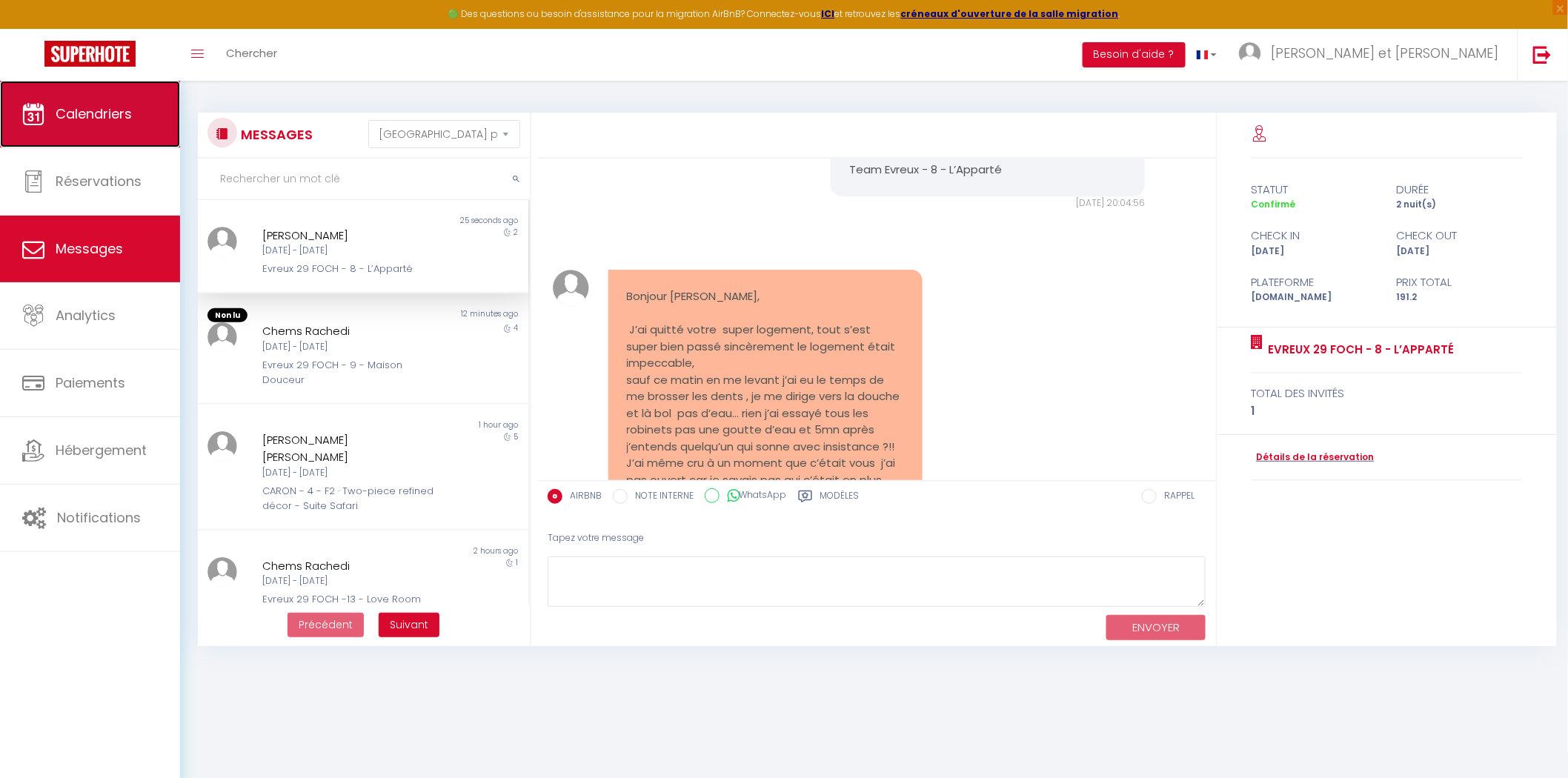
click at [96, 111] on span "Calendriers" at bounding box center [93, 114] width 76 height 19
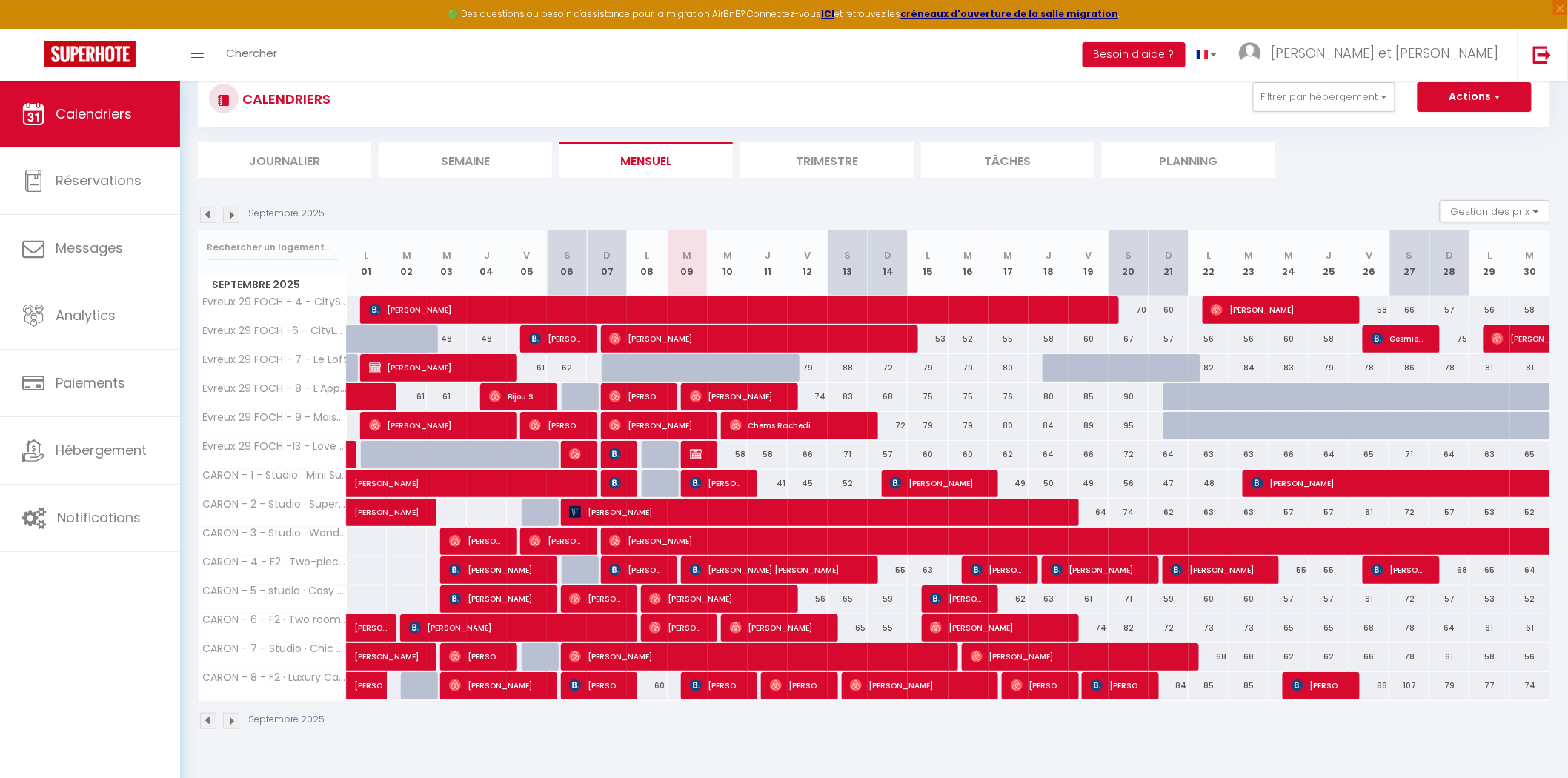
scroll to position [80, 0]
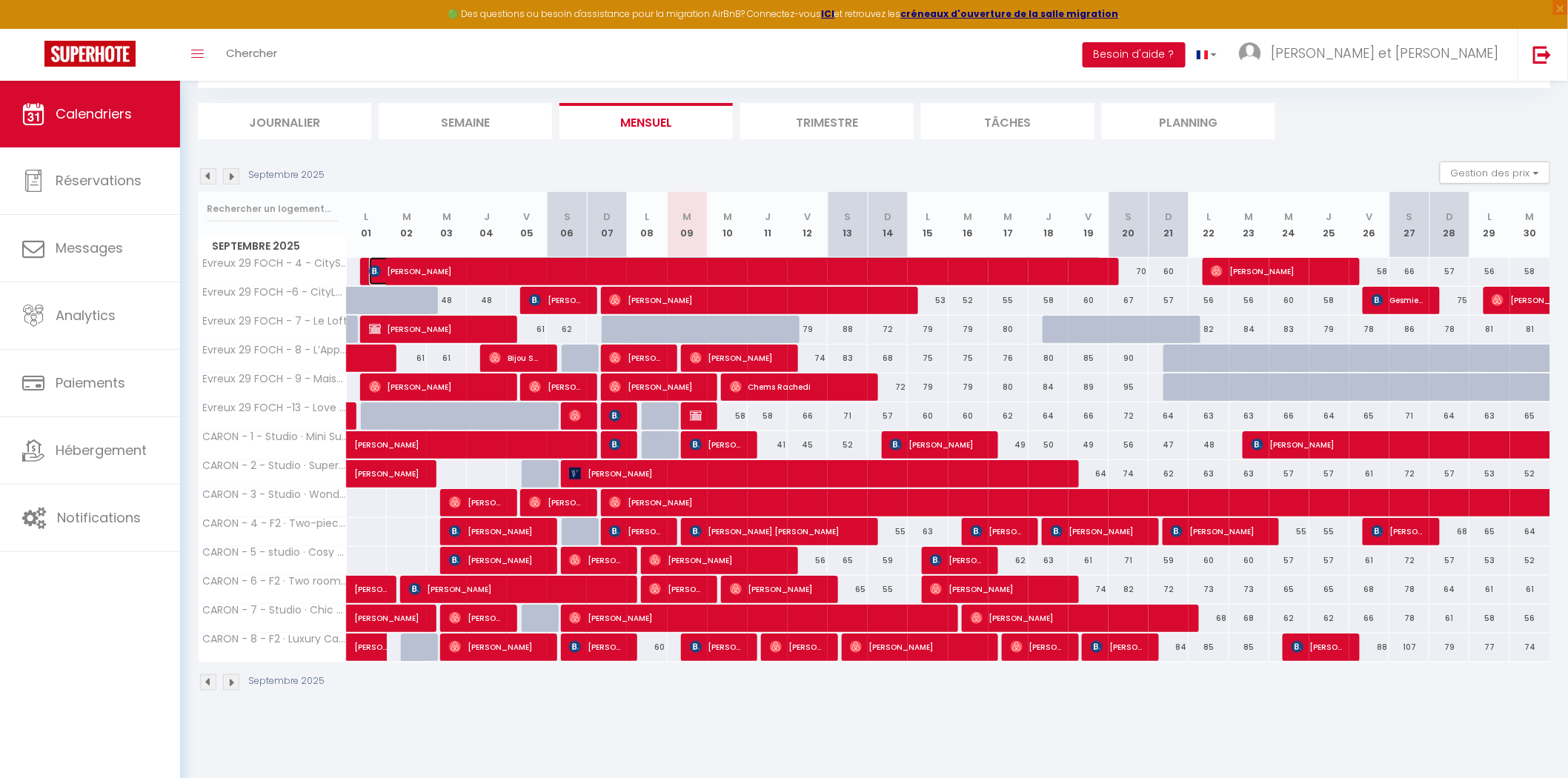
click at [627, 270] on span "[PERSON_NAME]" at bounding box center [736, 271] width 733 height 28
select select "OK"
select select "0"
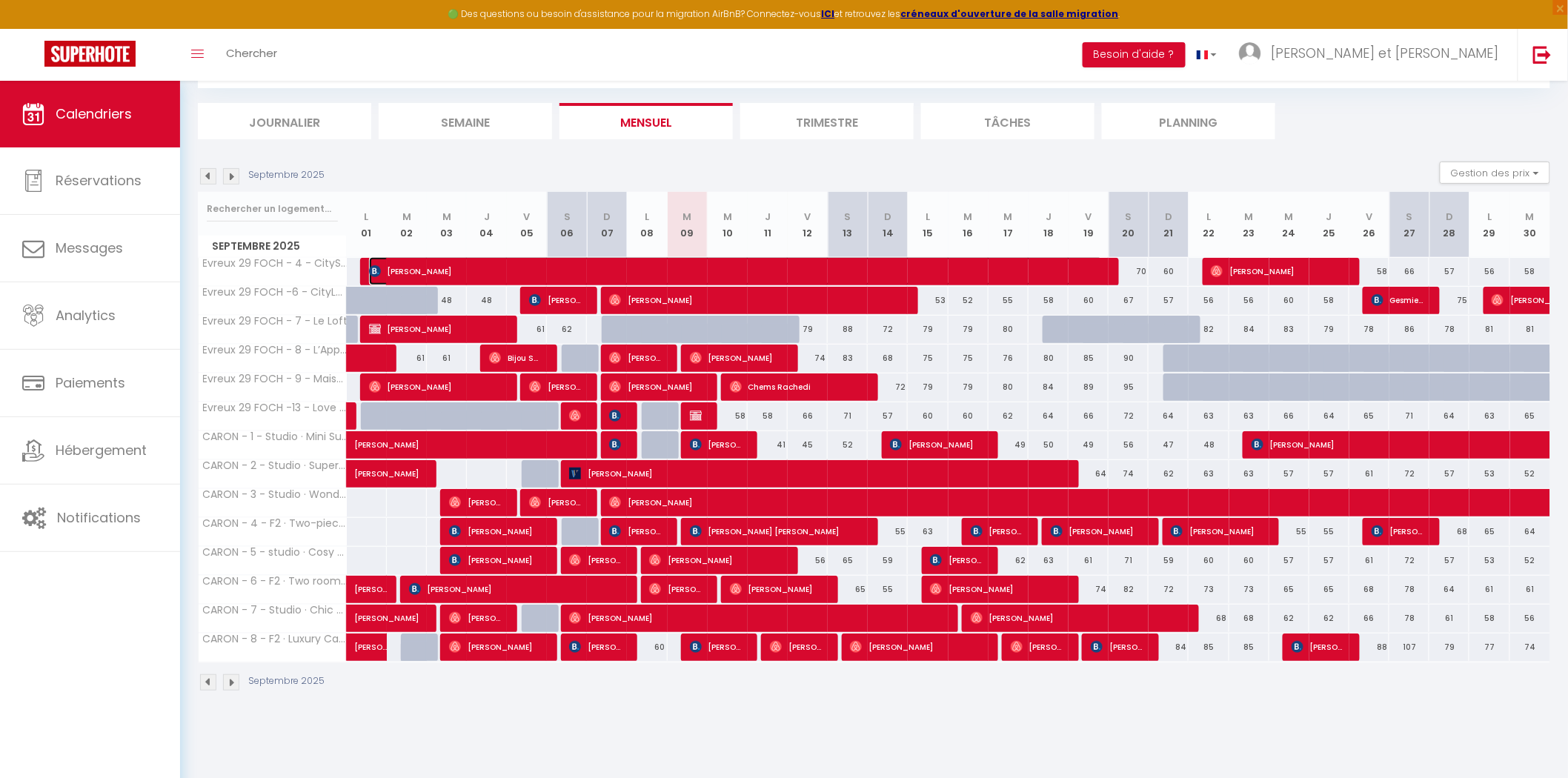
select select "1"
select select
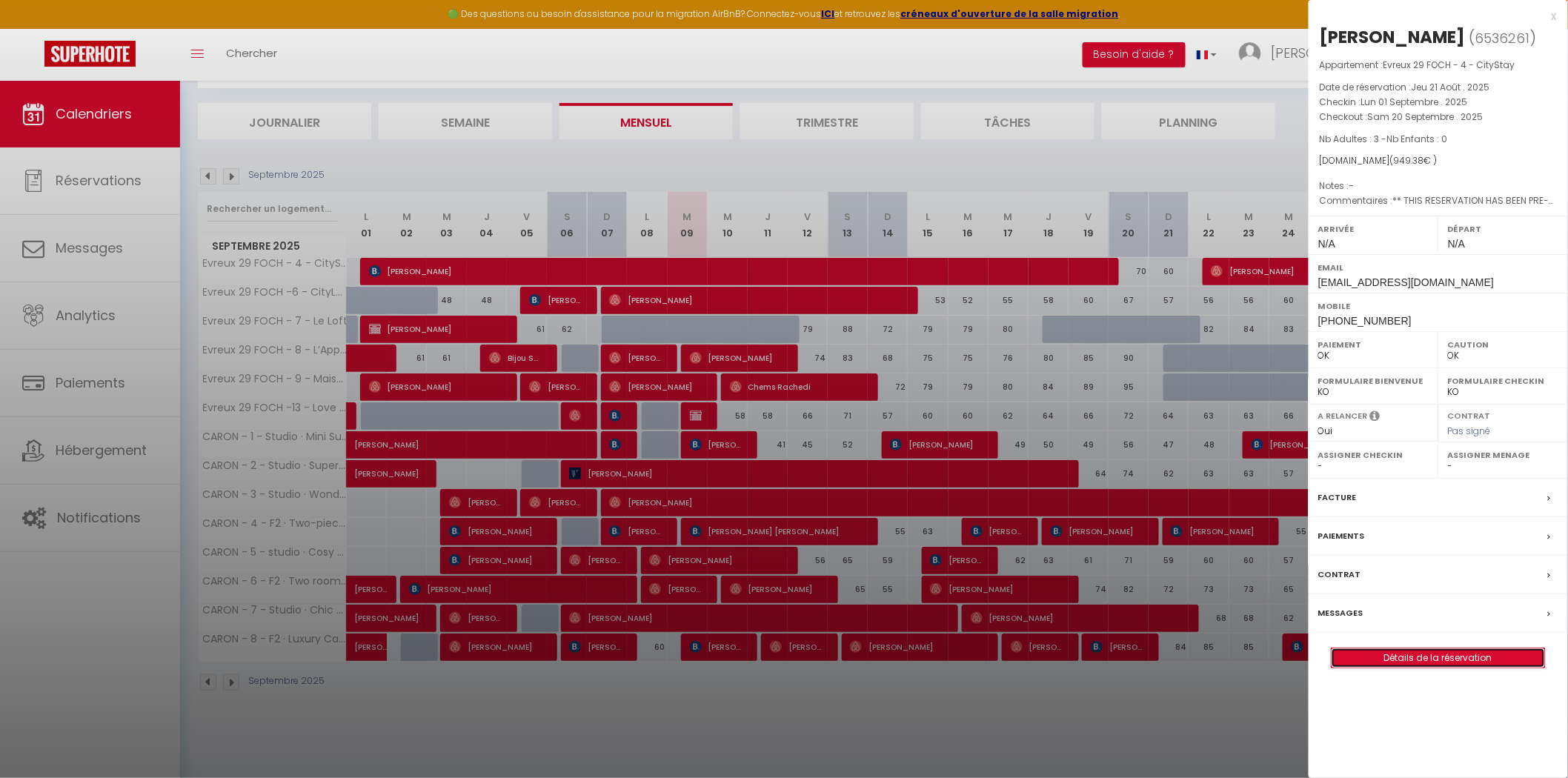
click at [1418, 656] on link "Détails de la réservation" at bounding box center [1439, 658] width 213 height 20
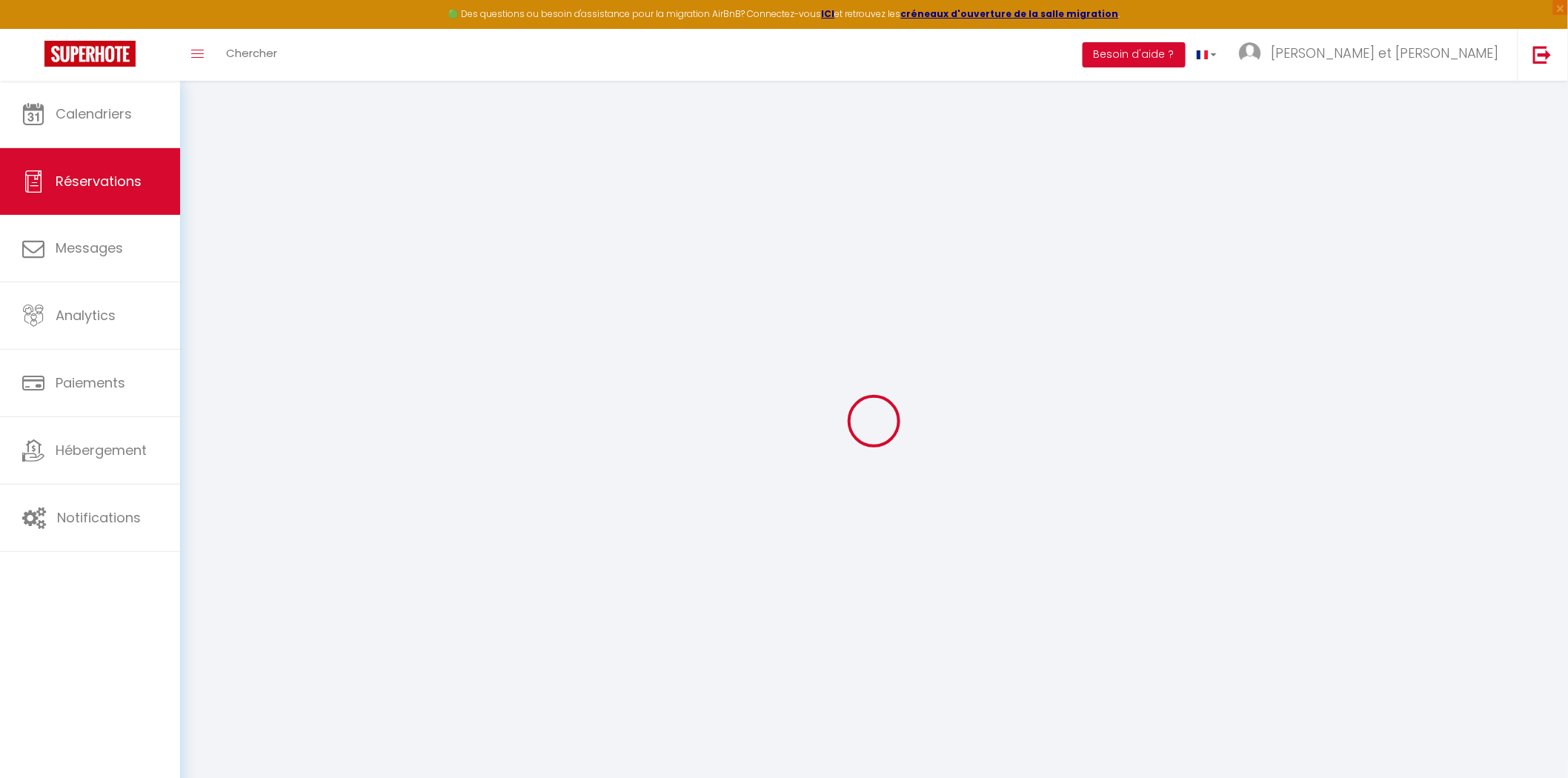
select select
checkbox input "false"
select select
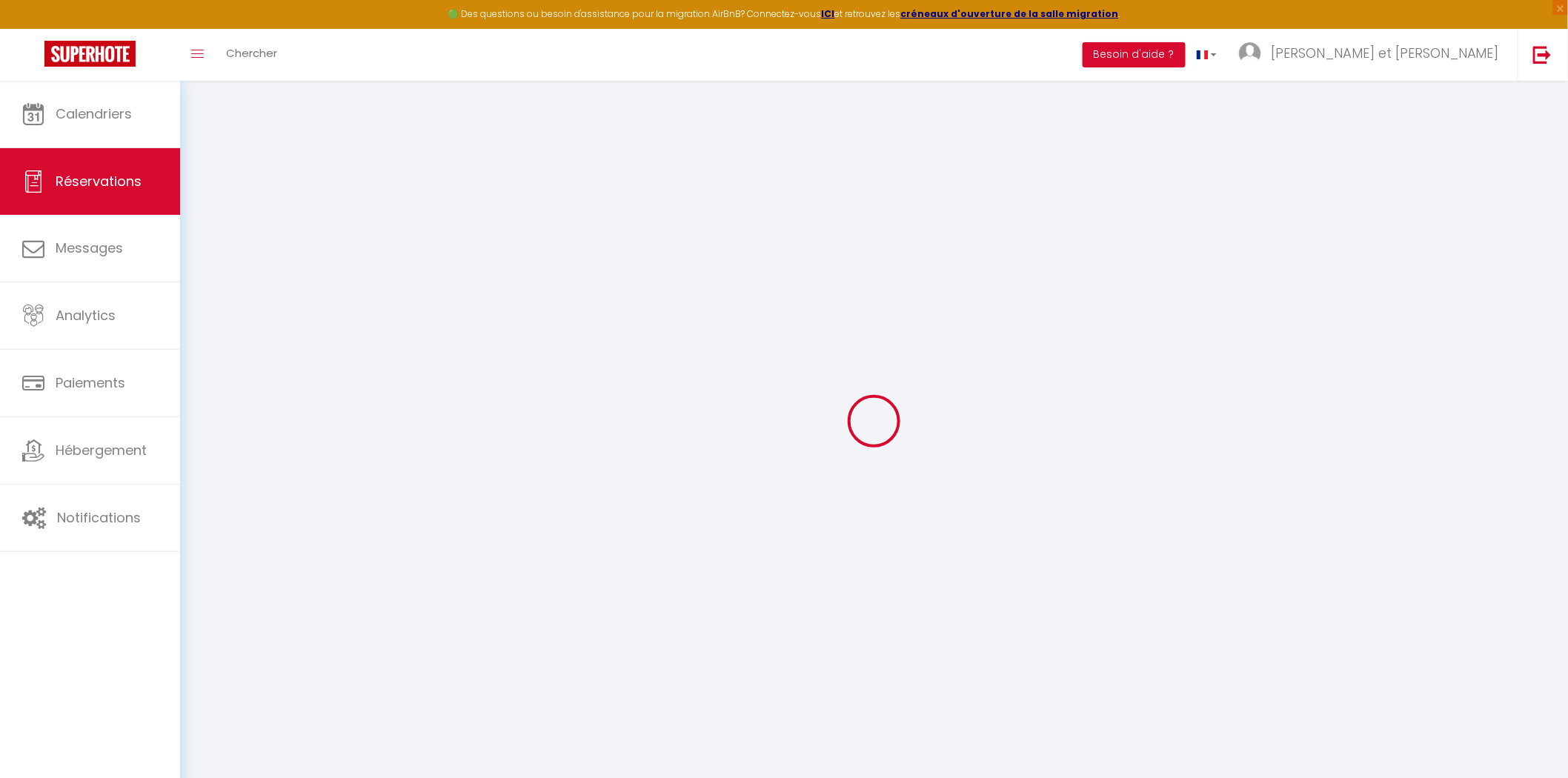
checkbox input "false"
type textarea "** THIS RESERVATION HAS BEEN PRE-PAID ** BOOKING NOTE : Payment charge is EUR 1…"
type input "45"
type input "30.58"
select select
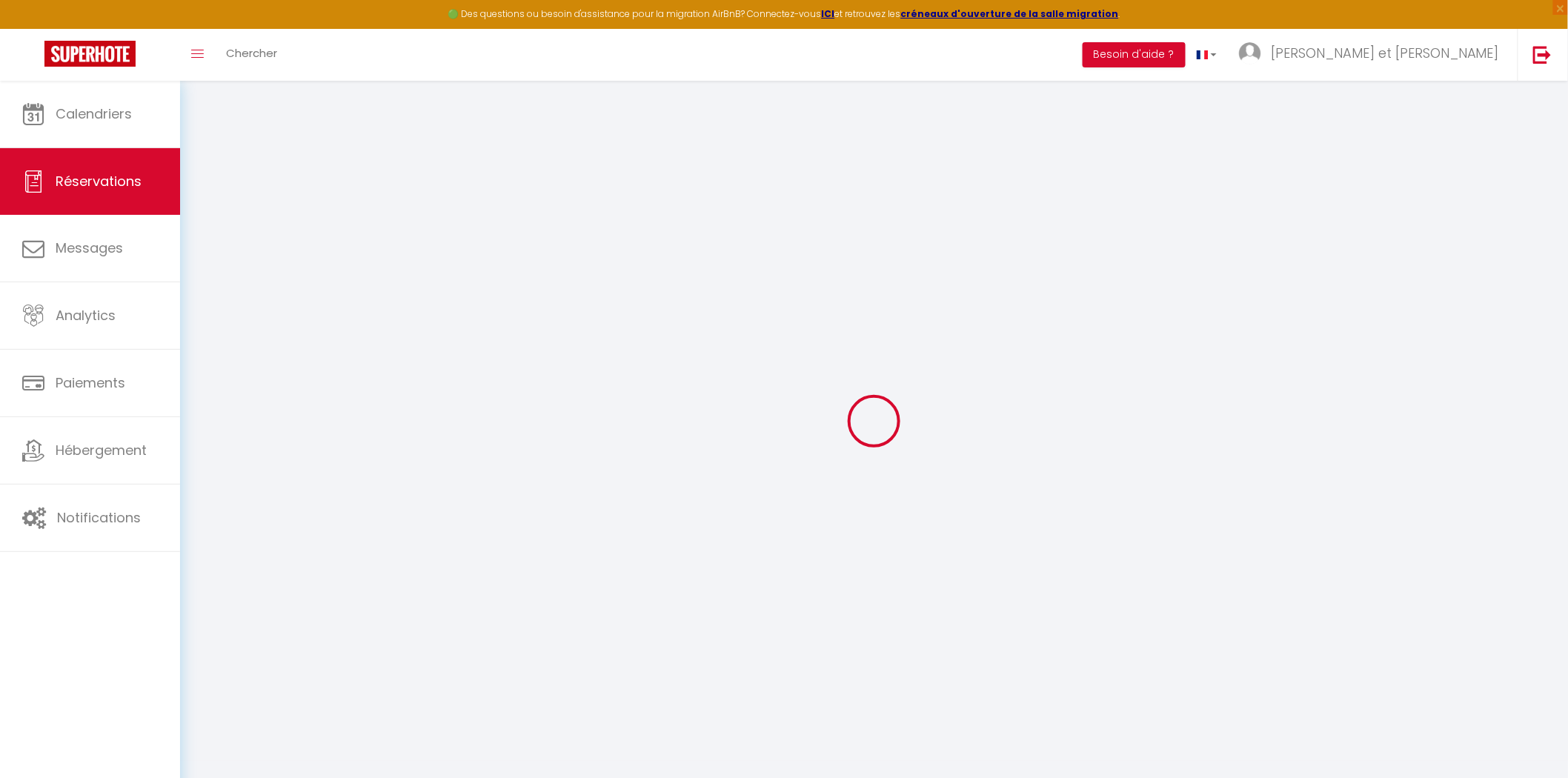
select select
checkbox input "false"
select select
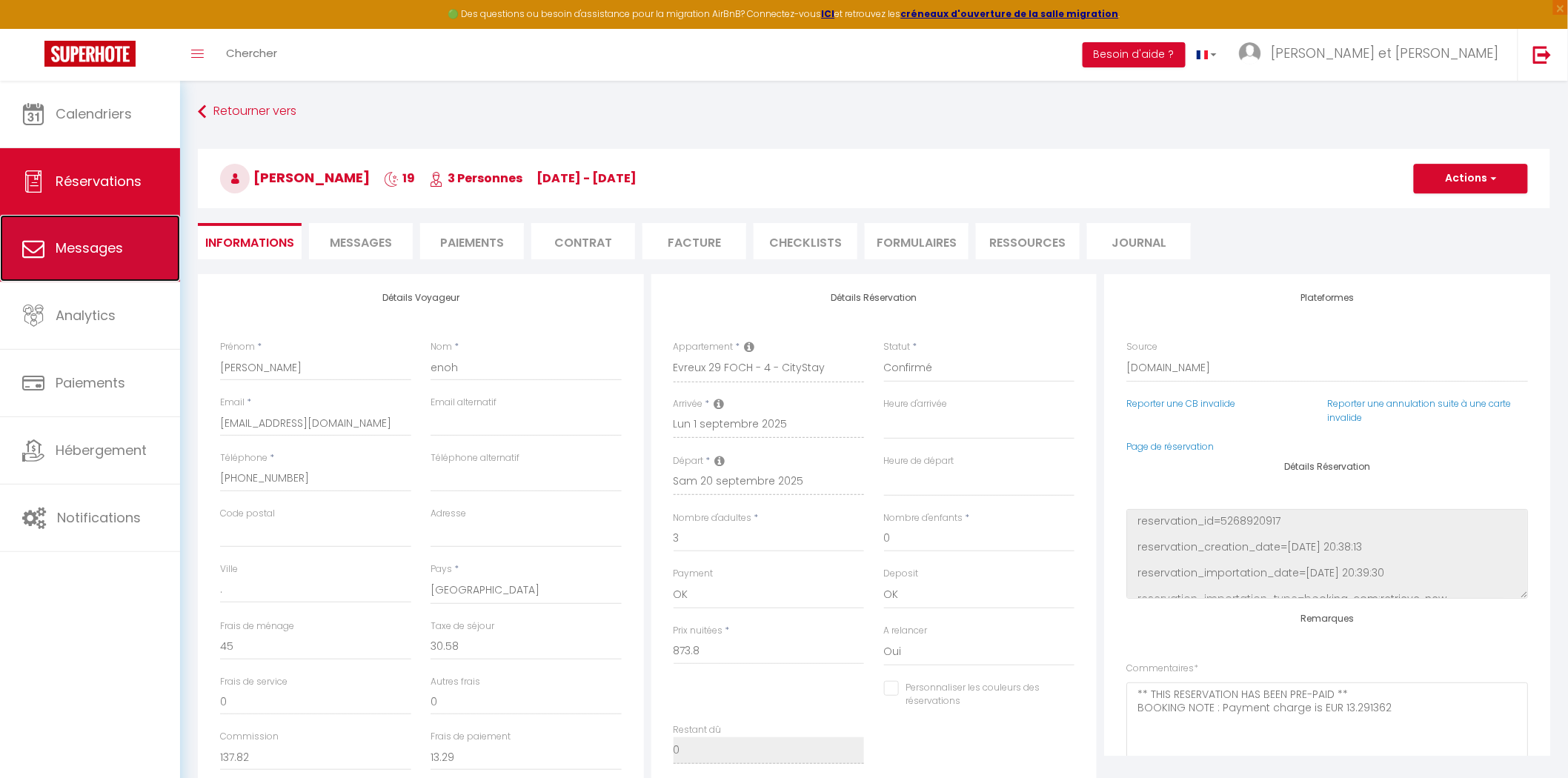
click at [93, 239] on span "Messages" at bounding box center [89, 248] width 67 height 19
select select "message"
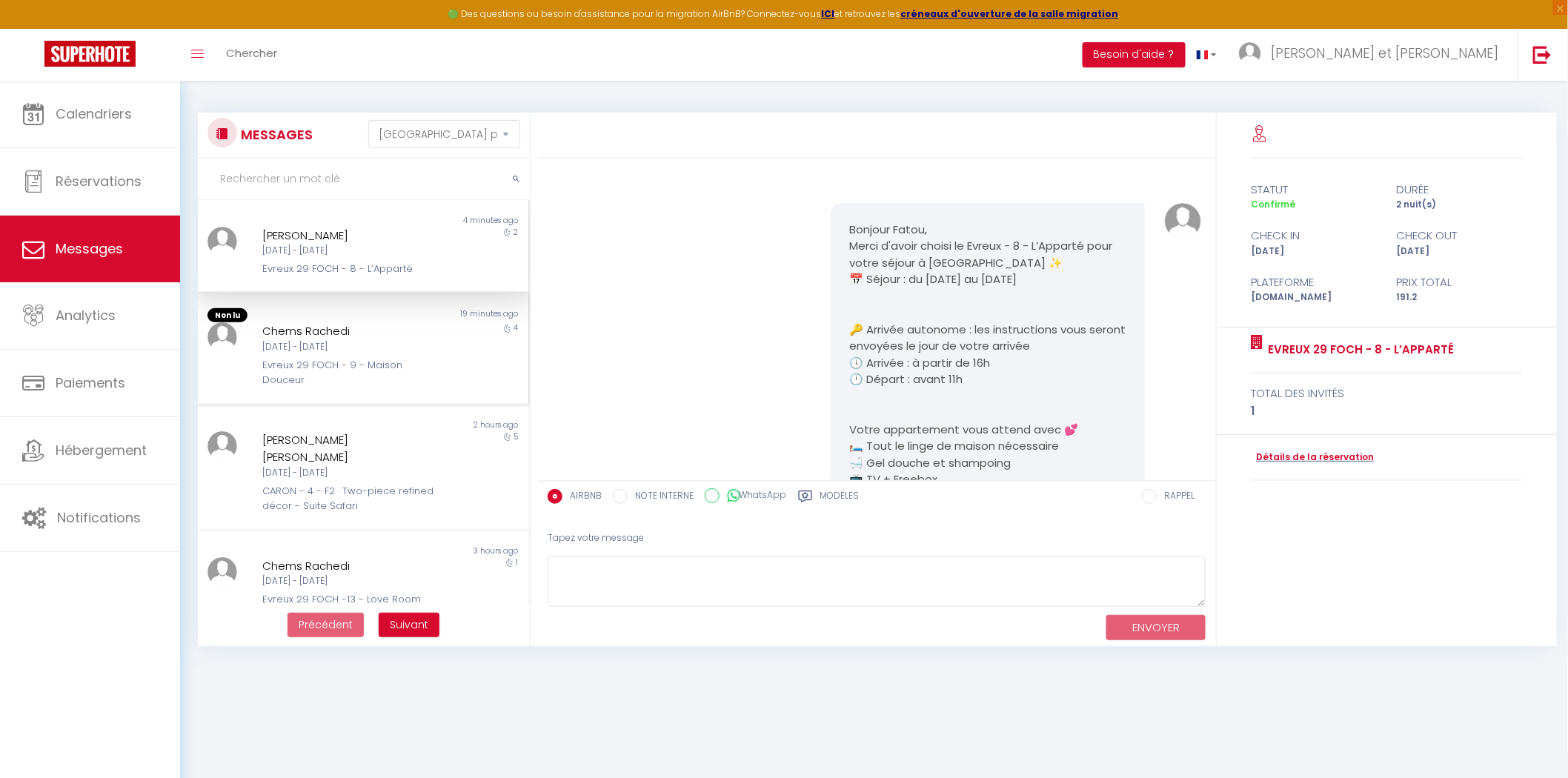
scroll to position [3953, 0]
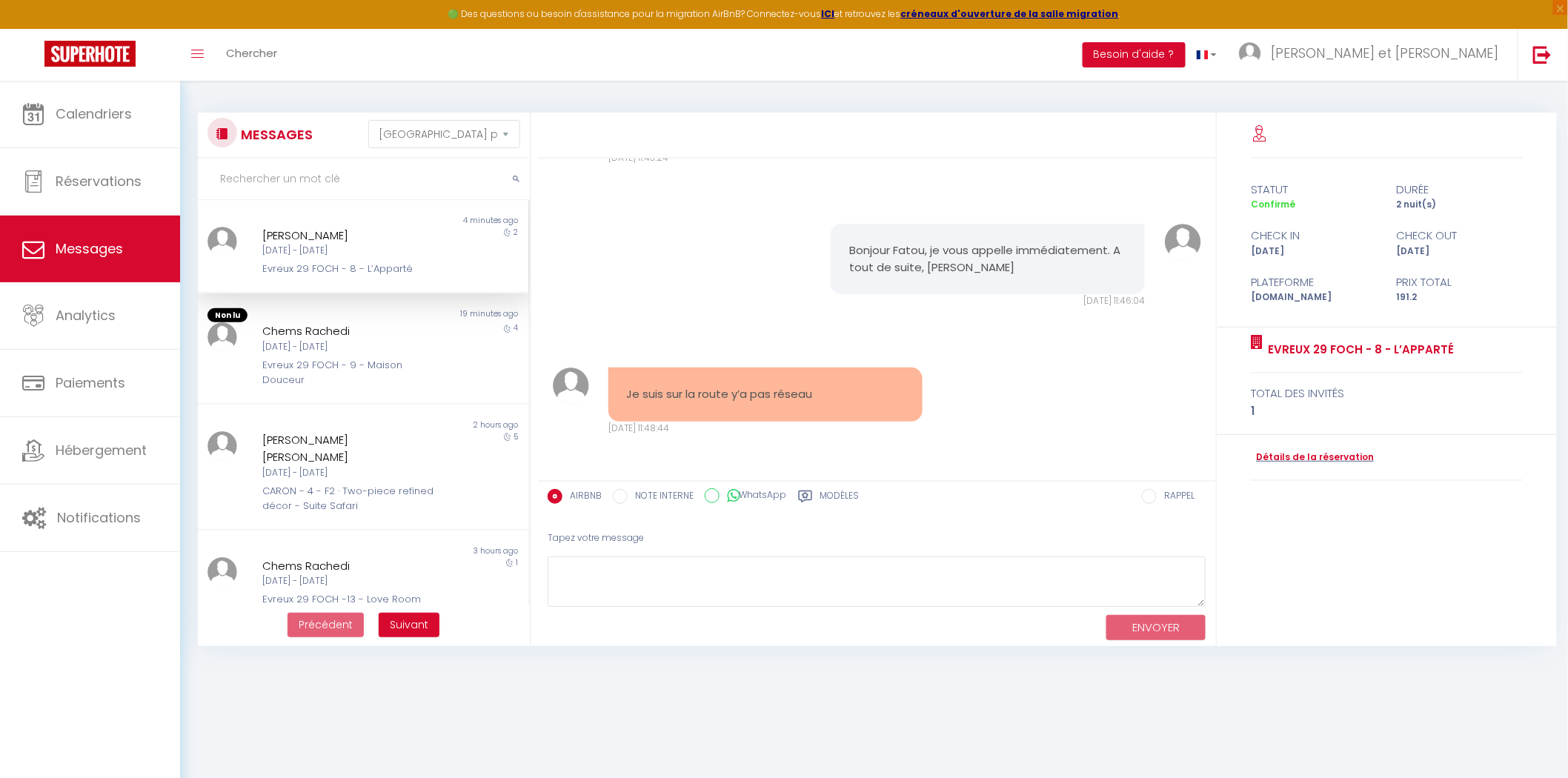
click at [279, 253] on div "[DATE] - [DATE]" at bounding box center [349, 251] width 173 height 14
click at [357, 252] on div "[DATE] - [DATE]" at bounding box center [349, 251] width 173 height 14
click at [635, 574] on textarea at bounding box center [877, 581] width 659 height 51
type textarea "P"
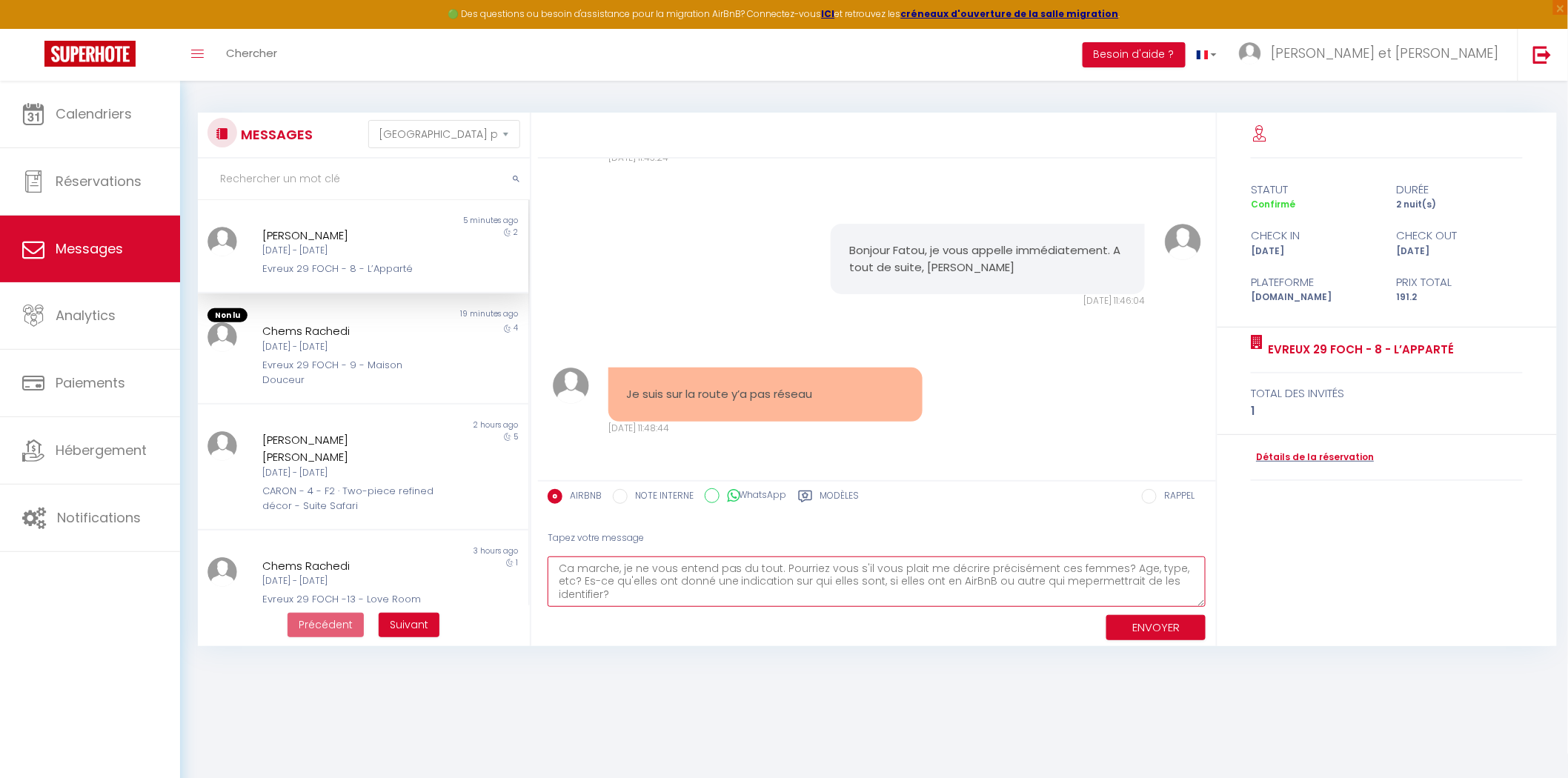
click at [569, 580] on textarea "Ca marche, je ne vous entend pas du tout. Pourriez vous s'il vous plait me décr…" at bounding box center [877, 581] width 659 height 51
click at [1047, 577] on textarea "Ca marche, je ne vous entend pas du tout. Pourriez vous s'il vous plait me décr…" at bounding box center [877, 581] width 659 height 51
click at [1198, 580] on textarea "Ca marche, je ne vous entend pas du tout. Pourriez vous s'il vous plait me décr…" at bounding box center [877, 581] width 659 height 51
type textarea "Ca marche, je ne vous entend pas du tout. Pourriez vous s'il vous plait me décr…"
click at [1167, 628] on button "ENVOYER" at bounding box center [1156, 628] width 100 height 26
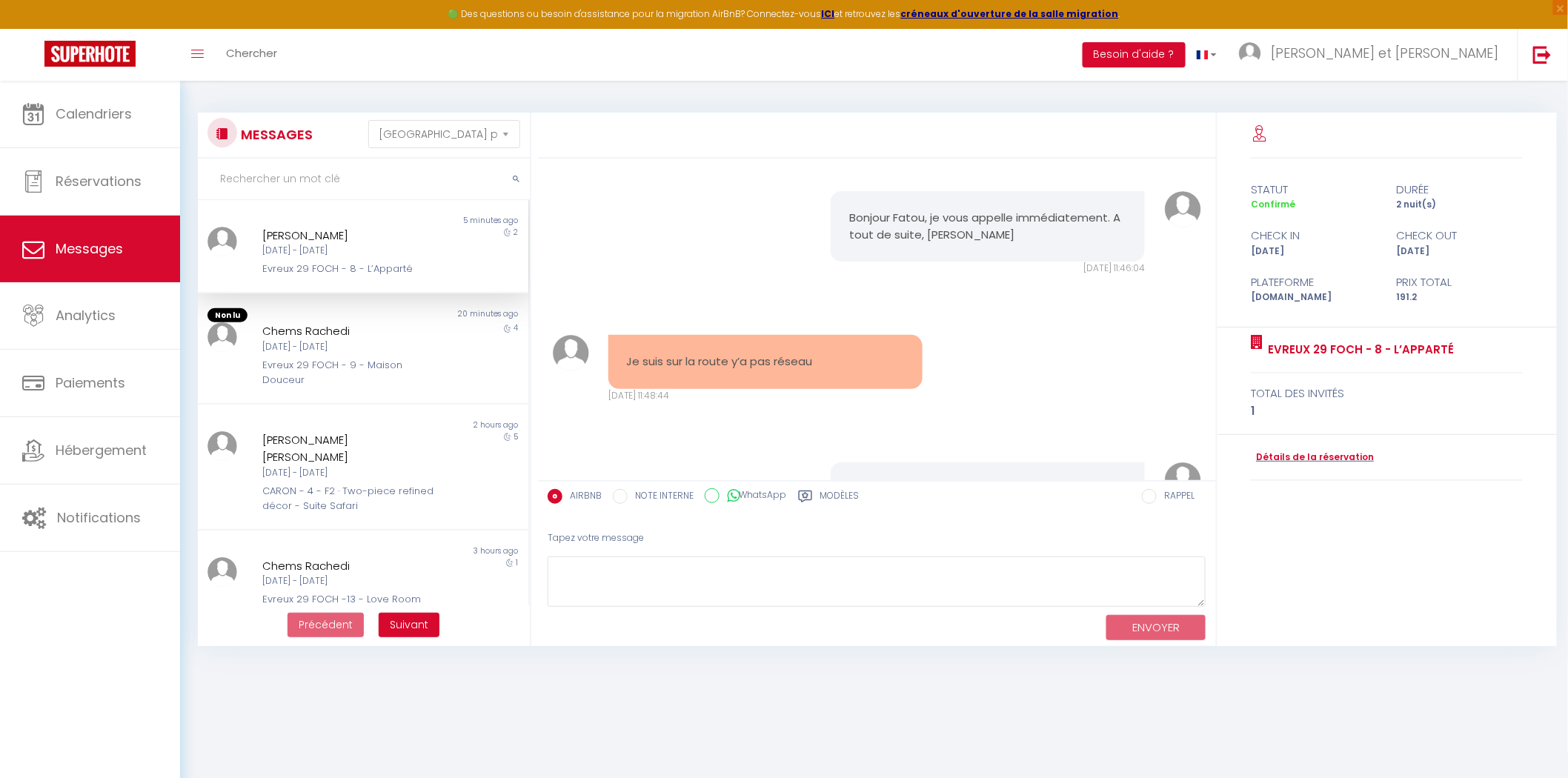
scroll to position [4163, 0]
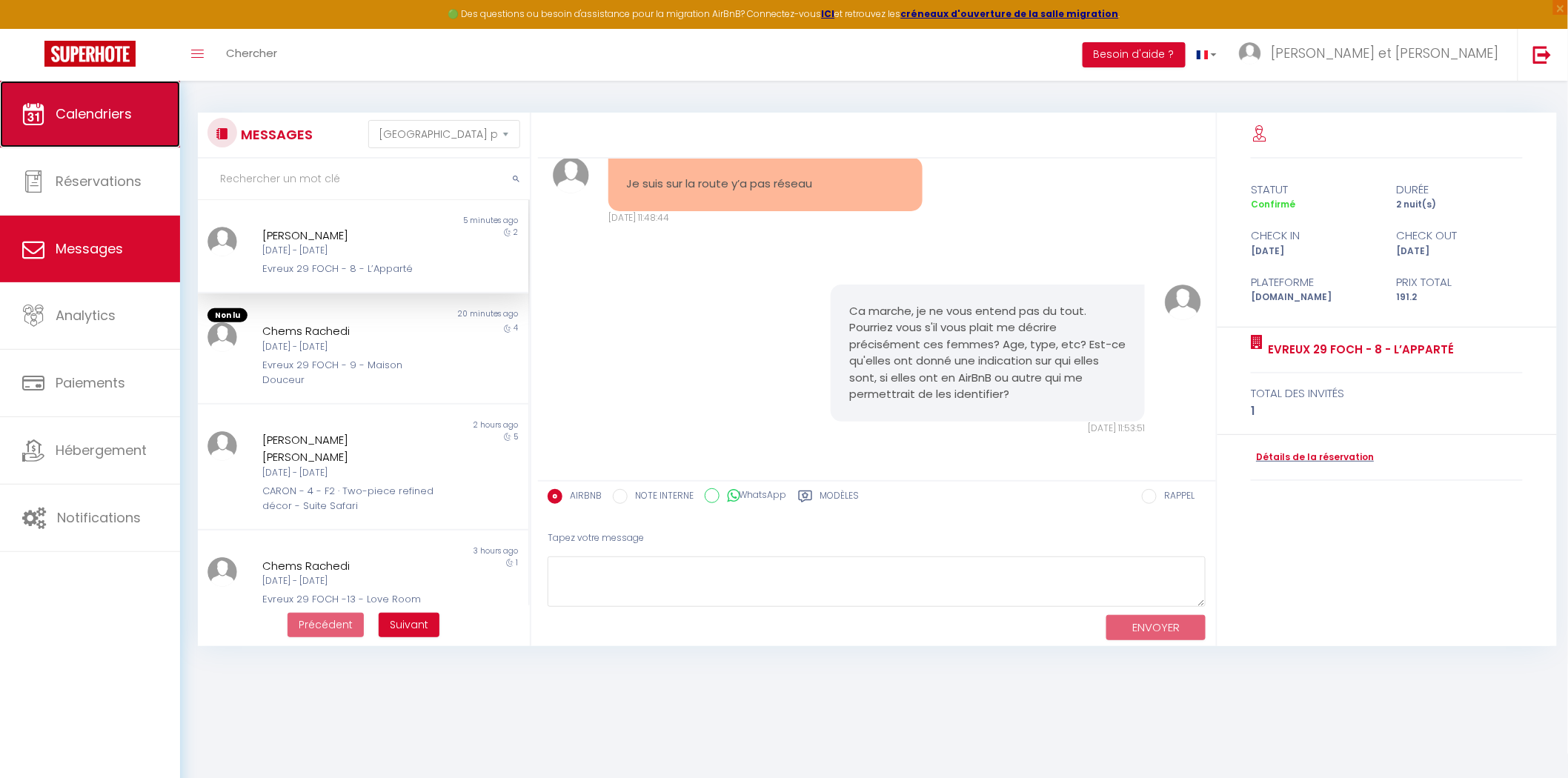
click at [77, 113] on span "Calendriers" at bounding box center [93, 114] width 76 height 19
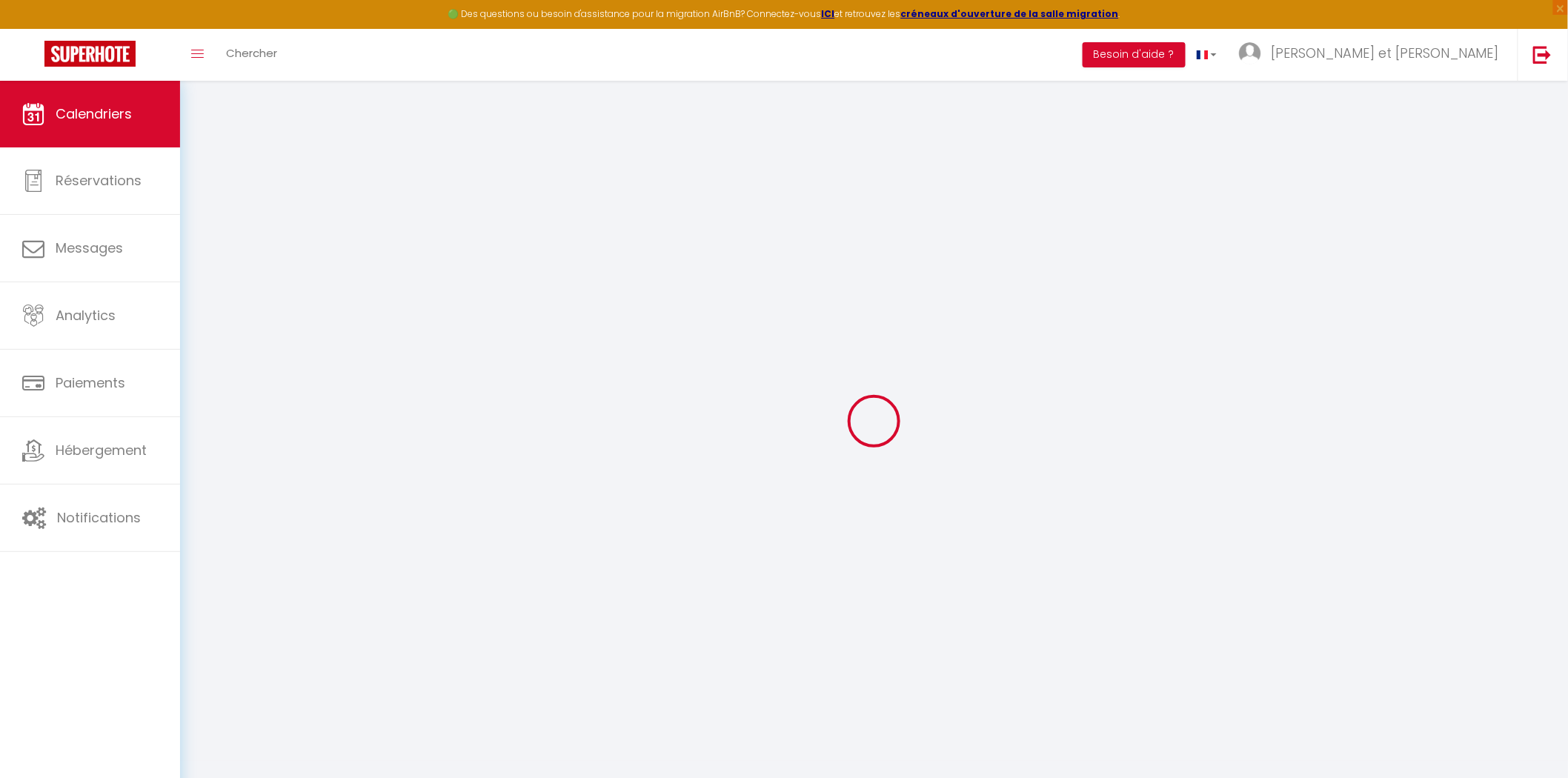
select select
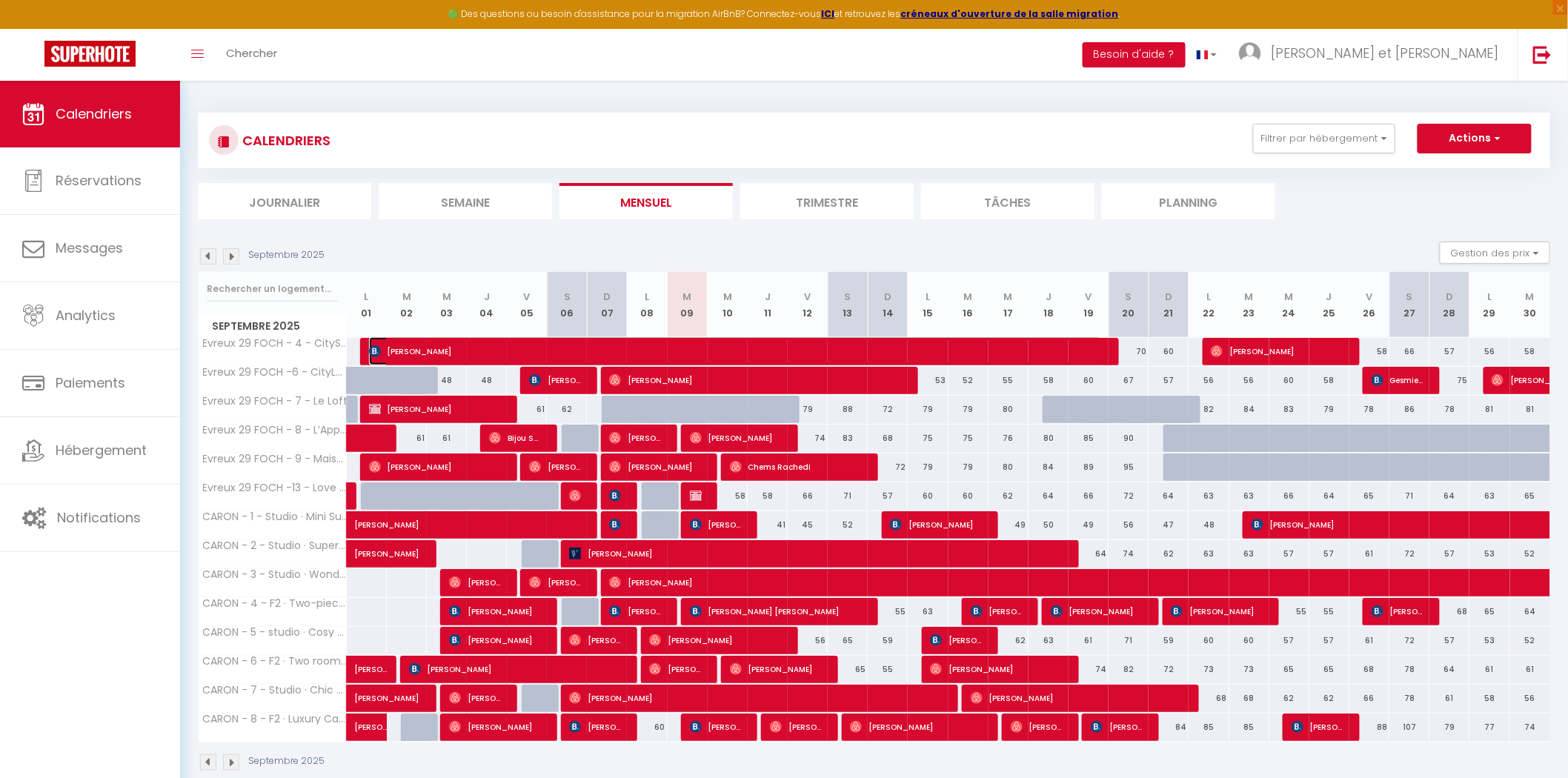
click at [390, 350] on span "[PERSON_NAME]" at bounding box center [736, 351] width 733 height 28
select select "OK"
select select "0"
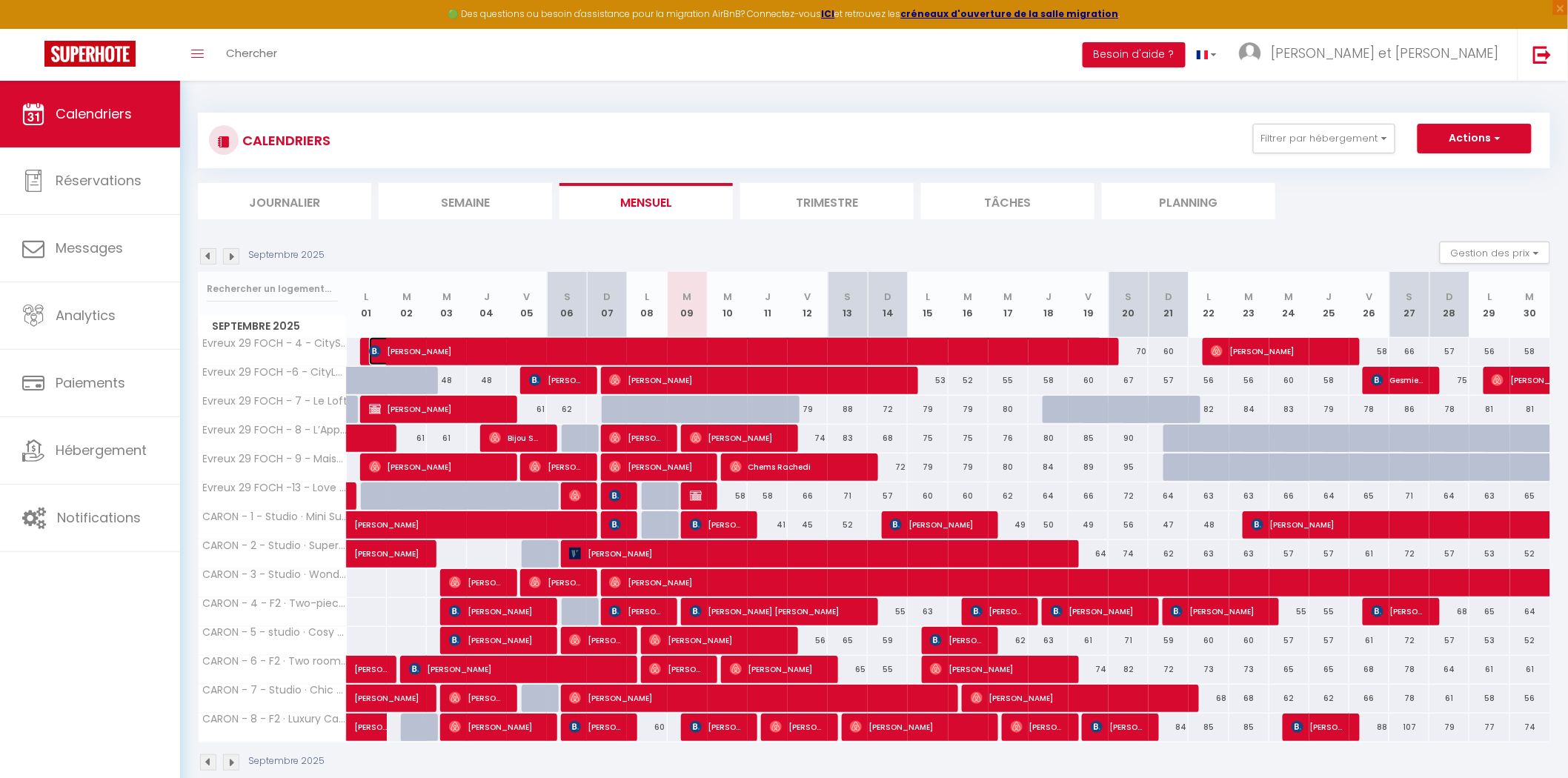
select select "1"
select select
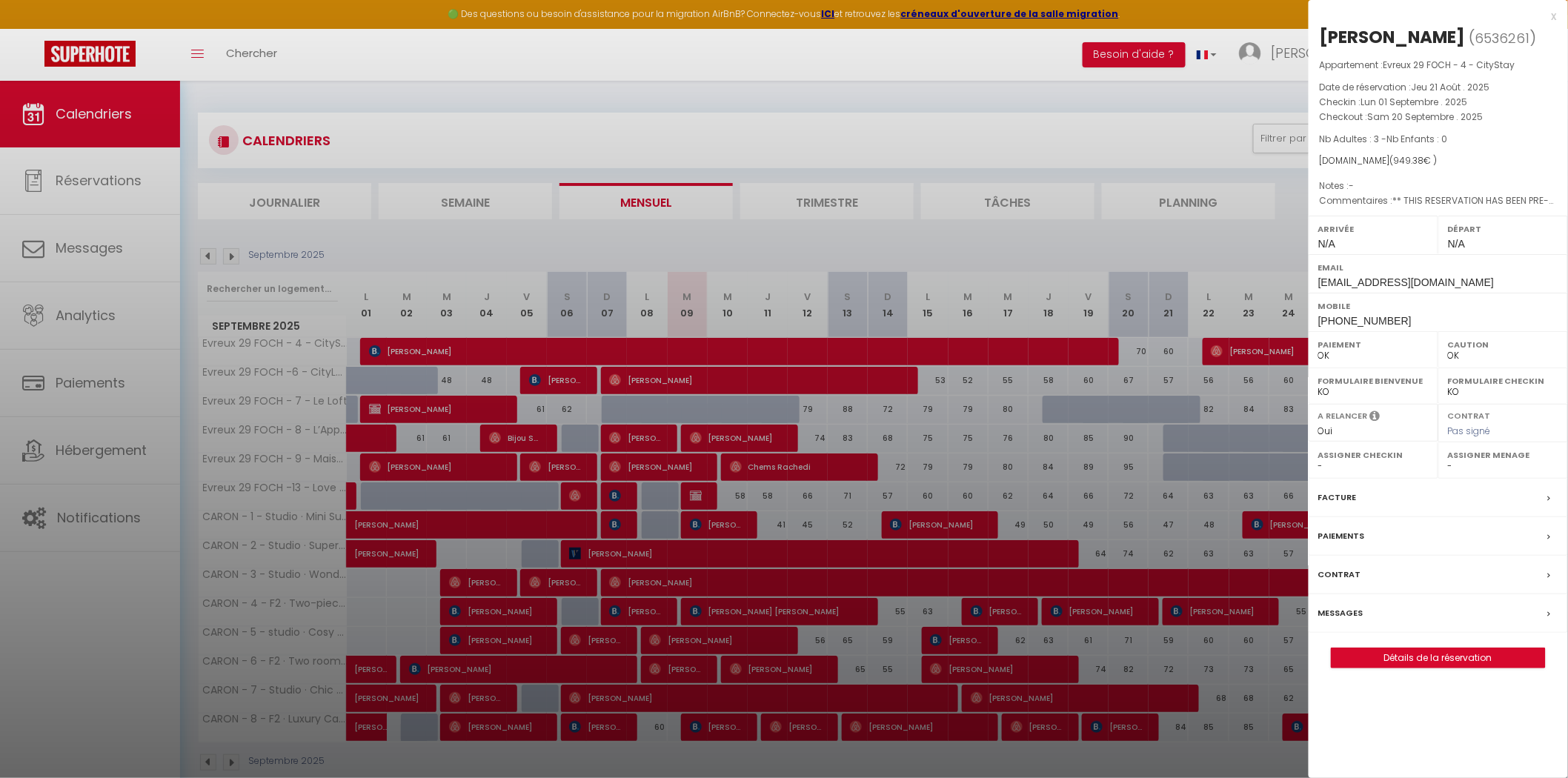
click at [980, 142] on div at bounding box center [784, 389] width 1568 height 778
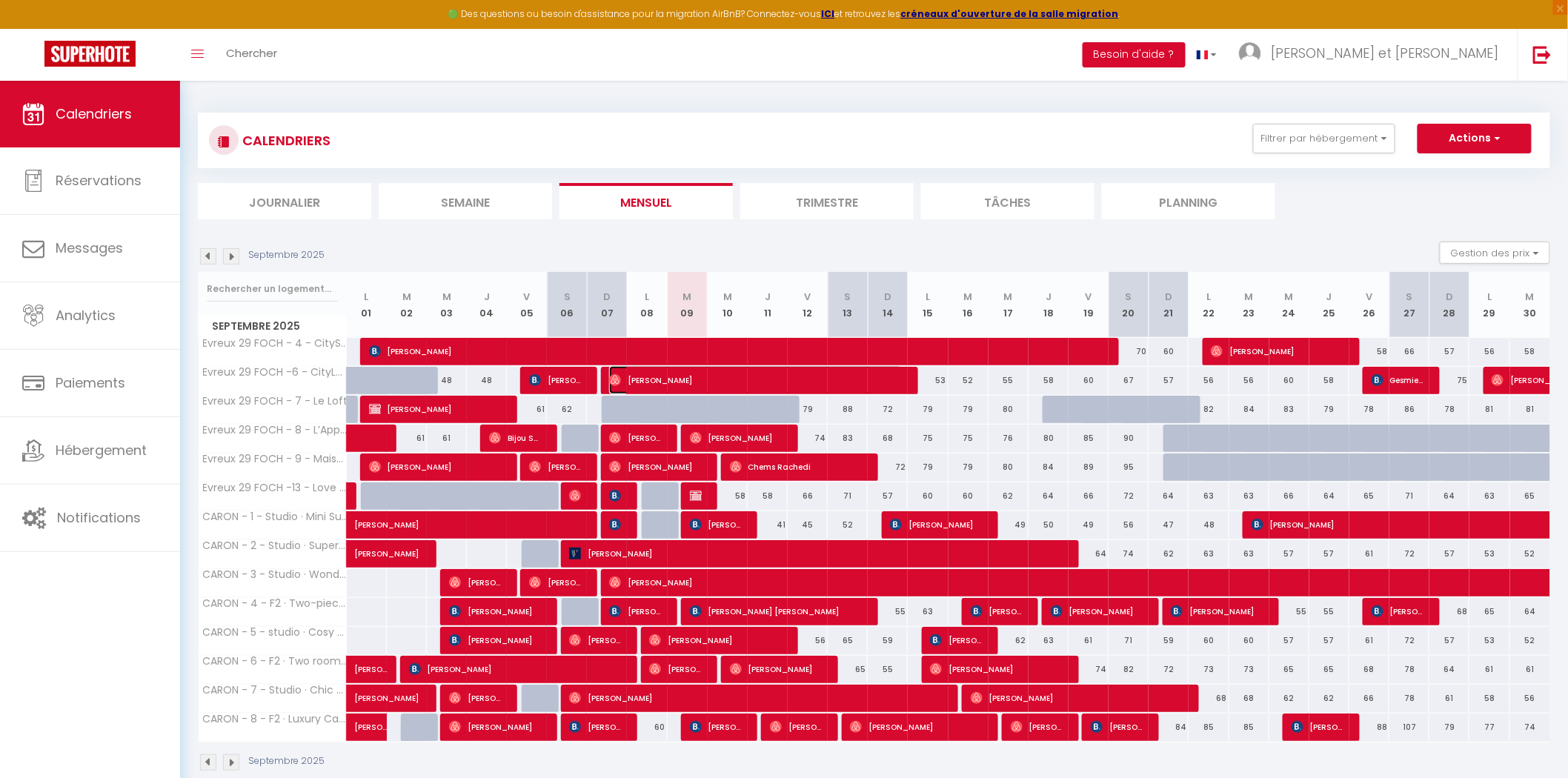
click at [733, 376] on span "[PERSON_NAME]" at bounding box center [755, 380] width 294 height 28
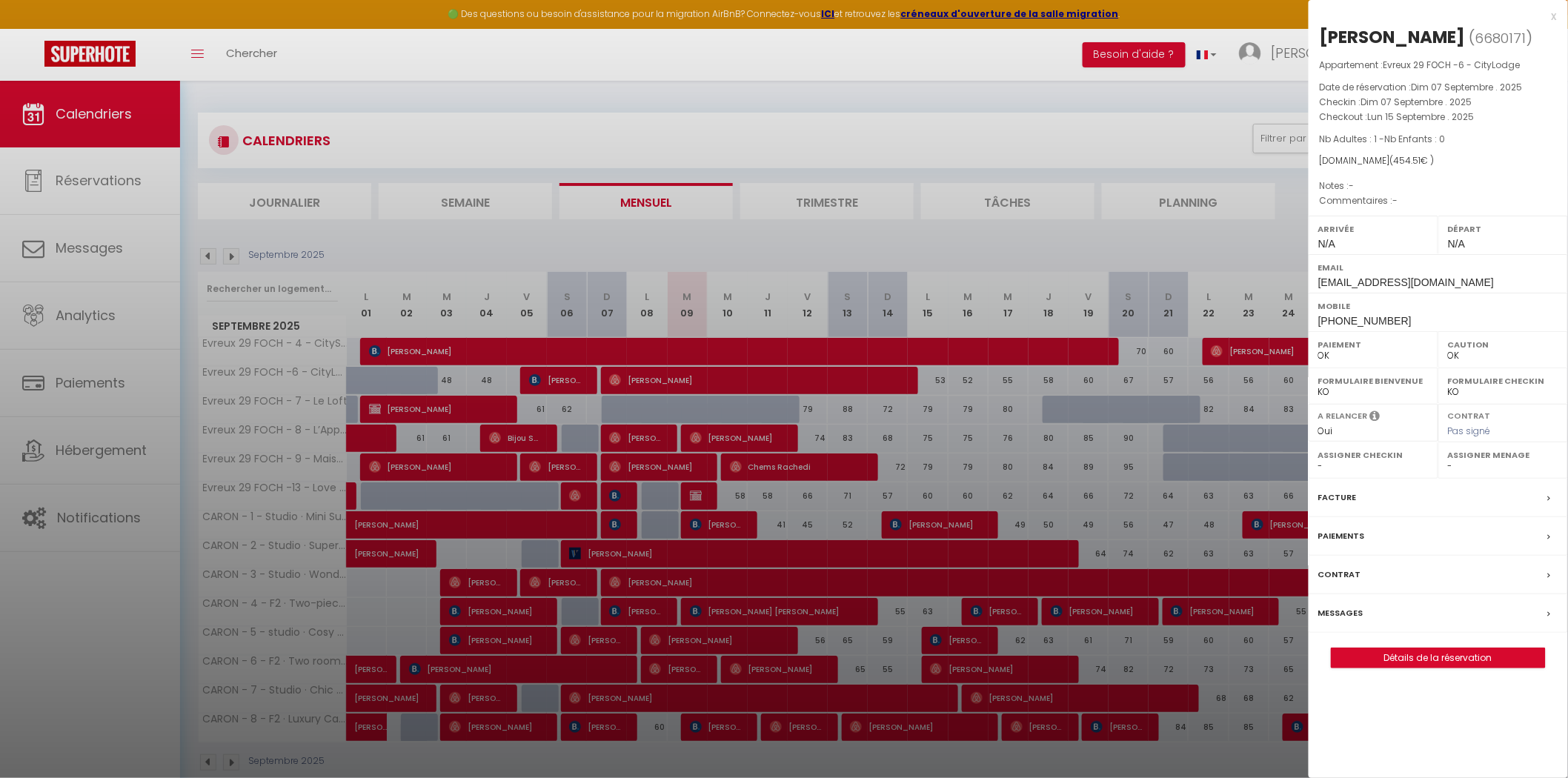
click at [762, 331] on div at bounding box center [784, 389] width 1568 height 778
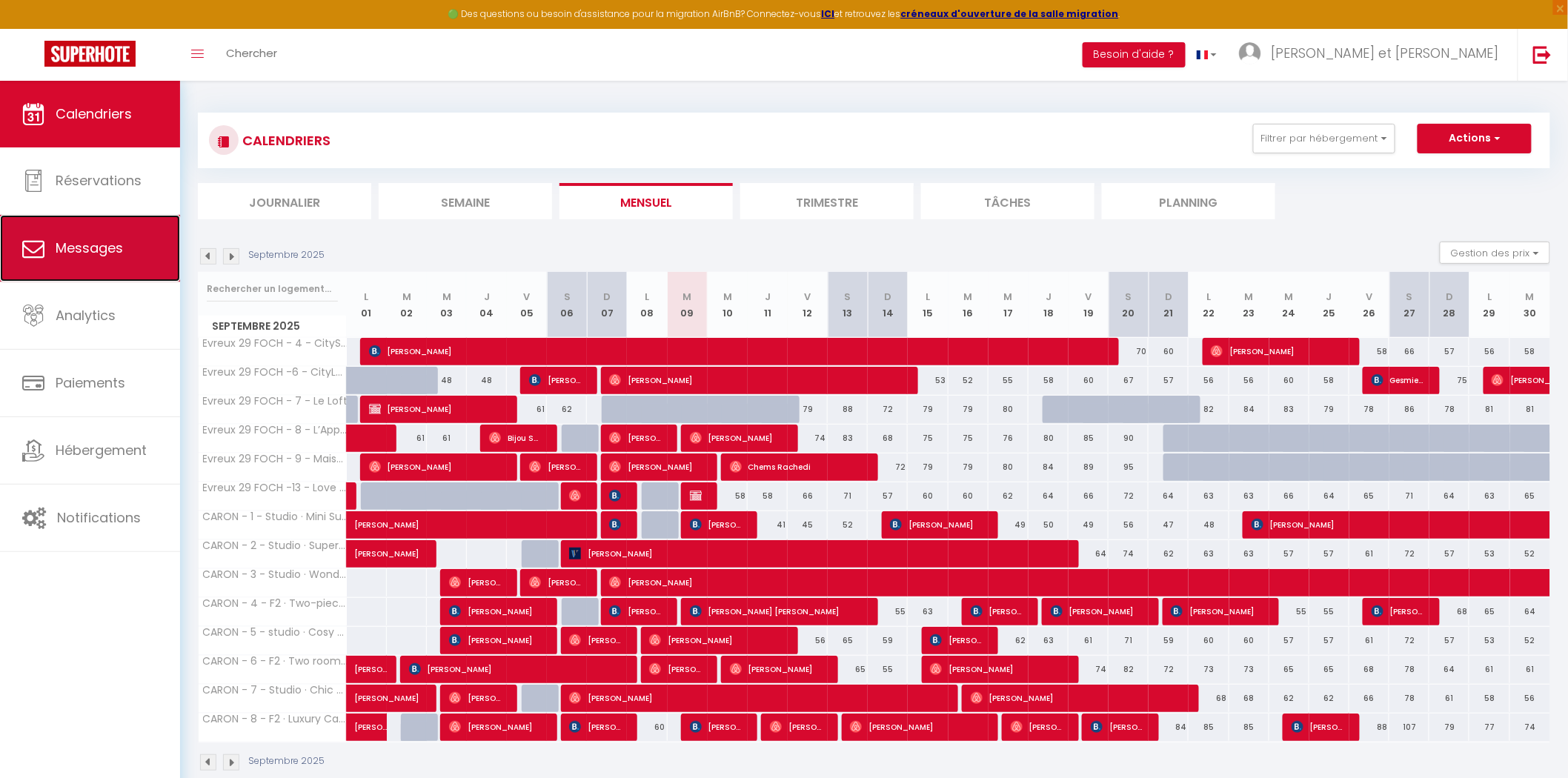
click at [111, 242] on span "Messages" at bounding box center [89, 248] width 67 height 19
select select "message"
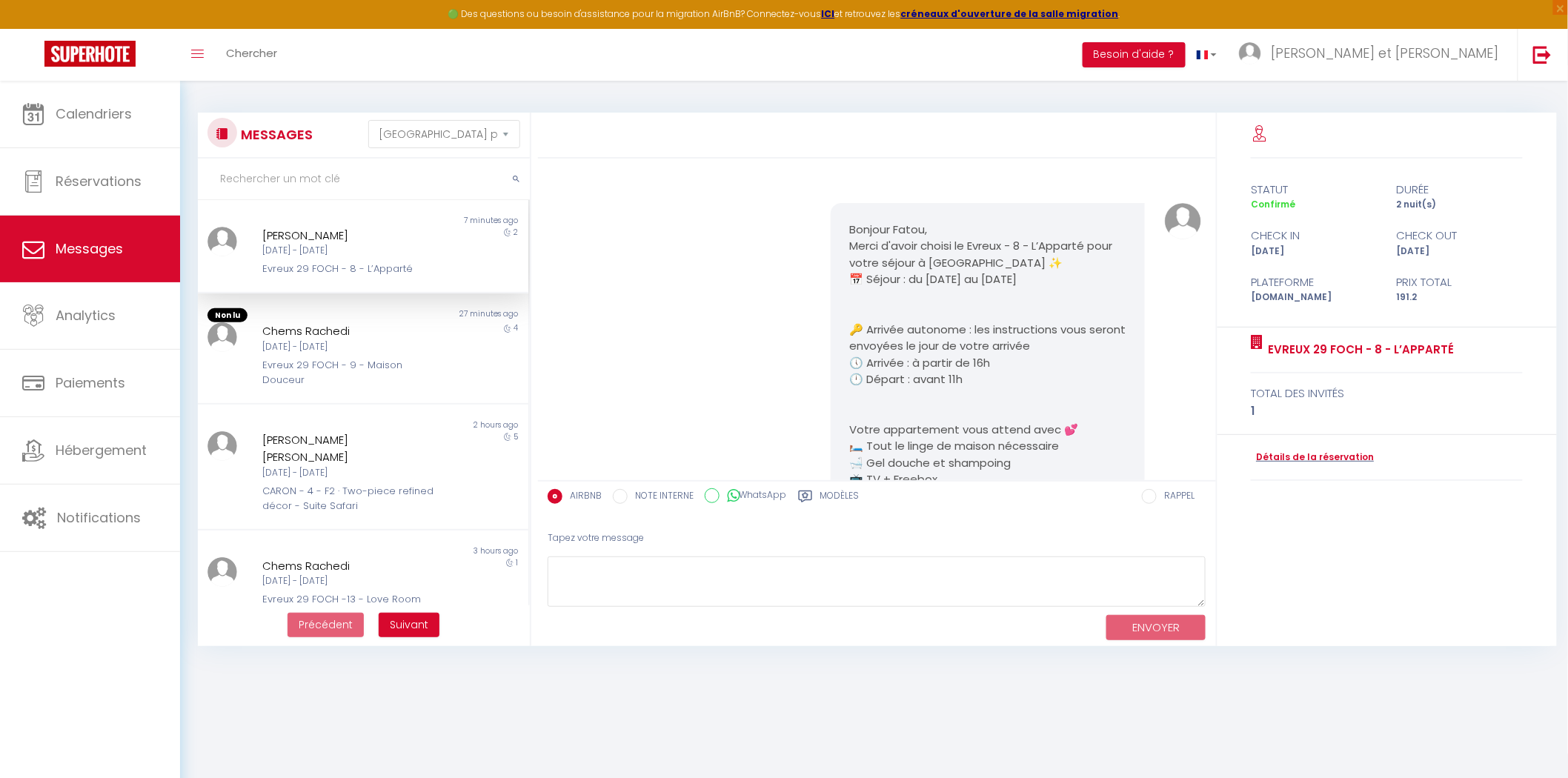
scroll to position [4163, 0]
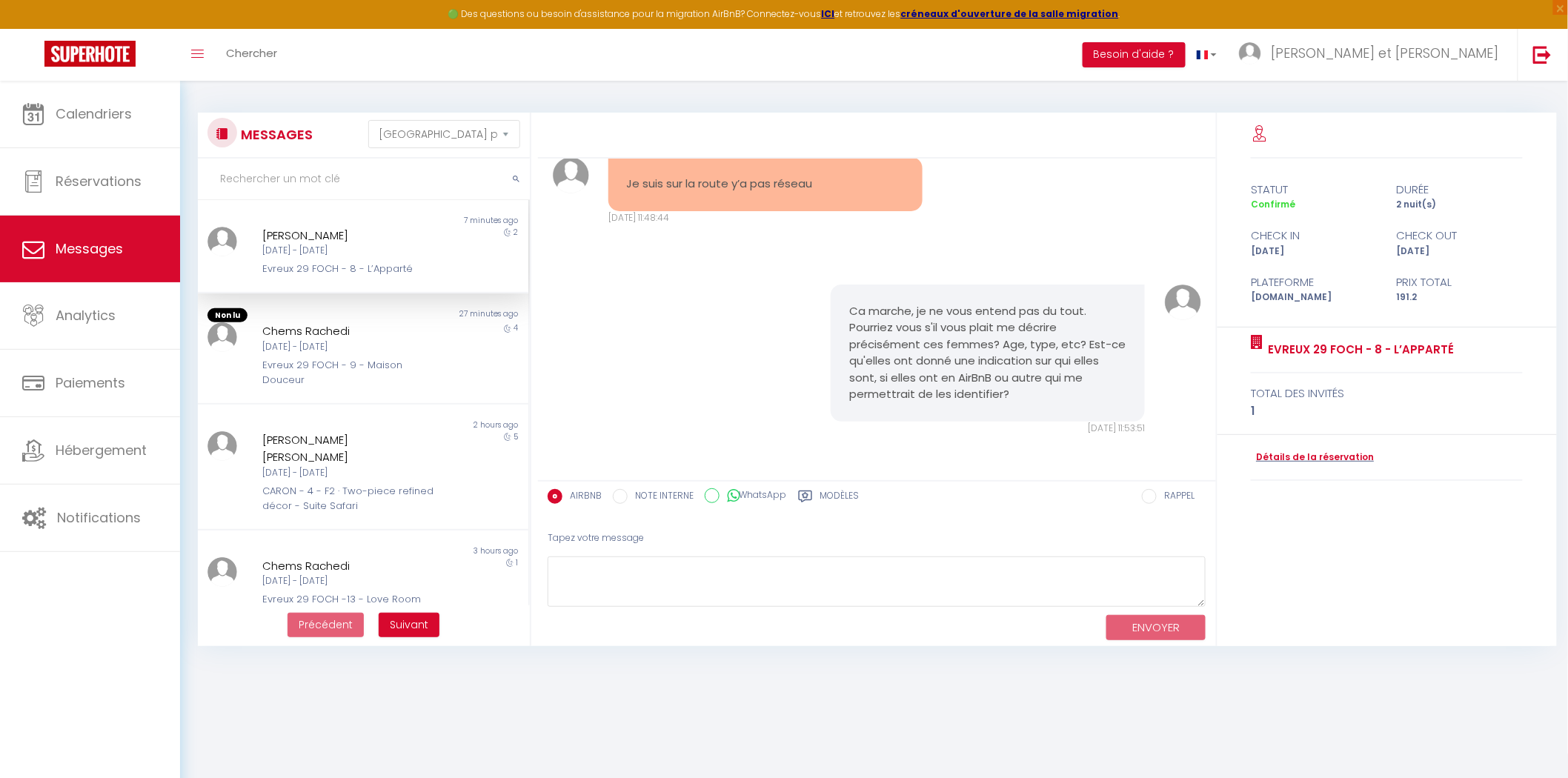
click at [313, 257] on div "[DATE] - [DATE]" at bounding box center [349, 251] width 173 height 14
click at [339, 262] on div "Evreux 29 FOCH - 8 - L’Apparté" at bounding box center [349, 269] width 173 height 15
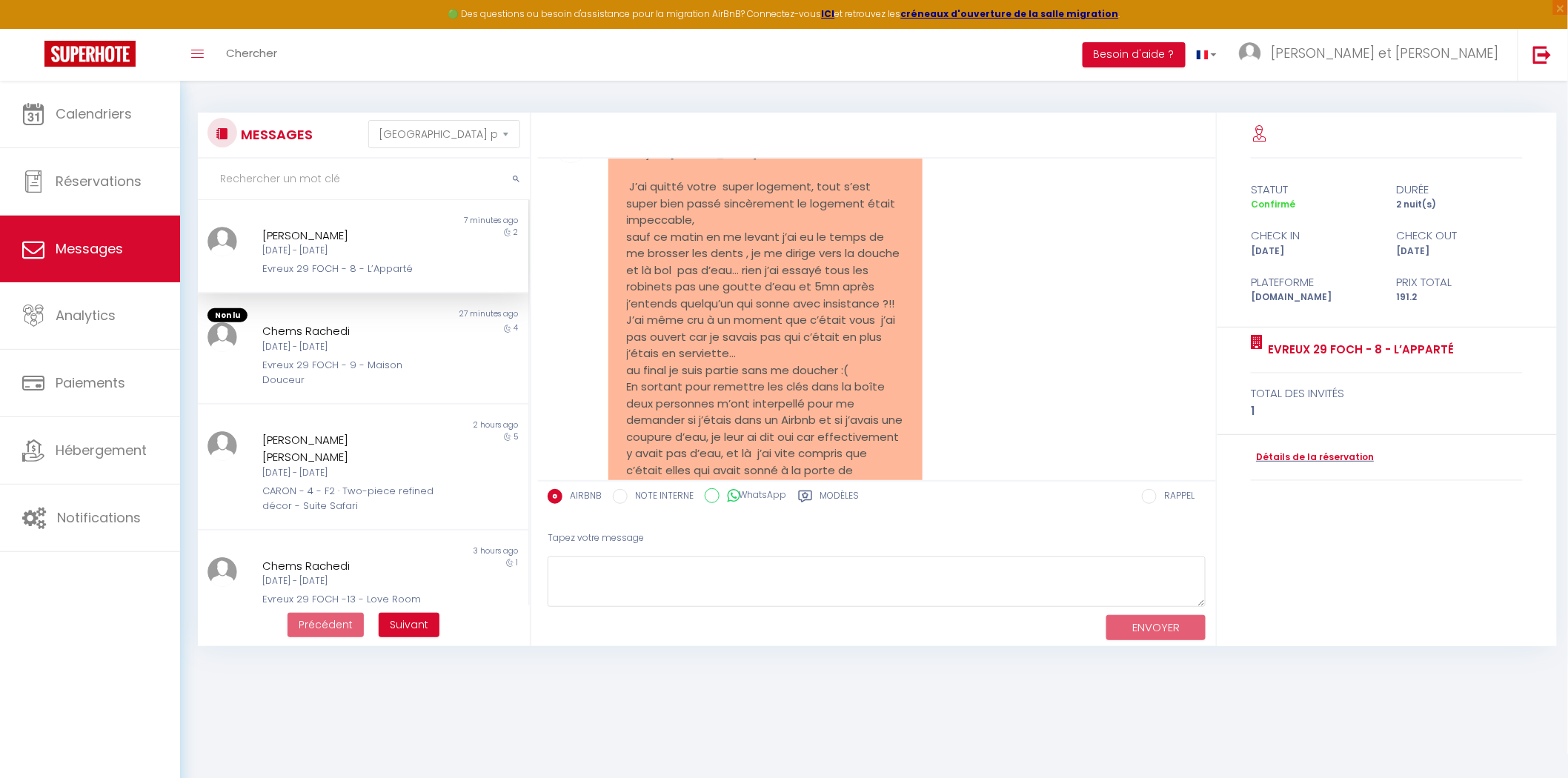
scroll to position [3587, 0]
